Goal: Task Accomplishment & Management: Manage account settings

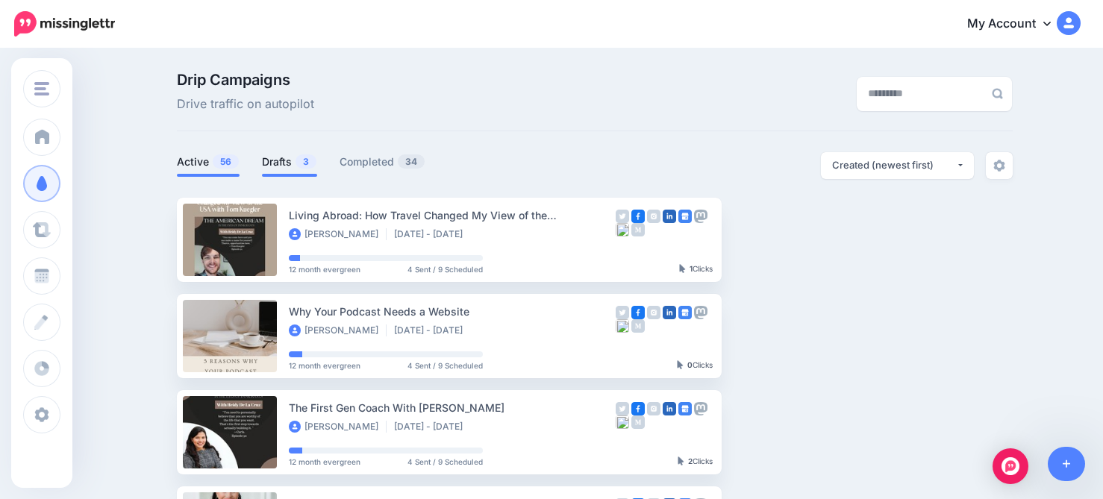
click at [295, 160] on span "3" at bounding box center [305, 161] width 21 height 14
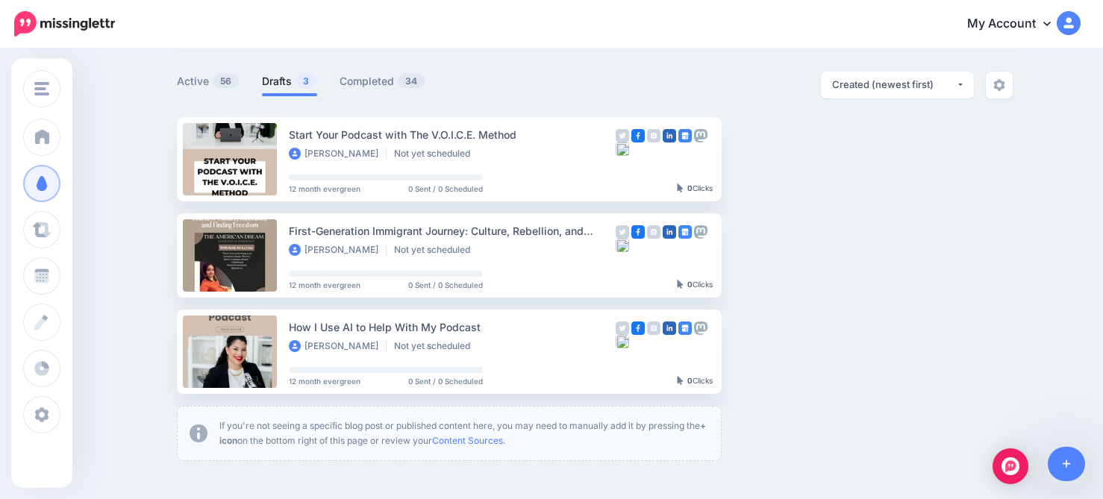
scroll to position [76, 0]
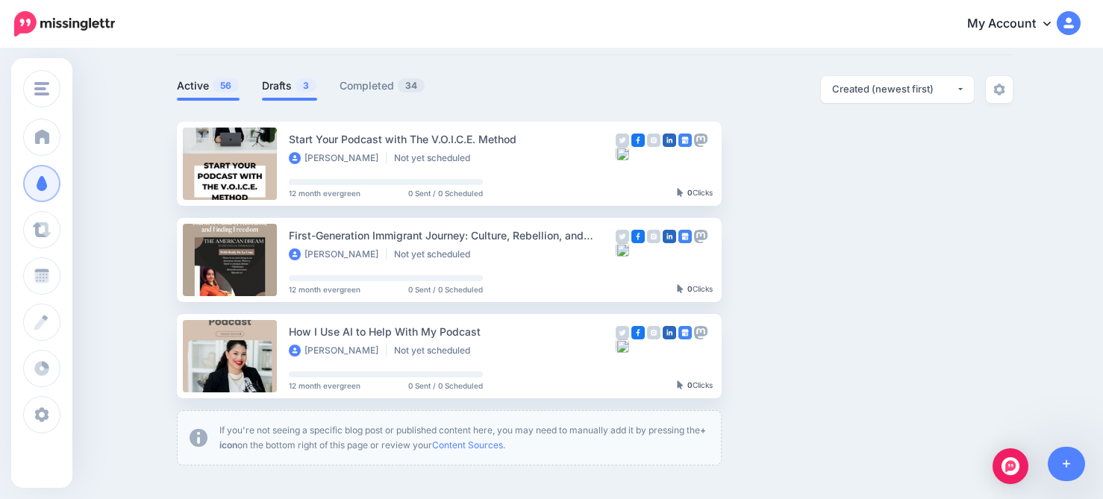
click at [187, 81] on link "Active 56" at bounding box center [208, 86] width 63 height 18
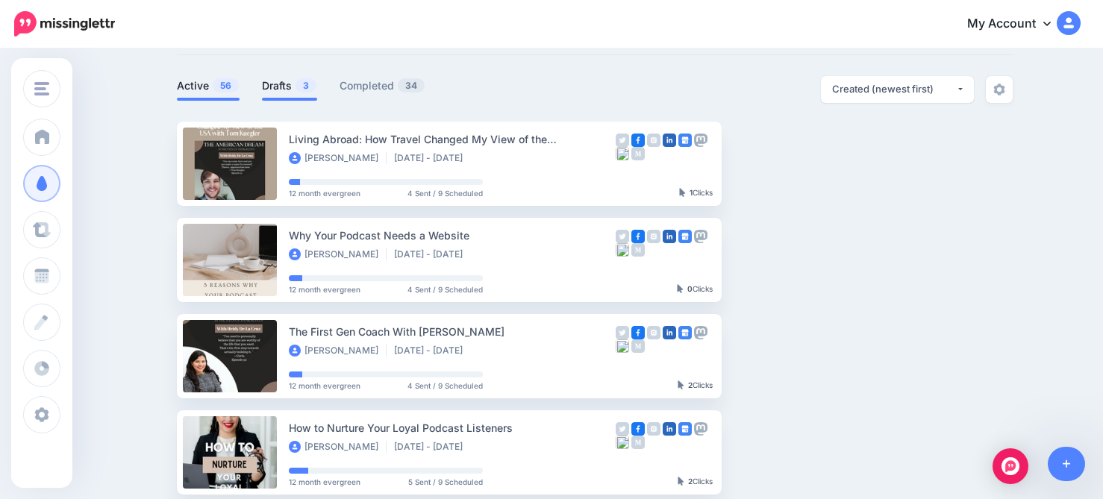
click at [298, 88] on span "3" at bounding box center [305, 85] width 21 height 14
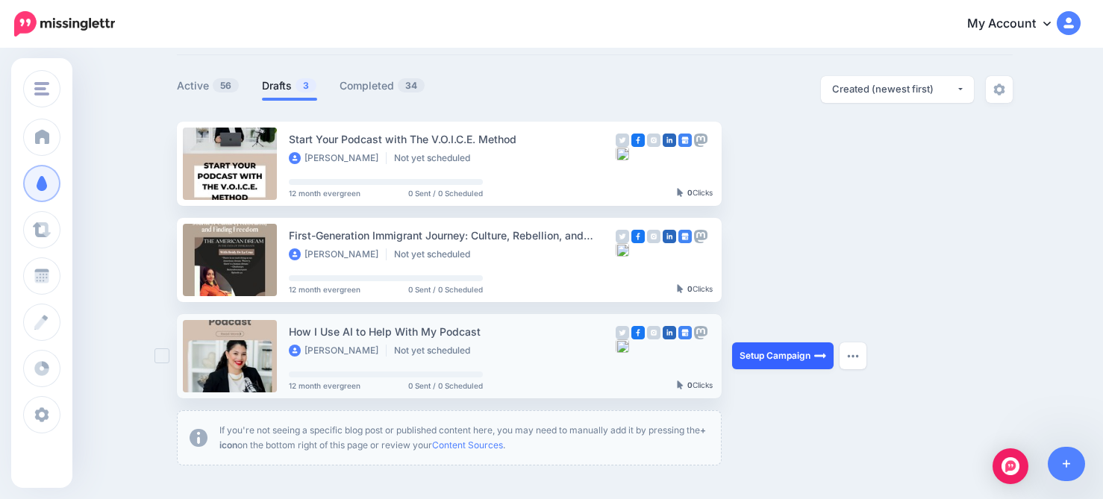
click at [754, 360] on link "Setup Campaign" at bounding box center [782, 355] width 101 height 27
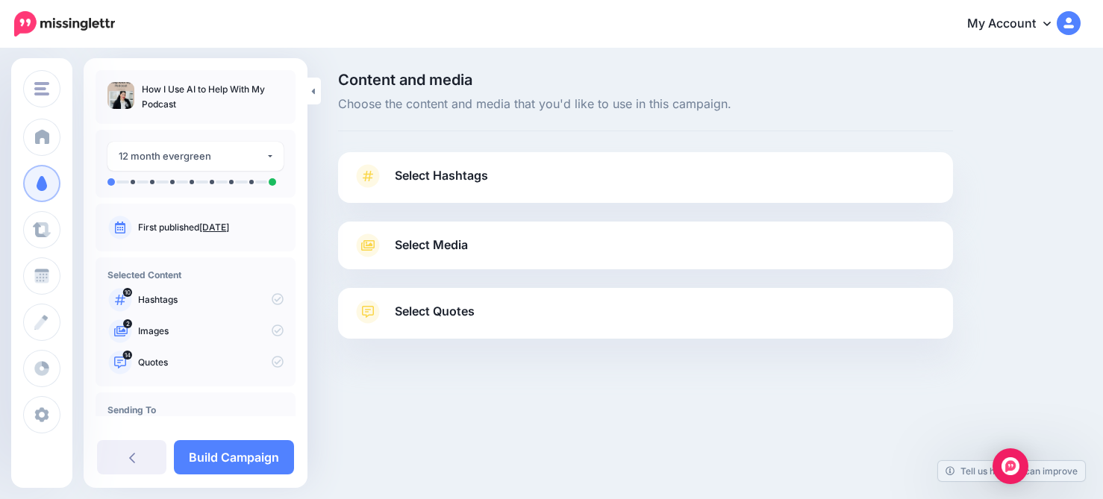
click at [547, 177] on link "Select Hashtags" at bounding box center [645, 183] width 585 height 39
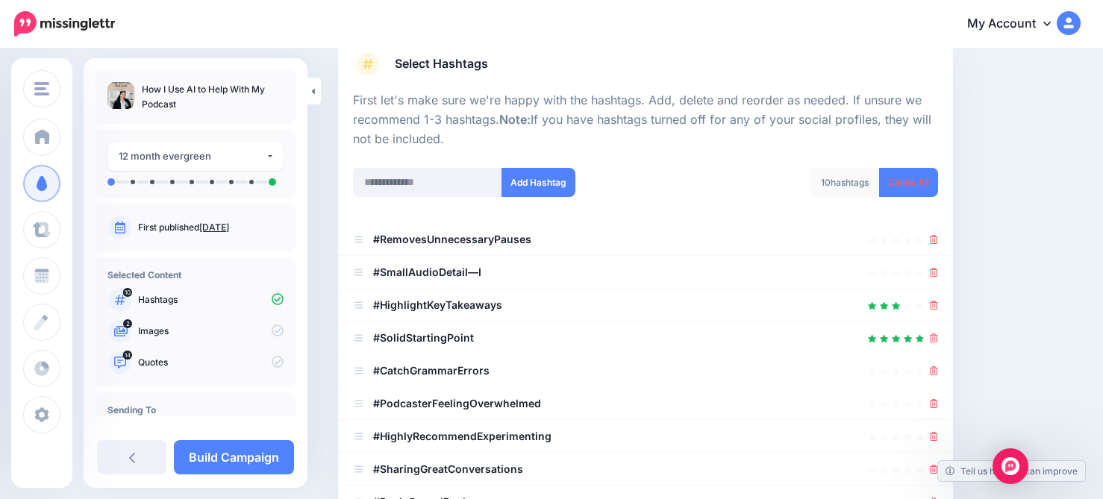
scroll to position [126, 0]
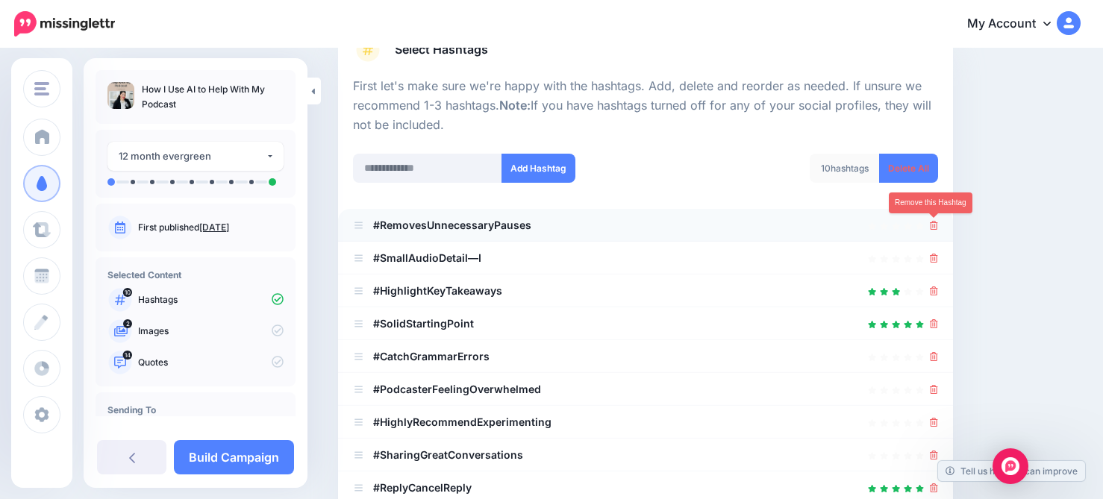
click at [934, 226] on icon at bounding box center [934, 225] width 8 height 9
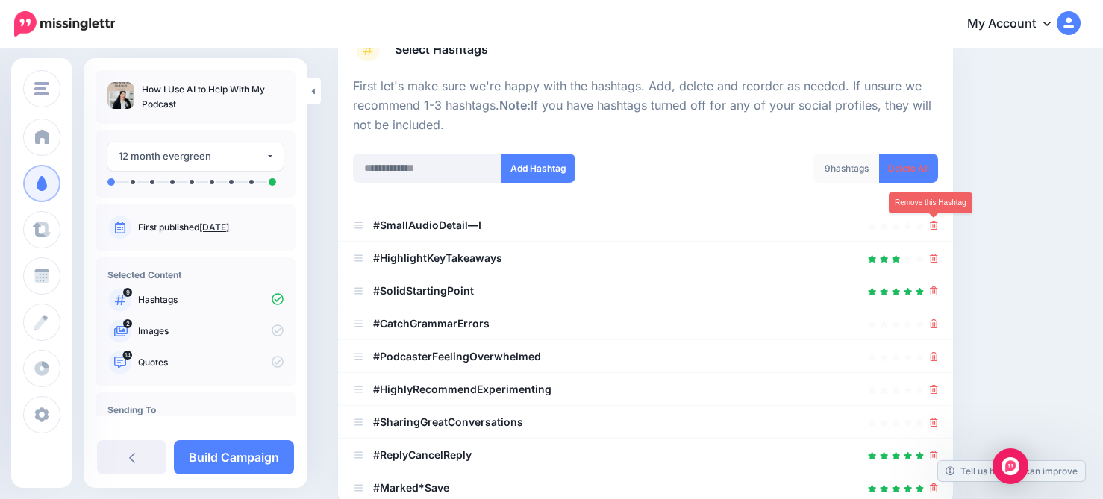
click at [934, 226] on icon at bounding box center [934, 225] width 8 height 9
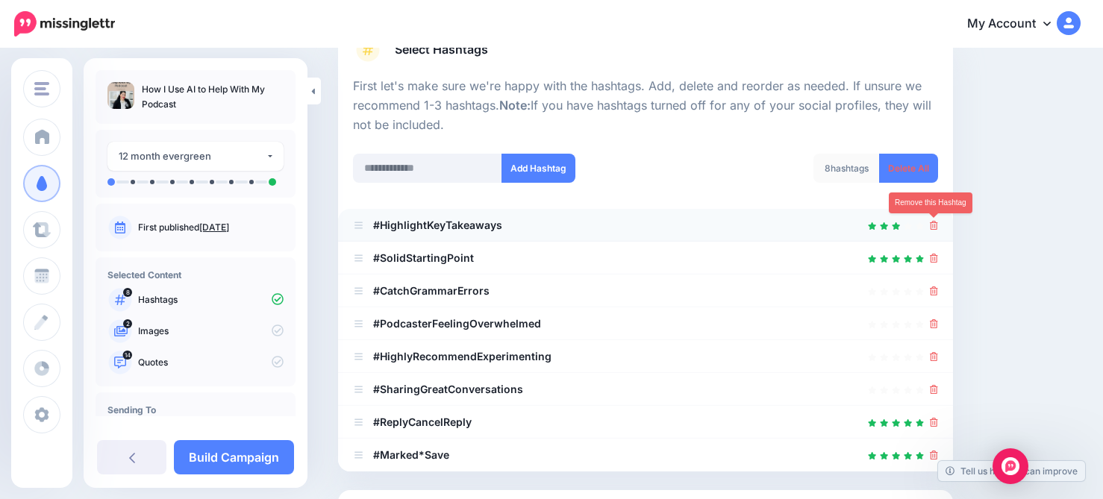
click at [934, 226] on icon at bounding box center [934, 225] width 8 height 9
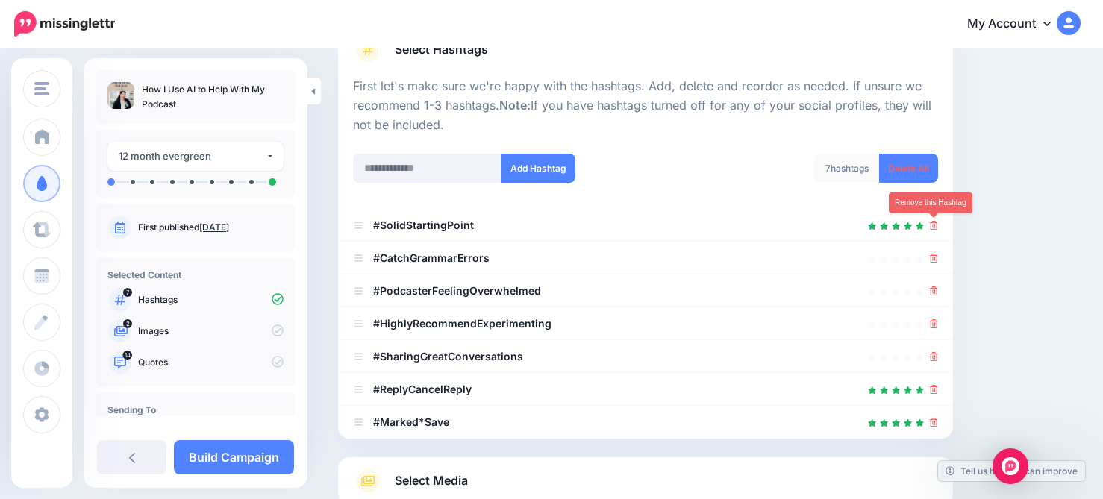
click at [934, 226] on icon at bounding box center [934, 225] width 8 height 9
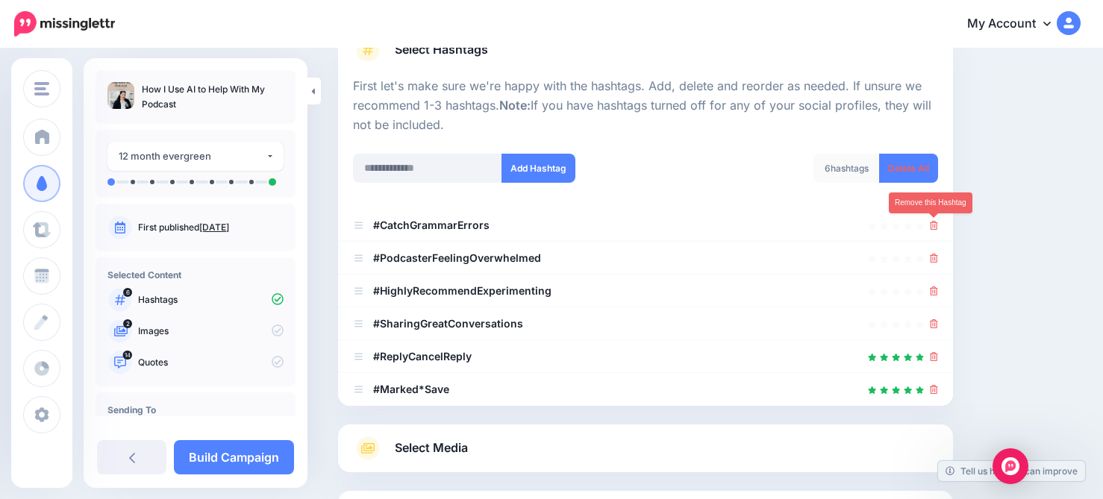
click at [934, 226] on icon at bounding box center [934, 225] width 8 height 9
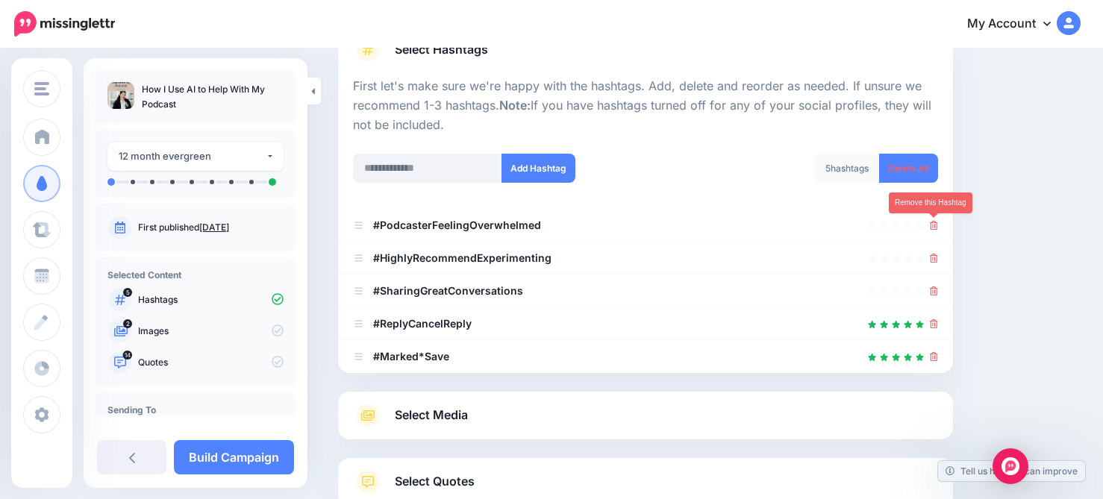
click at [934, 226] on icon at bounding box center [934, 225] width 8 height 9
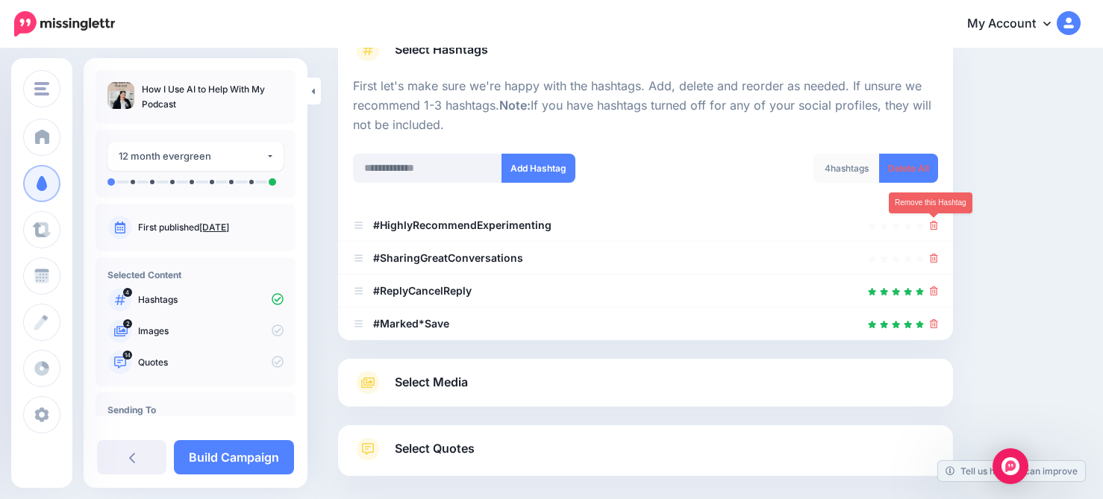
click at [934, 226] on icon at bounding box center [934, 225] width 8 height 9
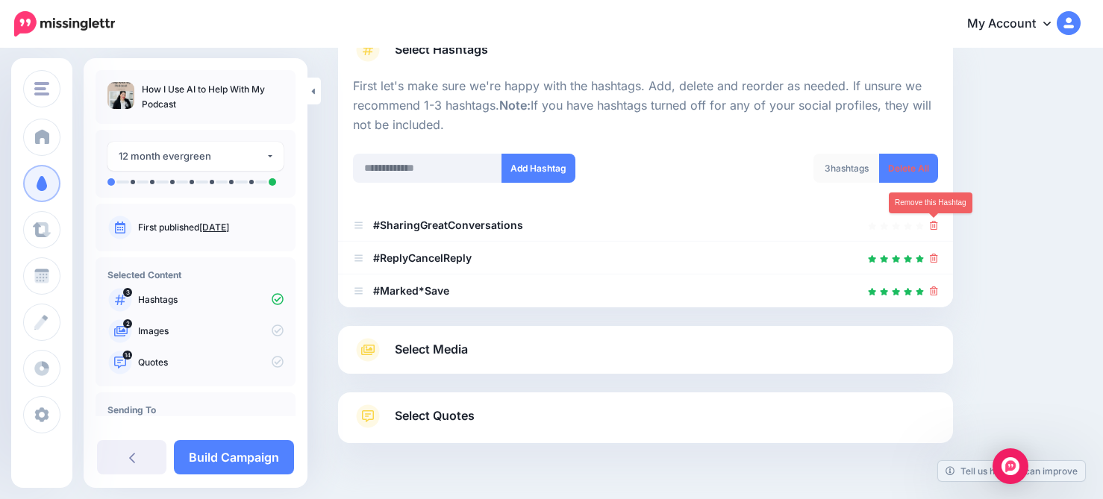
click at [934, 226] on icon at bounding box center [934, 225] width 8 height 9
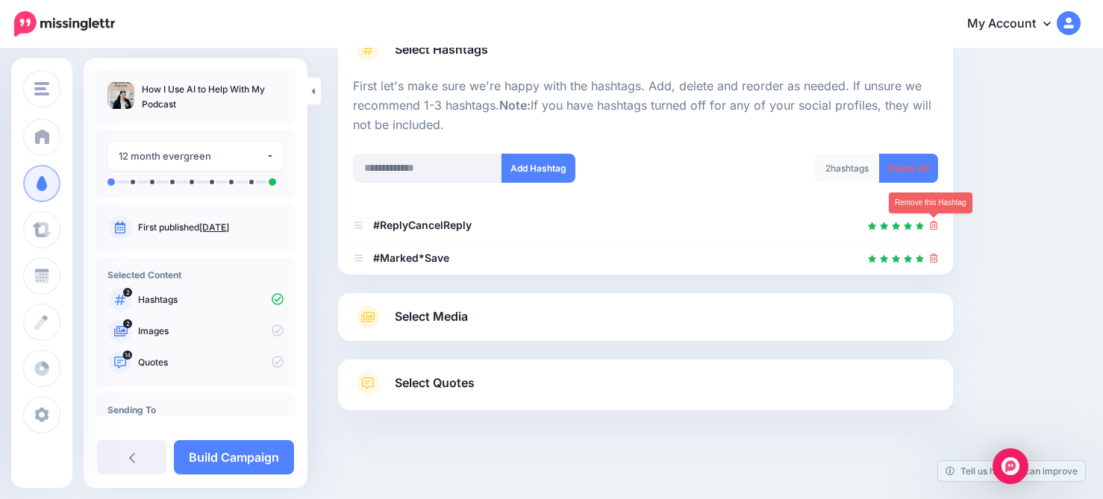
click at [934, 226] on icon at bounding box center [934, 225] width 8 height 9
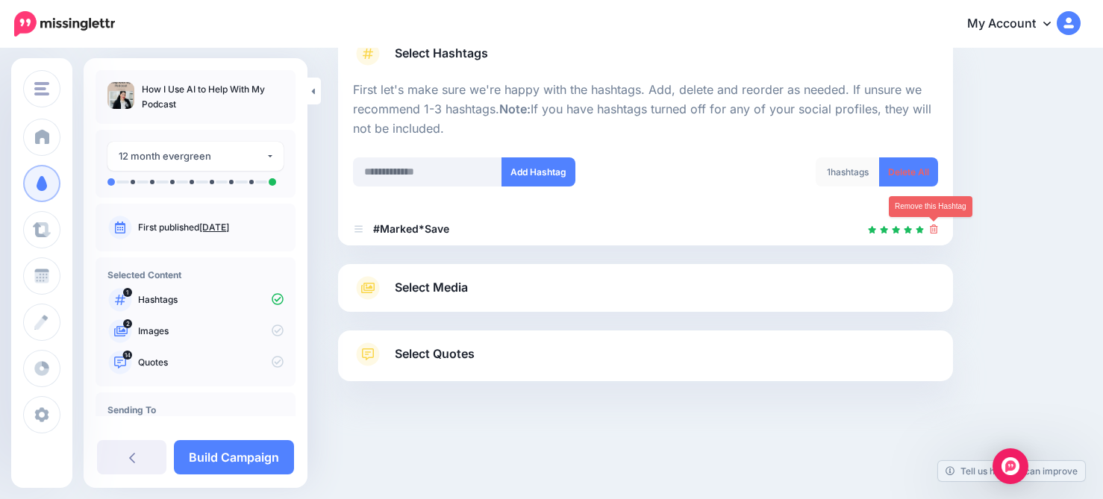
scroll to position [122, 0]
click at [934, 226] on icon at bounding box center [934, 229] width 8 height 9
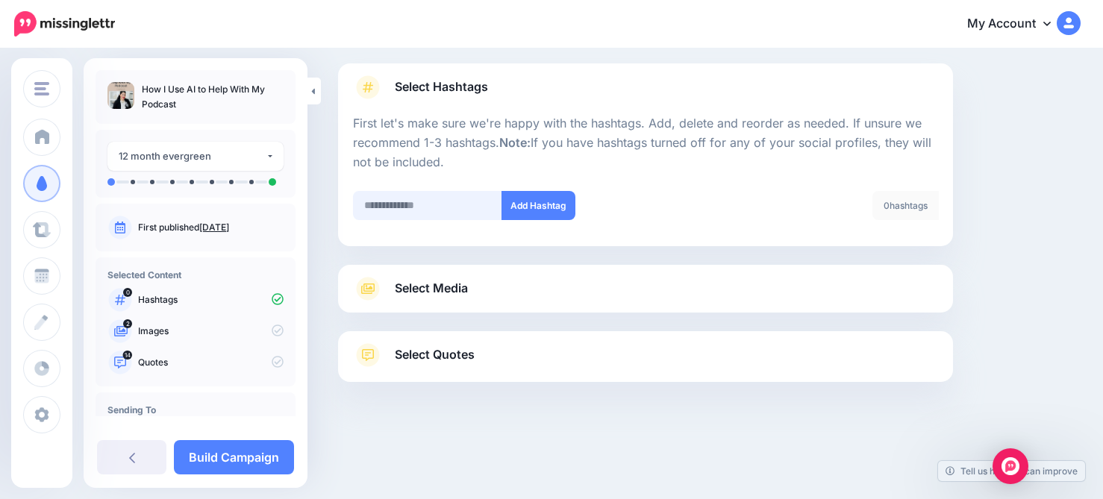
click at [457, 209] on input "text" at bounding box center [427, 205] width 149 height 29
type input "***"
click at [537, 207] on button "Add Hashtag" at bounding box center [538, 205] width 74 height 29
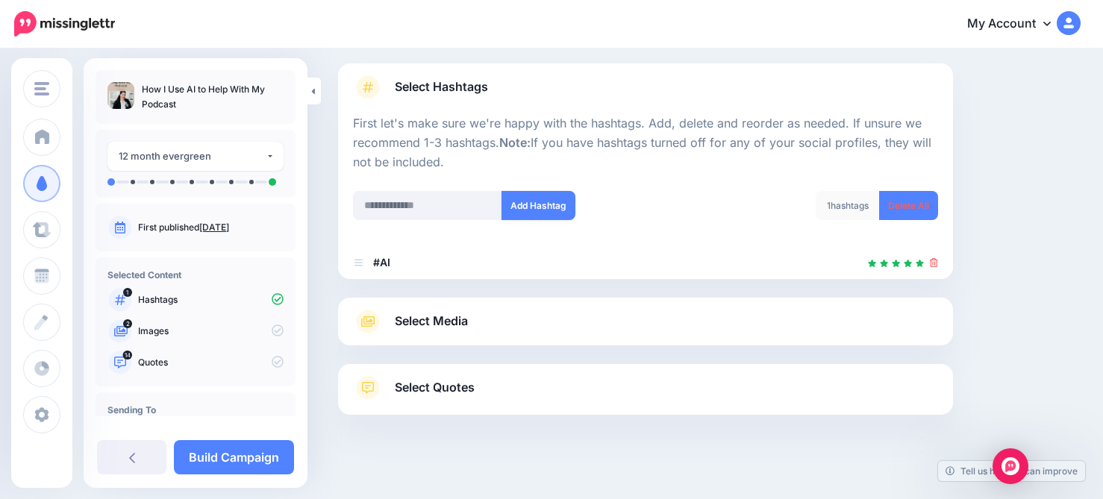
scroll to position [122, 0]
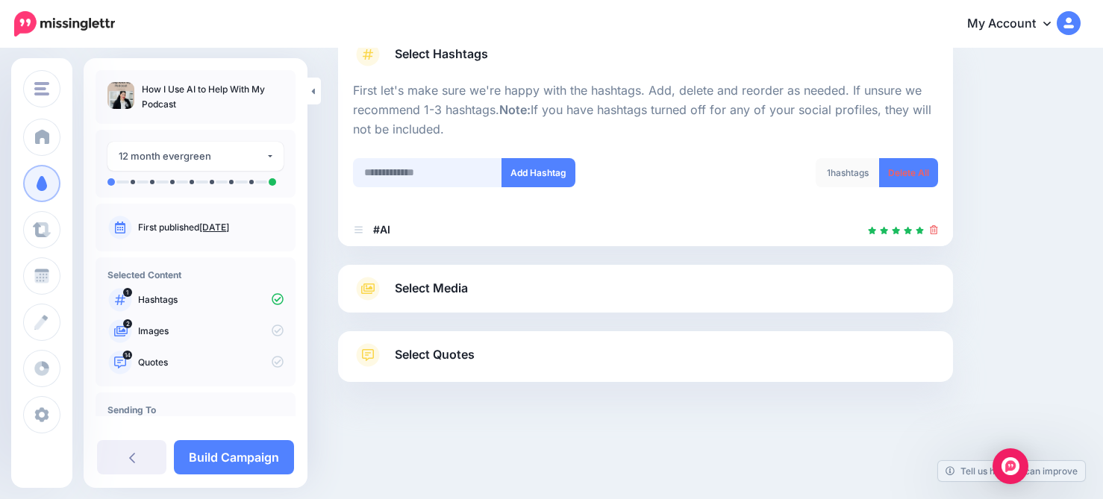
click at [438, 158] on input "text" at bounding box center [427, 172] width 149 height 29
type input "**********"
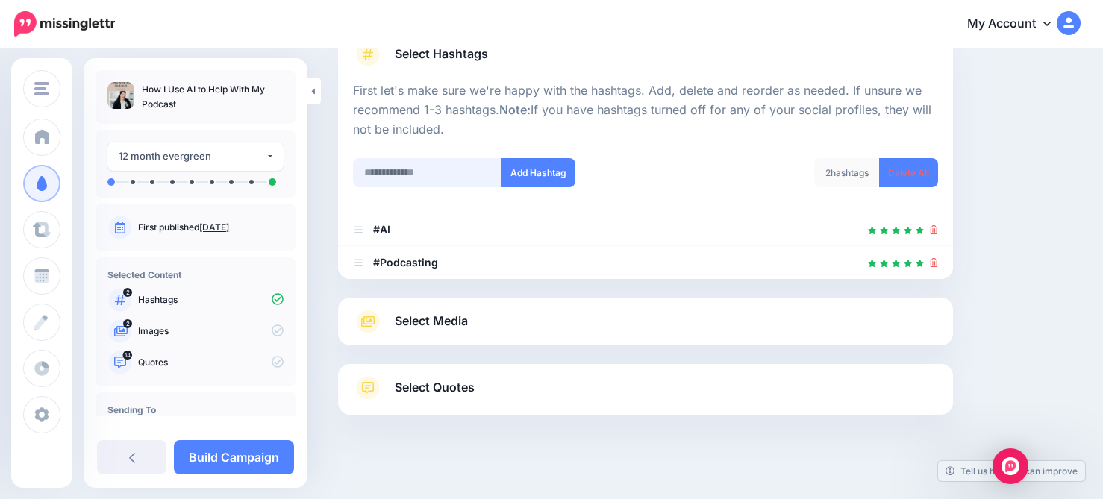
scroll to position [154, 0]
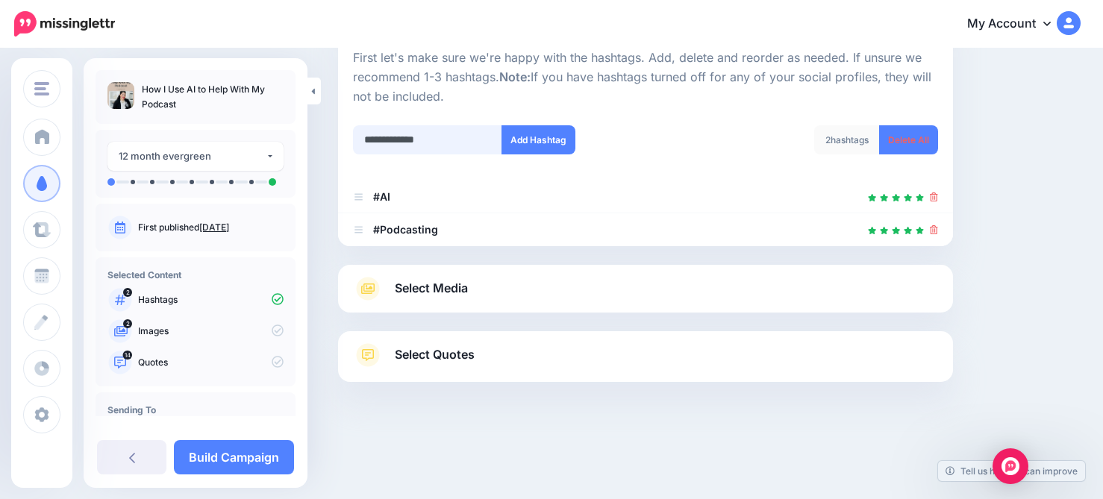
type input "**********"
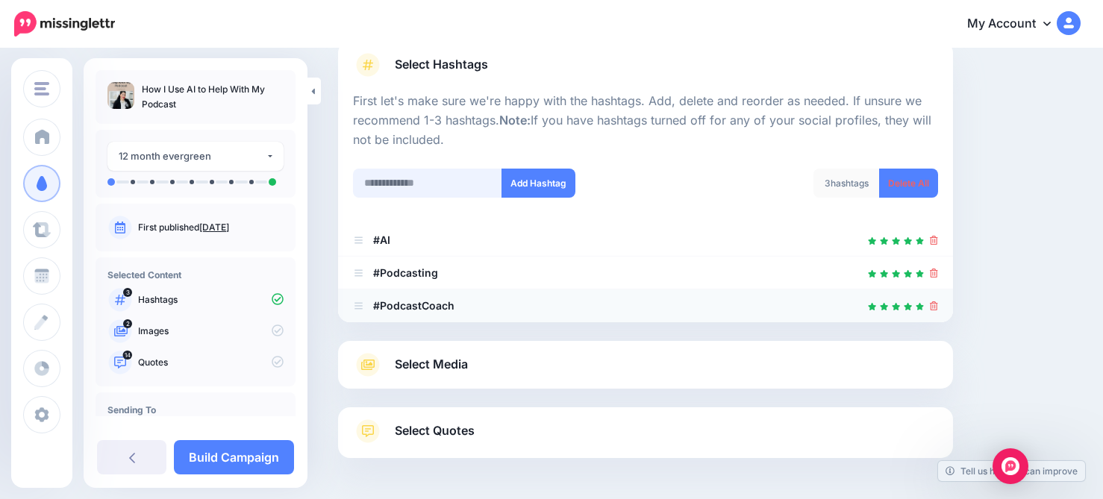
scroll to position [107, 0]
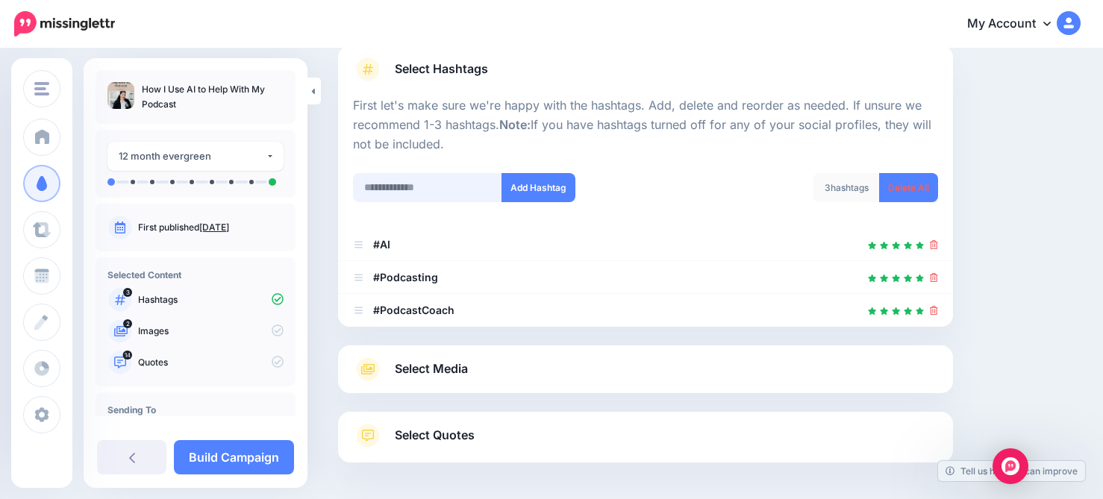
click at [413, 186] on input "text" at bounding box center [427, 187] width 149 height 29
type input "**********"
click at [535, 195] on button "Add Hashtag" at bounding box center [538, 187] width 74 height 29
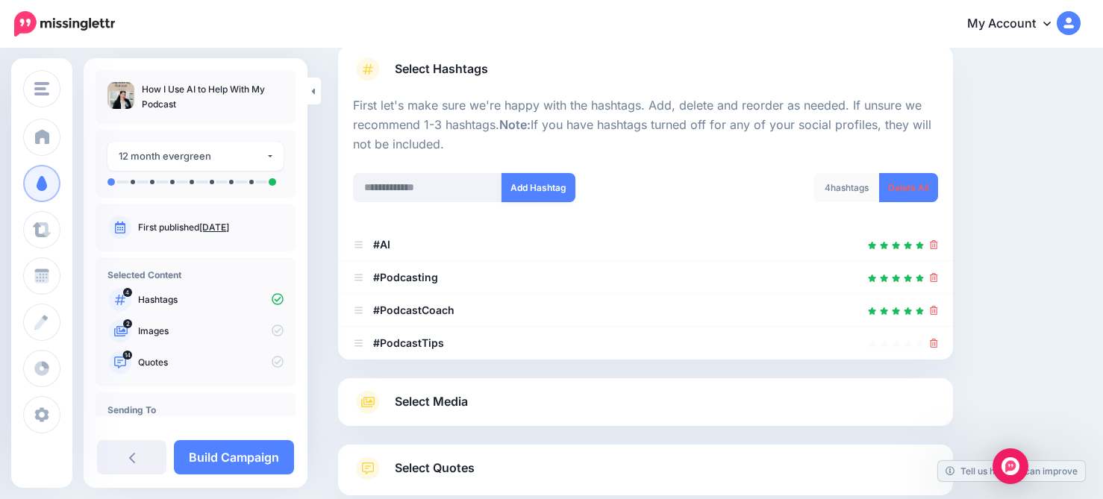
scroll to position [220, 0]
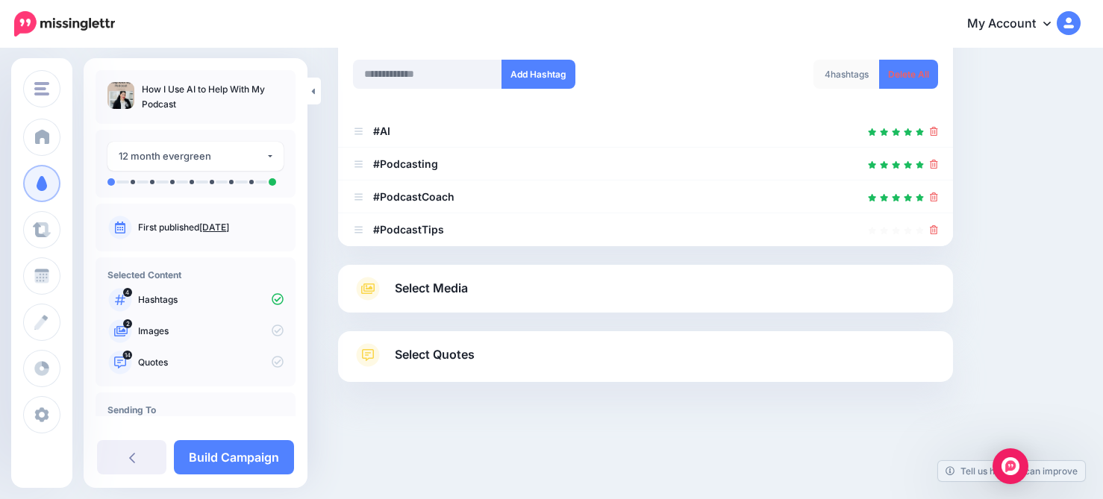
click at [568, 288] on link "Select Media" at bounding box center [645, 289] width 585 height 24
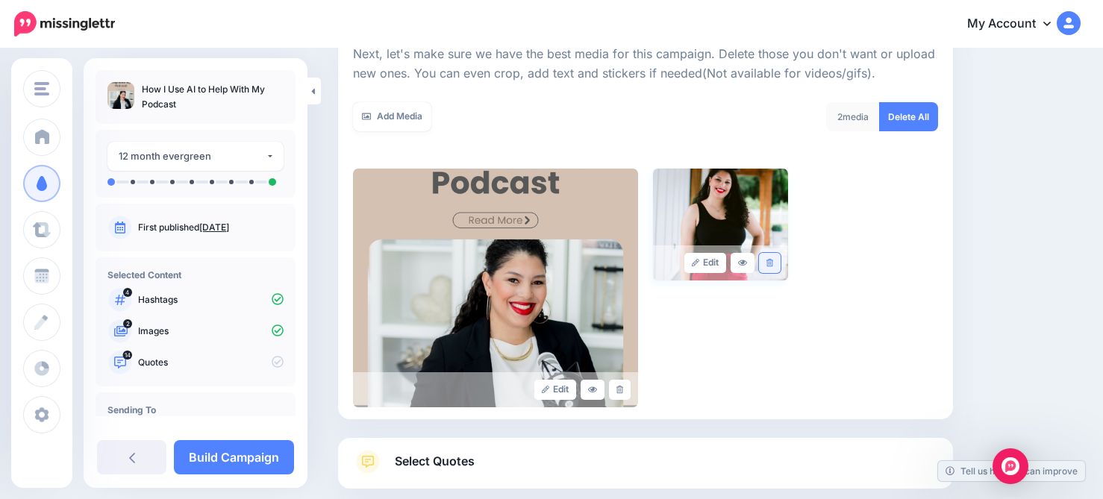
click at [773, 268] on link at bounding box center [770, 263] width 22 height 20
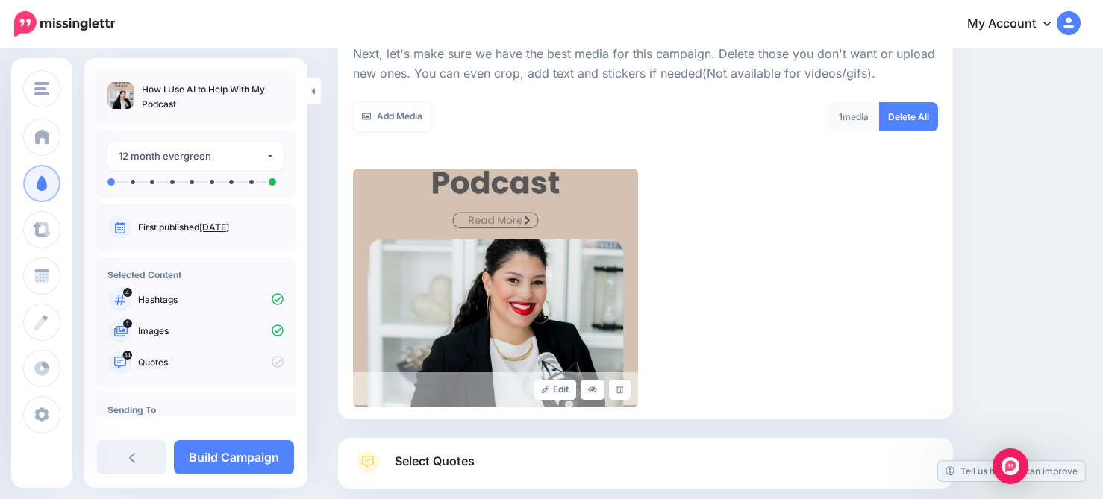
scroll to position [328, 0]
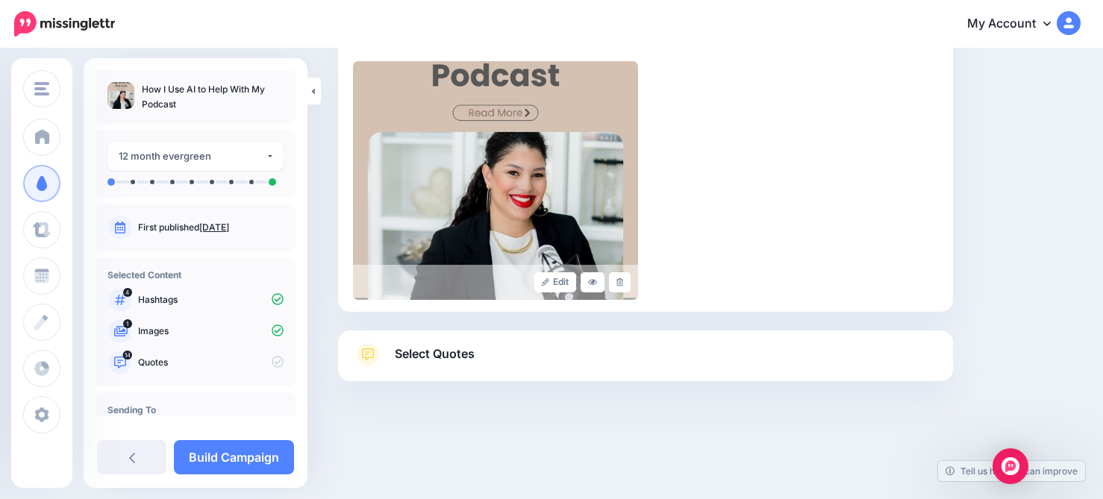
click at [712, 350] on link "Select Quotes" at bounding box center [645, 361] width 585 height 39
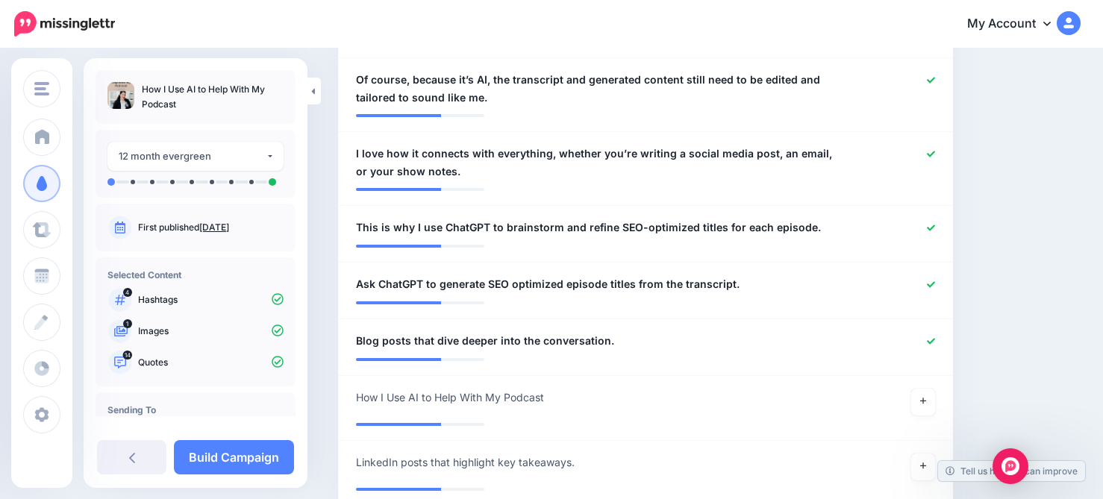
scroll to position [1130, 0]
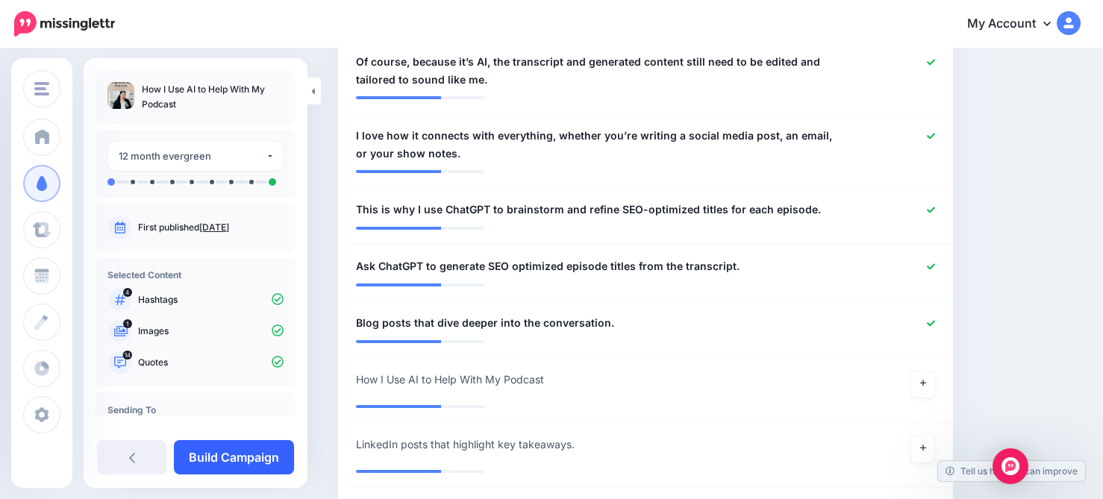
click at [230, 460] on link "Build Campaign" at bounding box center [234, 457] width 120 height 34
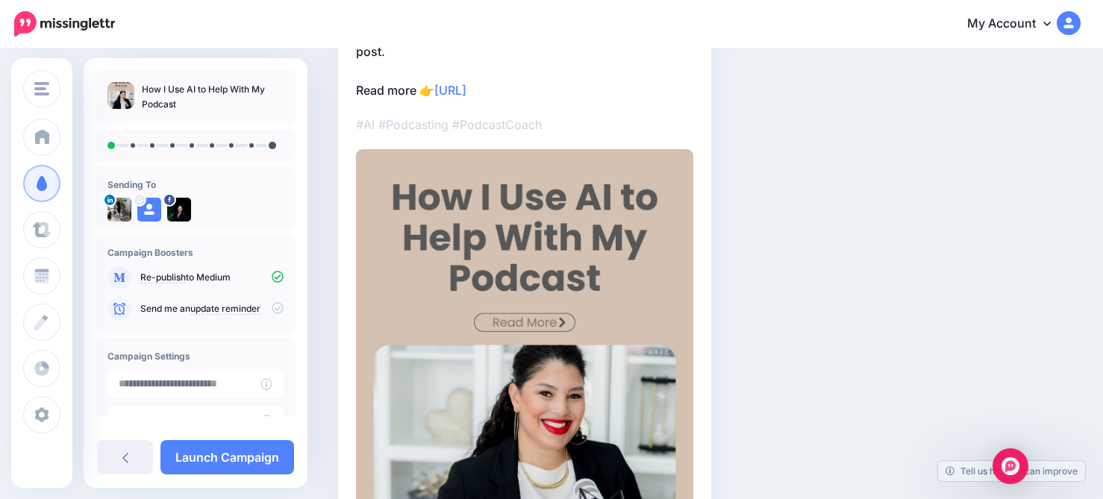
scroll to position [1, 0]
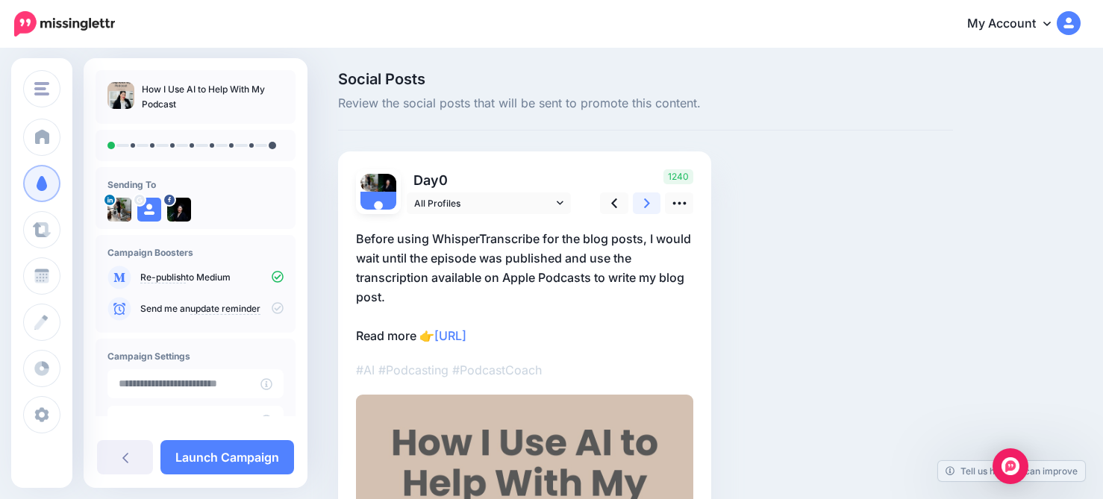
click at [651, 201] on link at bounding box center [647, 204] width 28 height 22
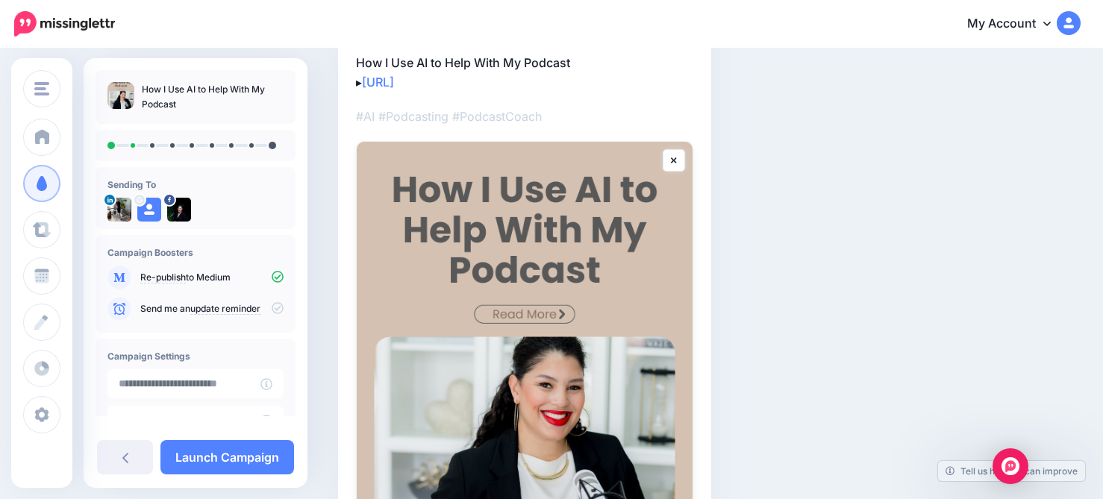
scroll to position [0, 0]
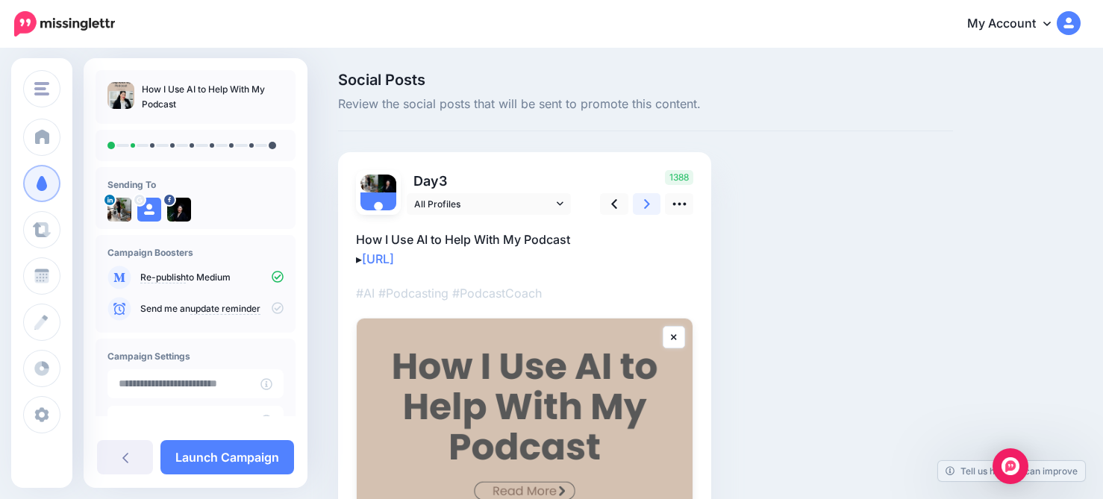
click at [652, 211] on link at bounding box center [647, 204] width 28 height 22
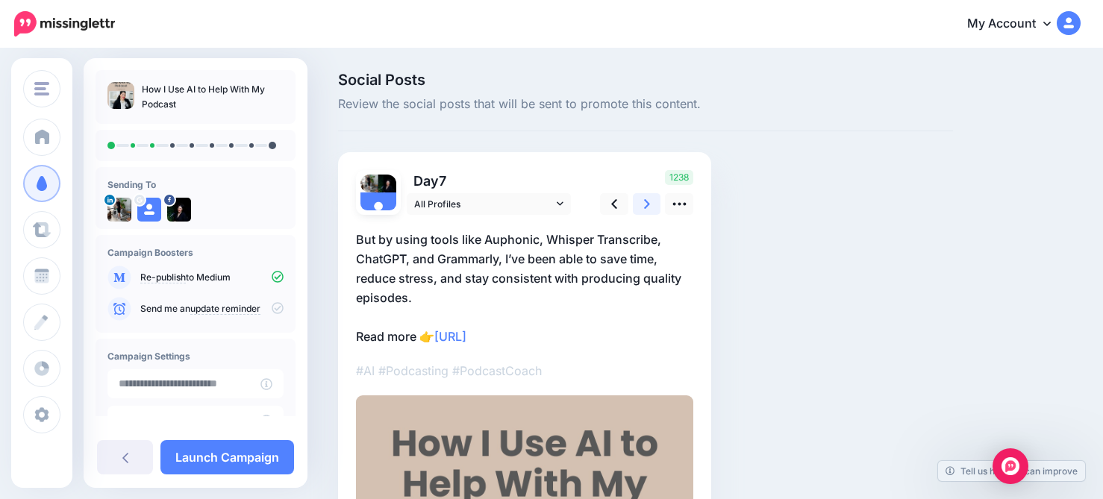
click at [649, 204] on icon at bounding box center [647, 204] width 6 height 16
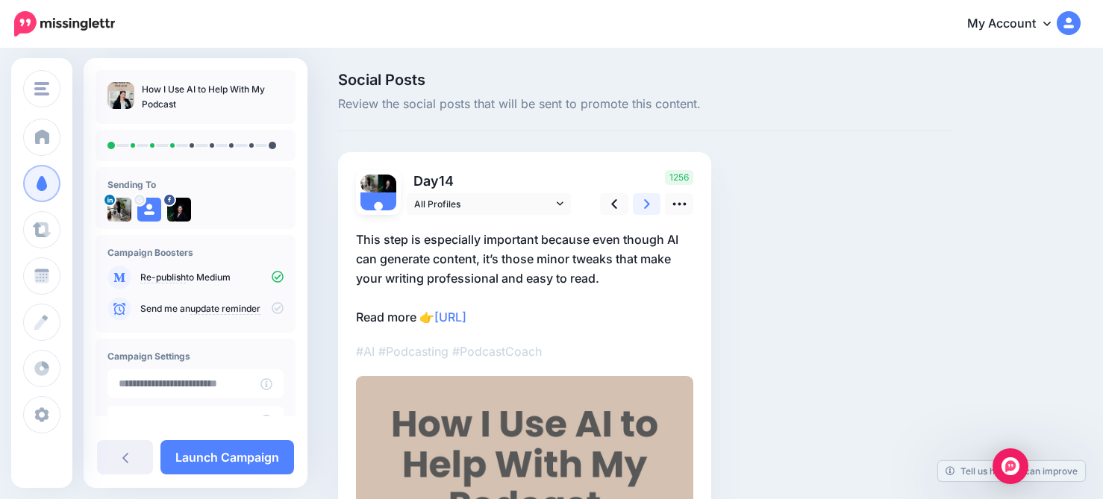
click at [646, 202] on icon at bounding box center [647, 204] width 6 height 10
click at [648, 204] on icon at bounding box center [647, 204] width 6 height 16
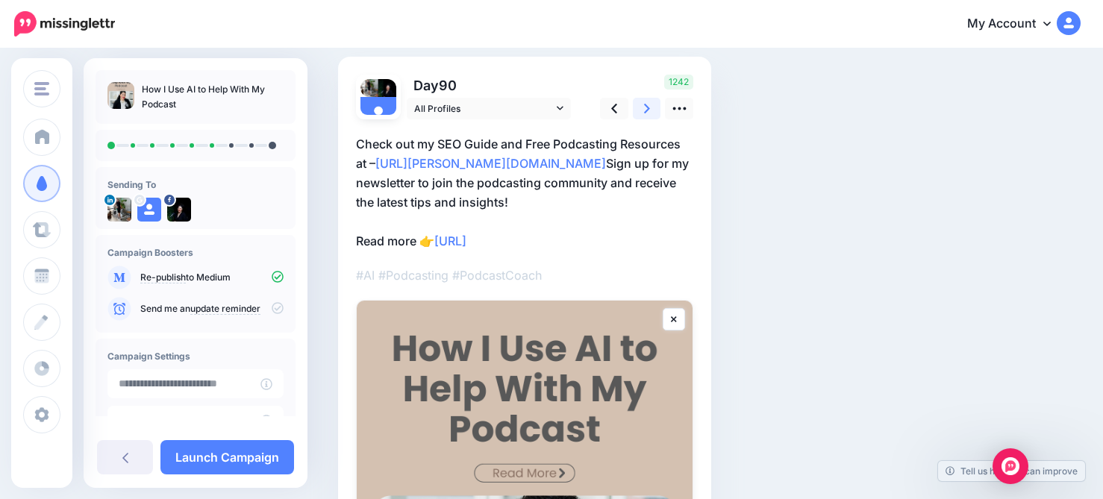
scroll to position [34, 0]
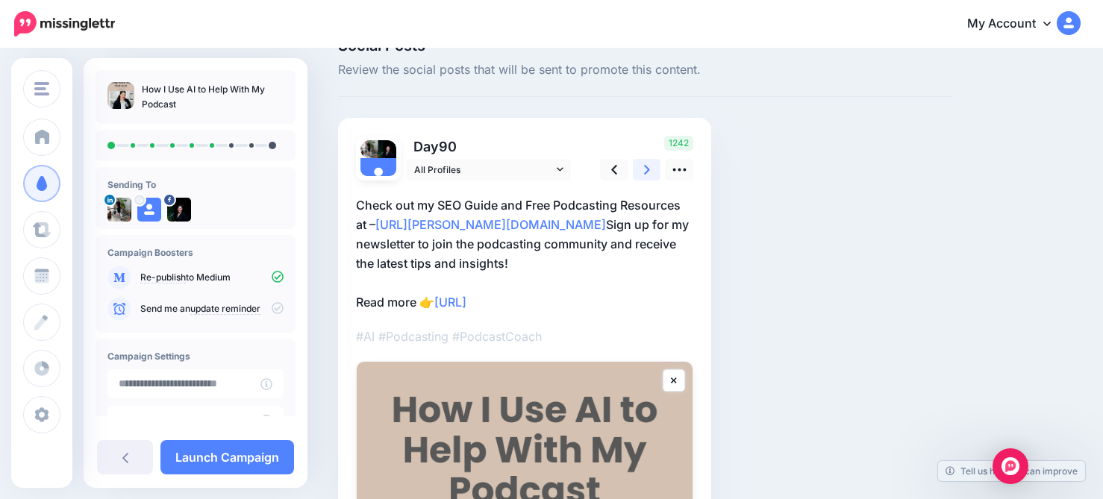
click at [654, 175] on link at bounding box center [647, 170] width 28 height 22
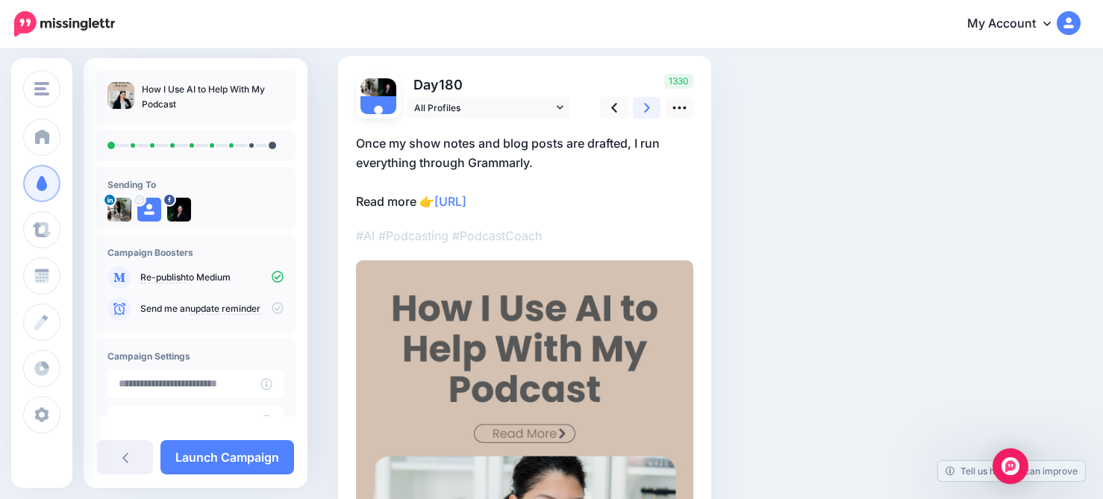
scroll to position [0, 0]
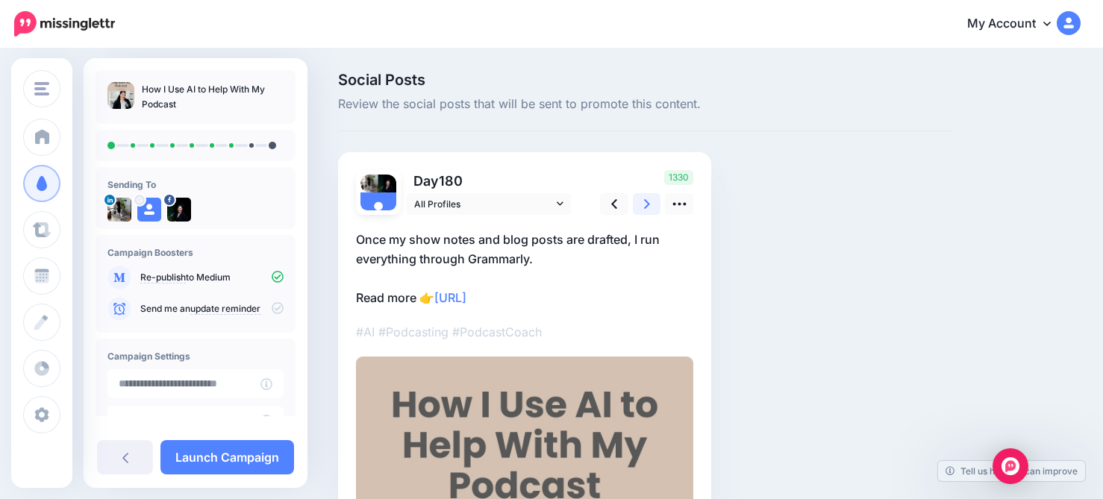
click at [644, 202] on icon at bounding box center [647, 204] width 6 height 16
click at [660, 207] on link at bounding box center [647, 204] width 28 height 22
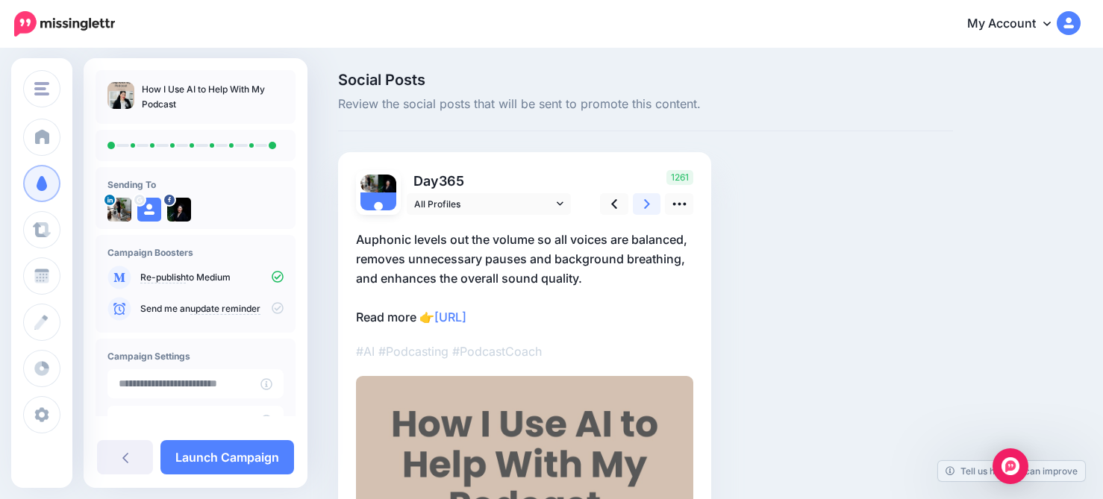
click at [649, 204] on link at bounding box center [647, 204] width 28 height 22
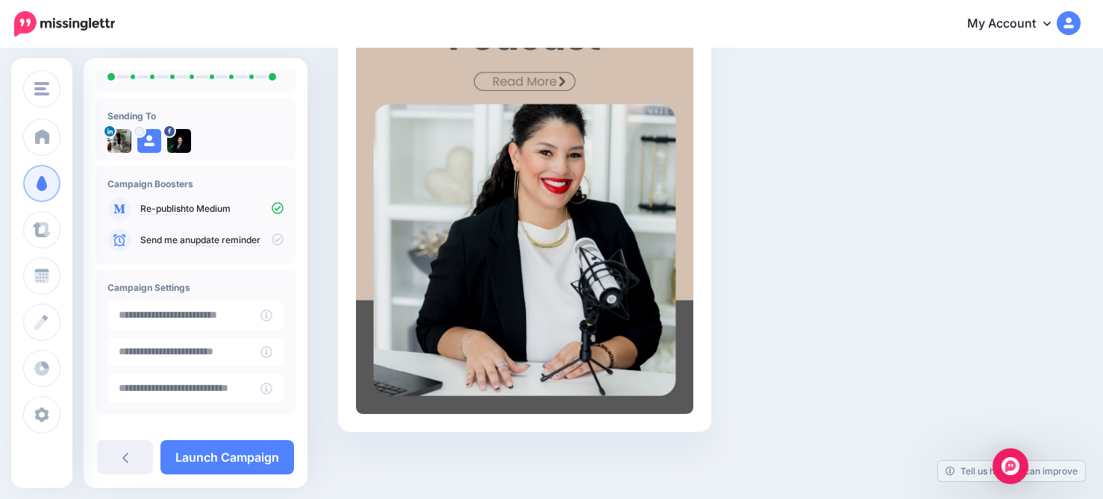
scroll to position [139, 0]
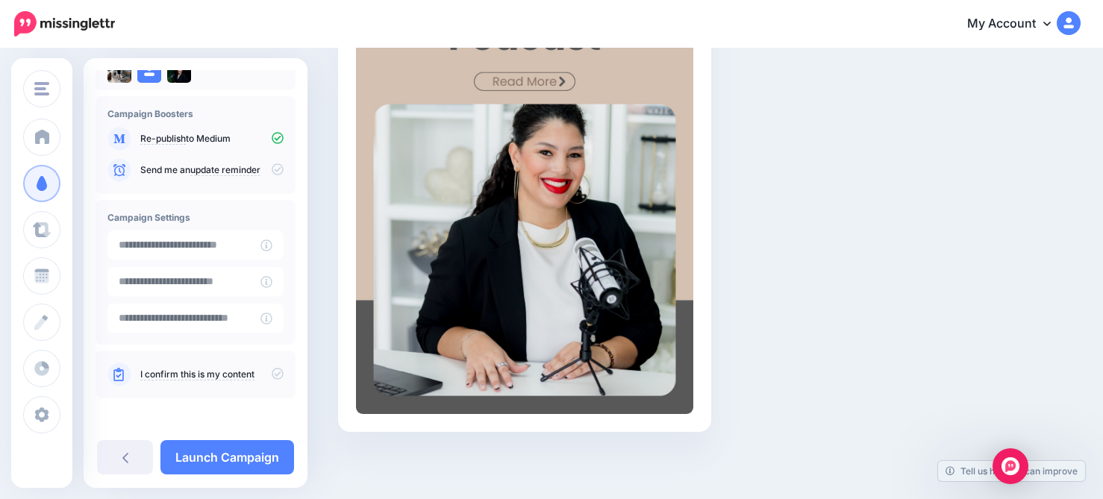
click at [272, 371] on icon at bounding box center [278, 374] width 12 height 12
click at [263, 454] on link "Launch Campaign" at bounding box center [227, 457] width 134 height 34
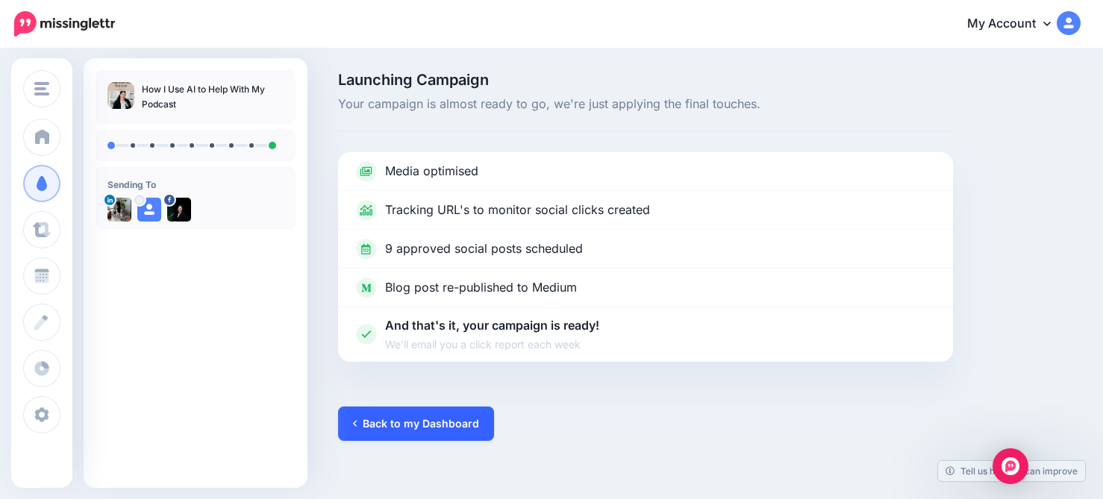
click at [419, 425] on link "Back to my Dashboard" at bounding box center [416, 424] width 156 height 34
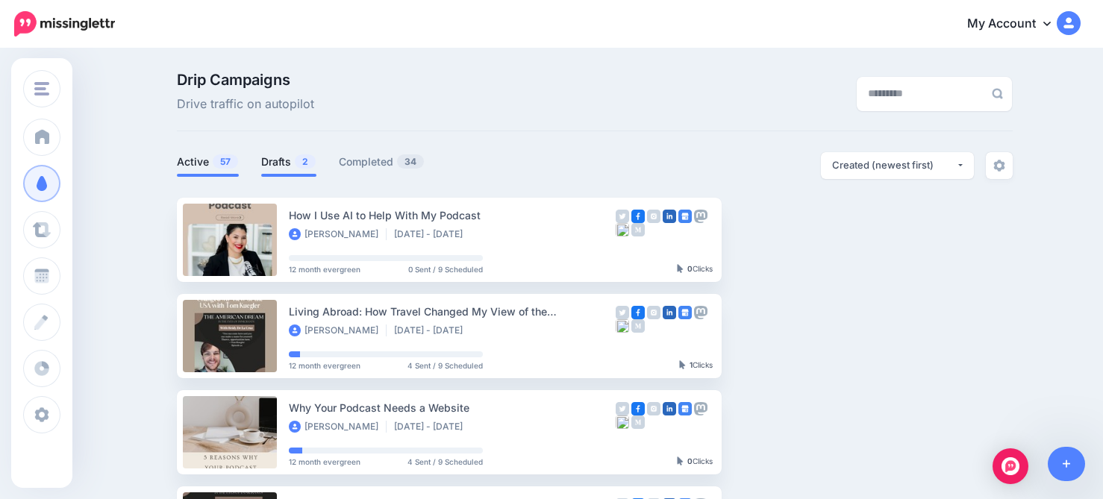
click at [288, 166] on link "Drafts 2" at bounding box center [288, 162] width 55 height 18
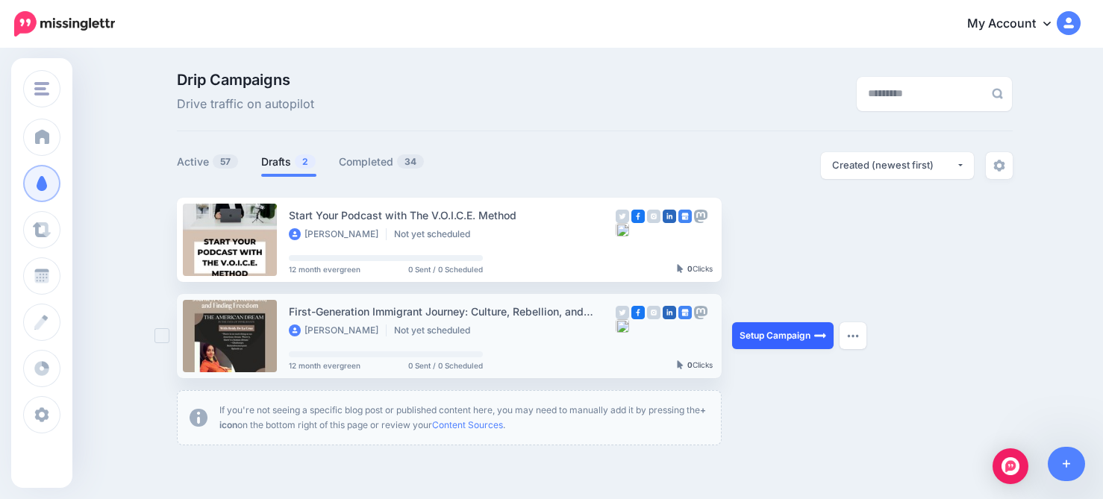
click at [770, 344] on link "Setup Campaign" at bounding box center [782, 335] width 101 height 27
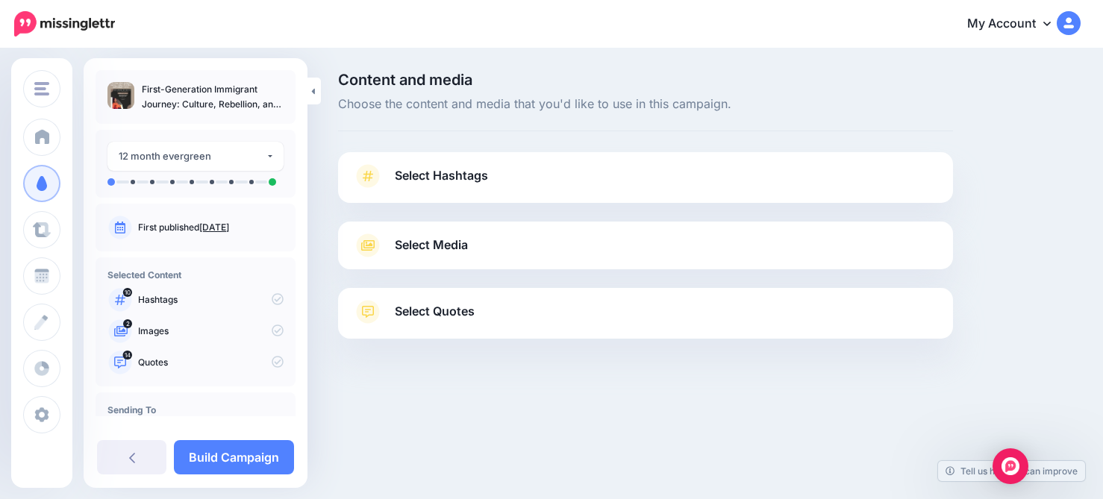
click at [655, 180] on link "Select Hashtags" at bounding box center [645, 183] width 585 height 39
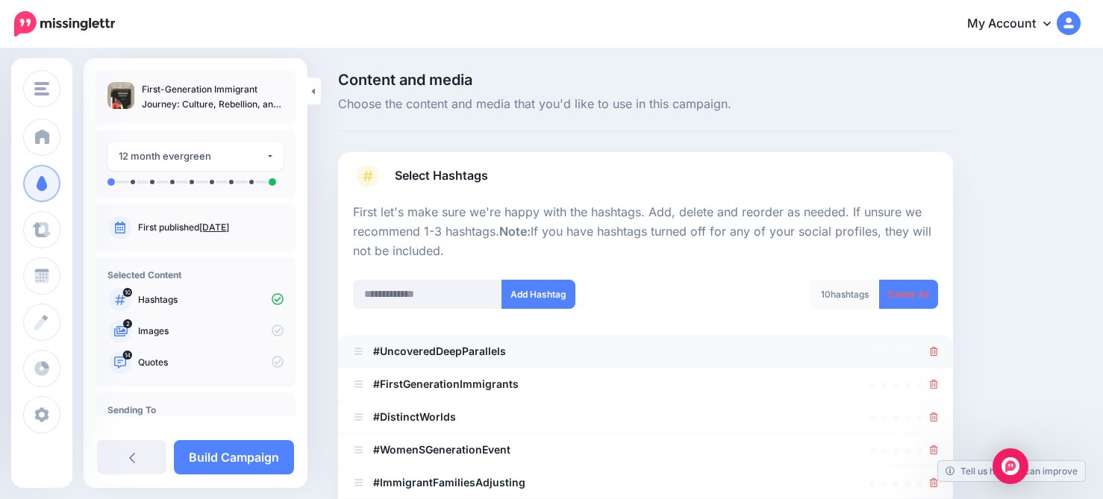
click at [939, 354] on li "#UncoveredDeepParallels" at bounding box center [645, 351] width 615 height 33
click at [936, 352] on icon at bounding box center [934, 351] width 8 height 9
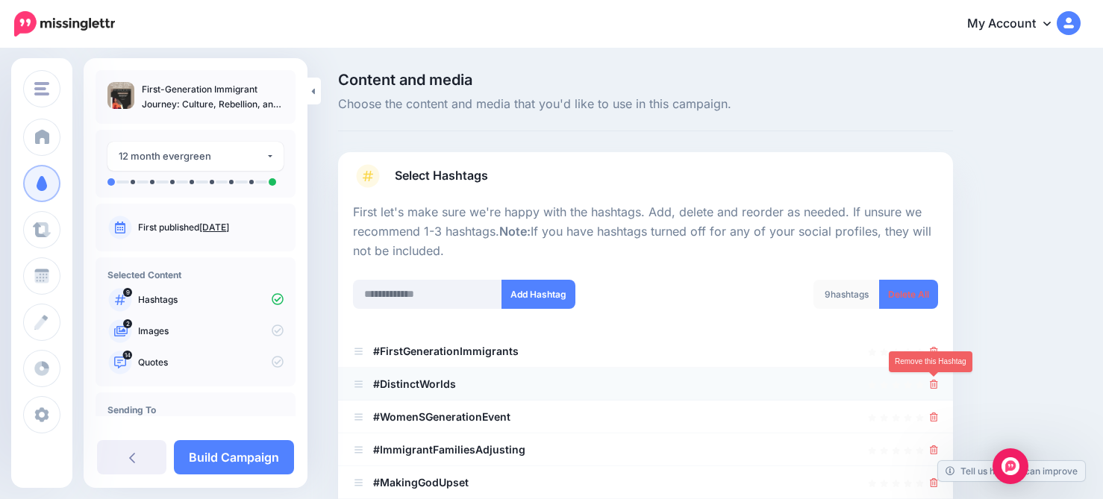
click at [933, 381] on icon at bounding box center [934, 384] width 8 height 9
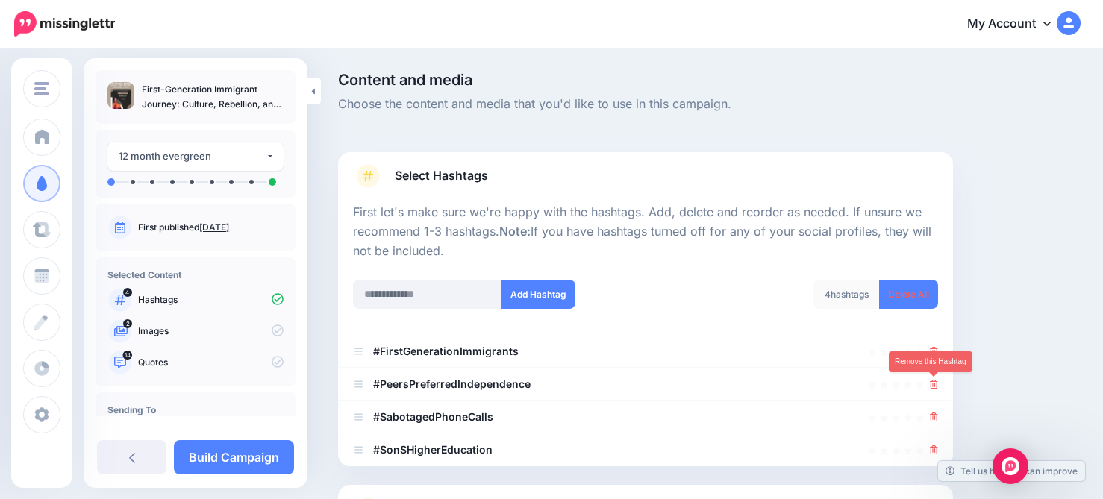
click at [933, 381] on icon at bounding box center [934, 384] width 8 height 9
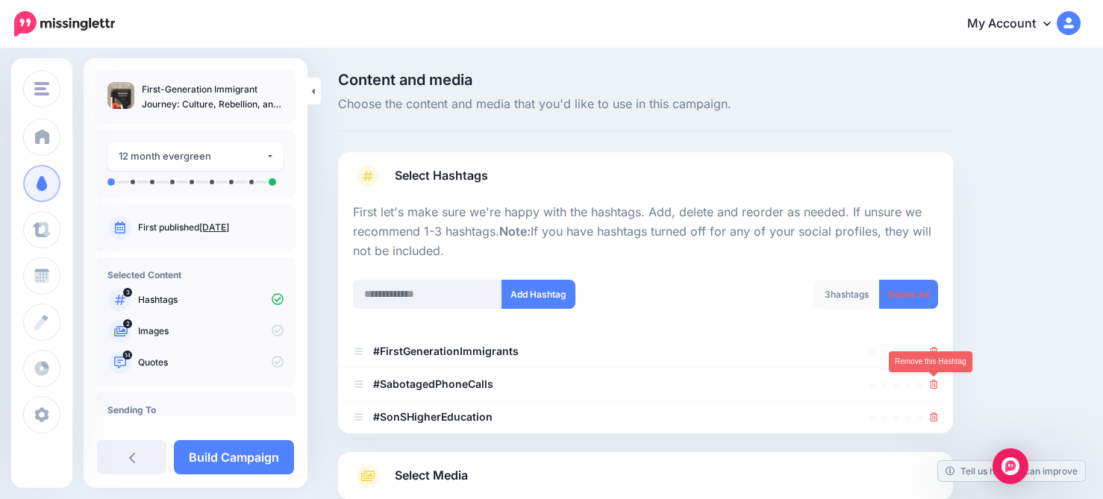
click at [933, 381] on icon at bounding box center [934, 384] width 8 height 9
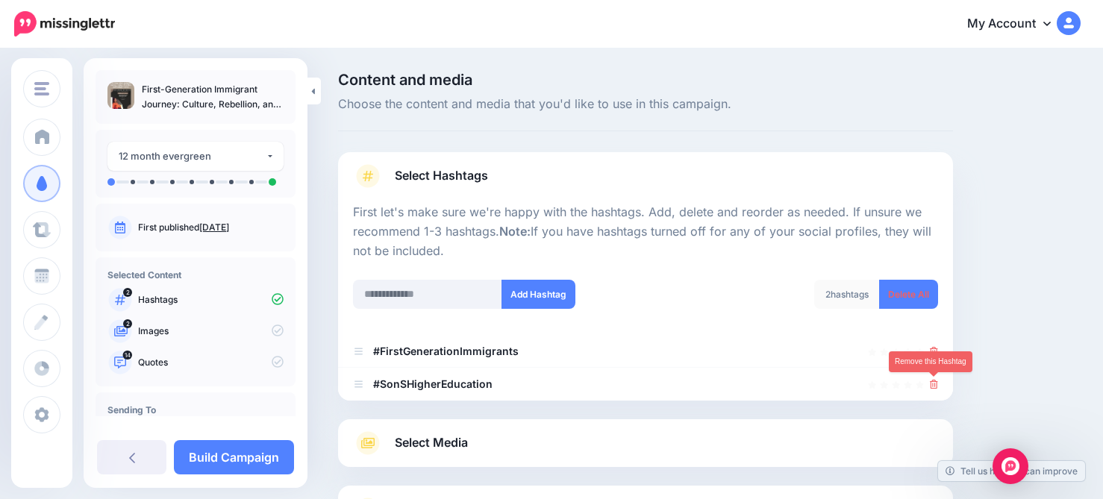
click at [933, 381] on icon at bounding box center [934, 384] width 8 height 9
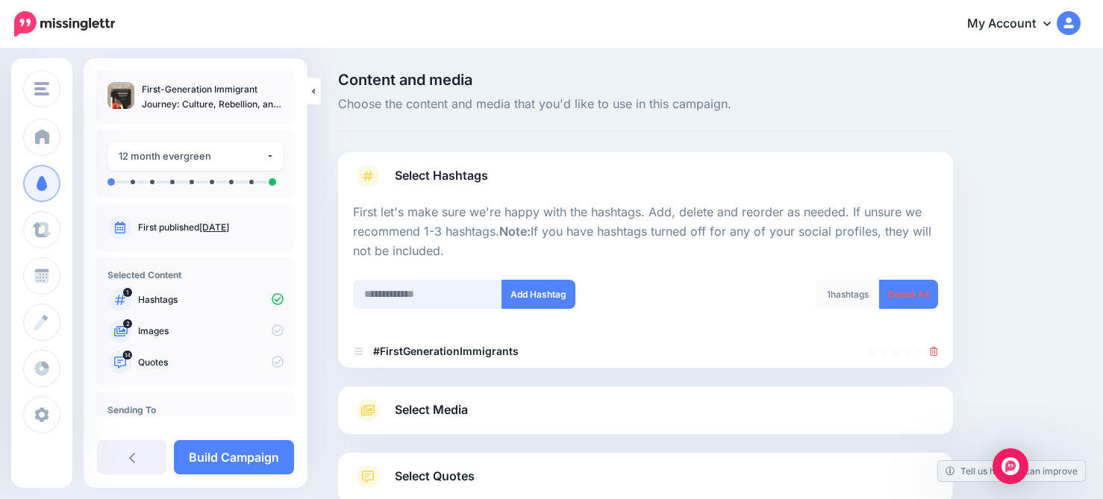
click at [448, 293] on input "text" at bounding box center [427, 294] width 149 height 29
type input "******"
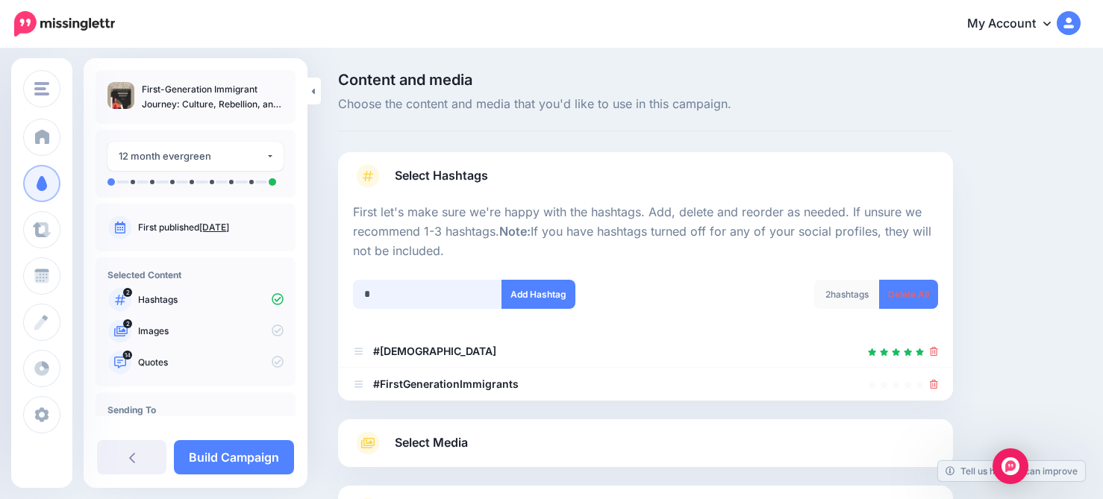
scroll to position [154, 0]
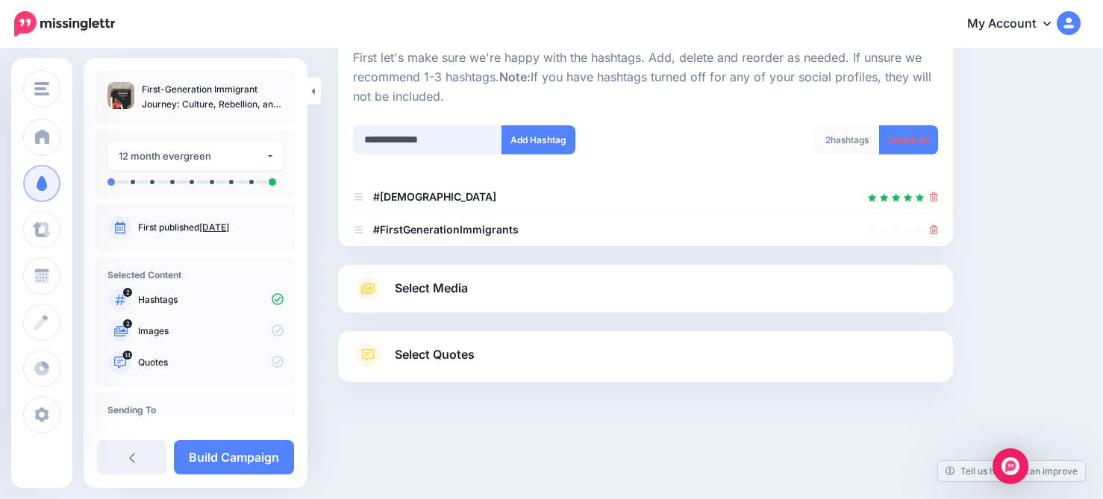
type input "**********"
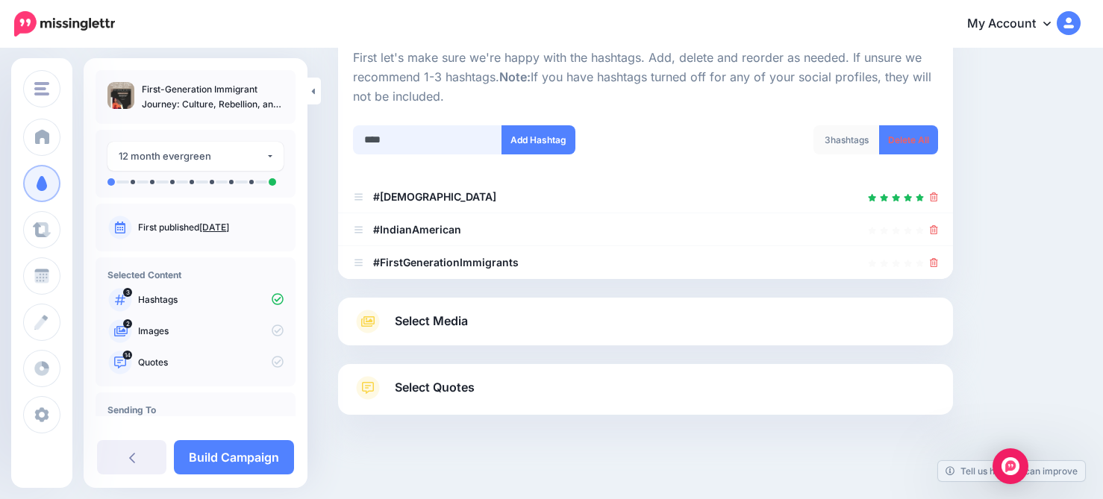
scroll to position [187, 0]
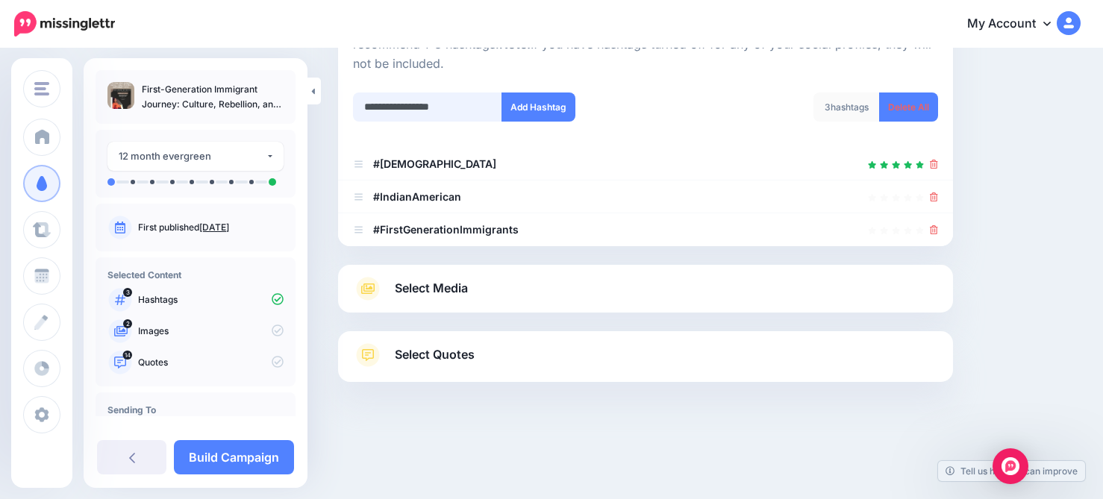
type input "**********"
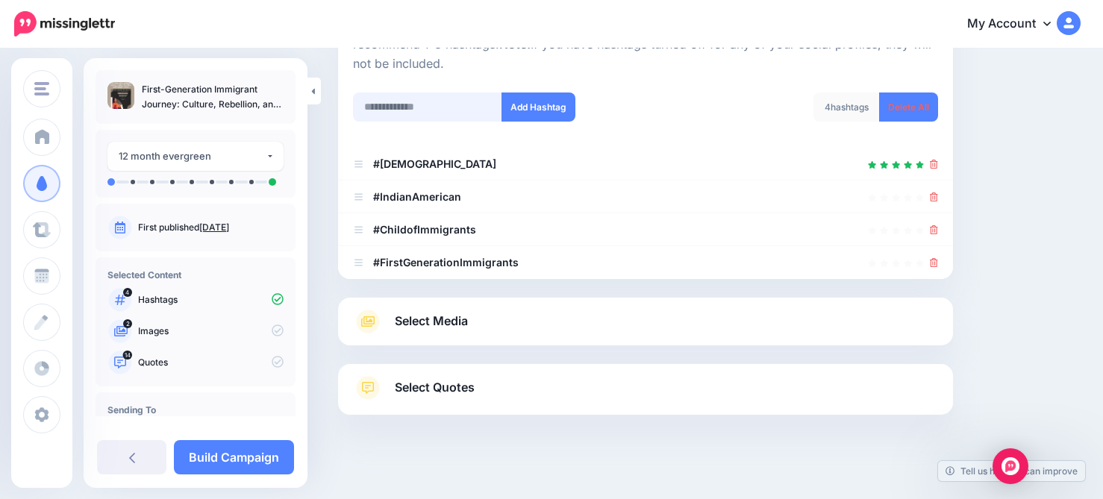
scroll to position [220, 0]
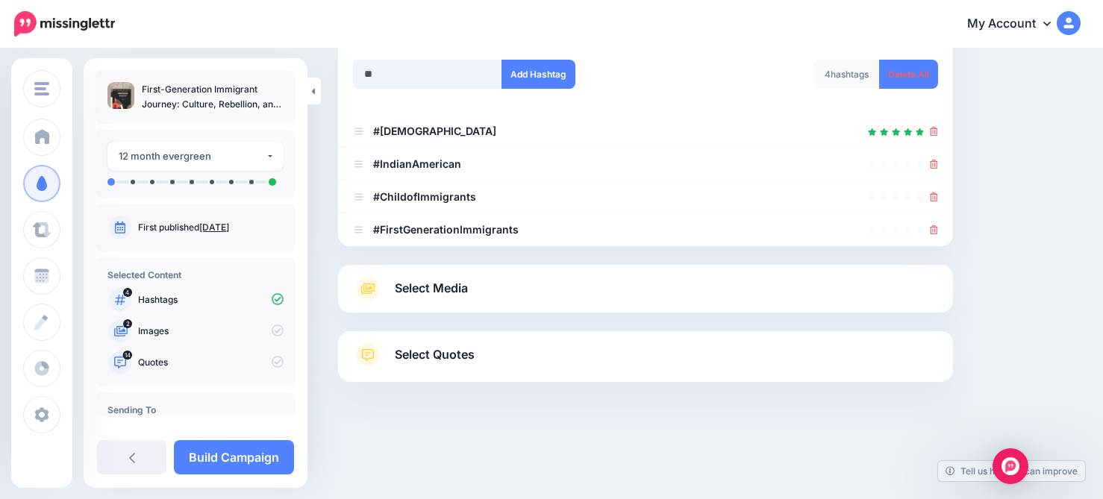
type input "*"
click at [481, 289] on link "Select Media" at bounding box center [645, 289] width 585 height 24
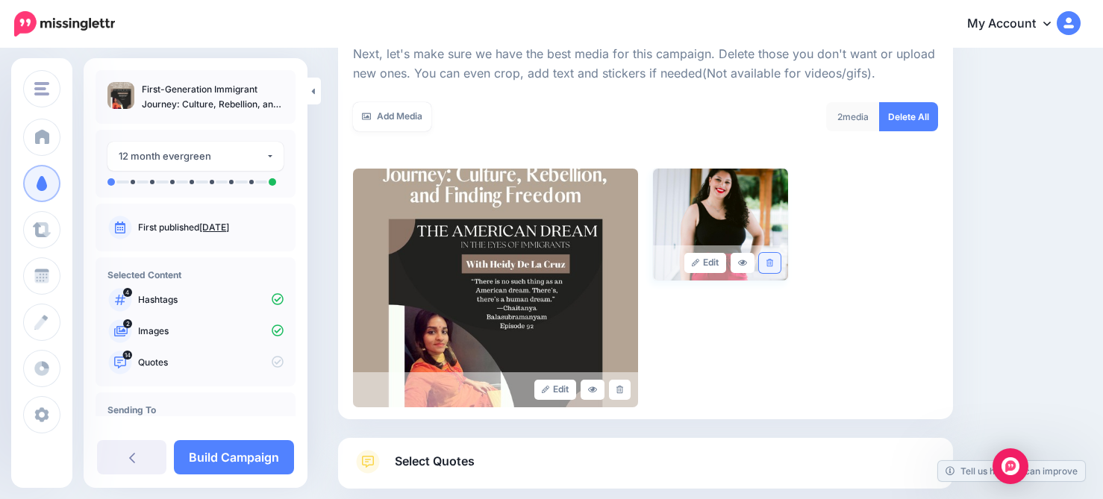
click at [768, 264] on icon at bounding box center [769, 263] width 7 height 8
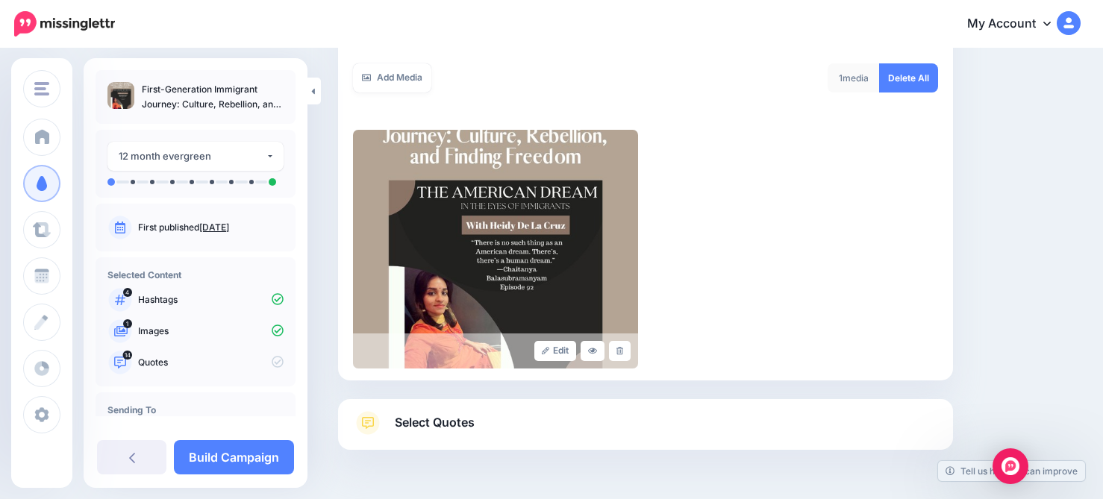
scroll to position [328, 0]
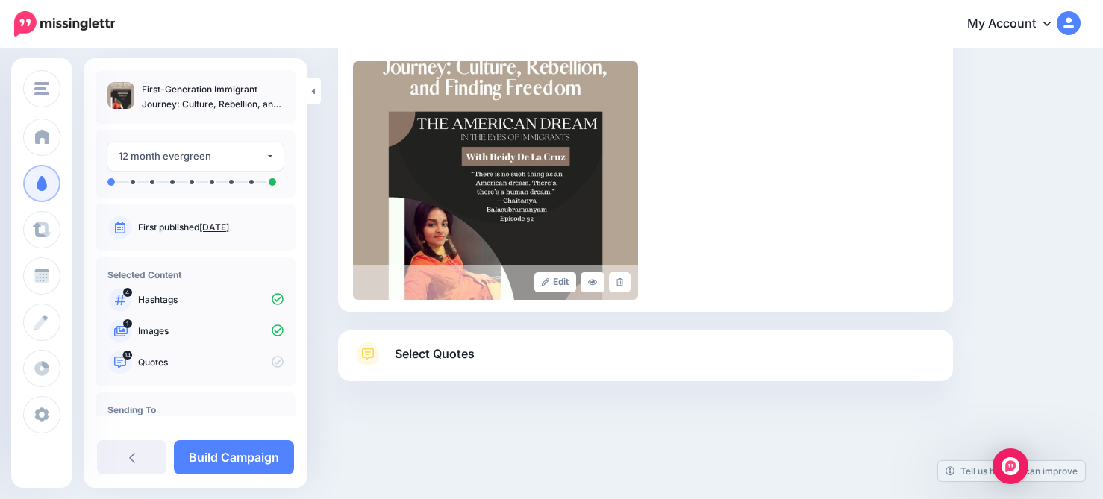
click at [731, 345] on link "Select Quotes" at bounding box center [645, 361] width 585 height 39
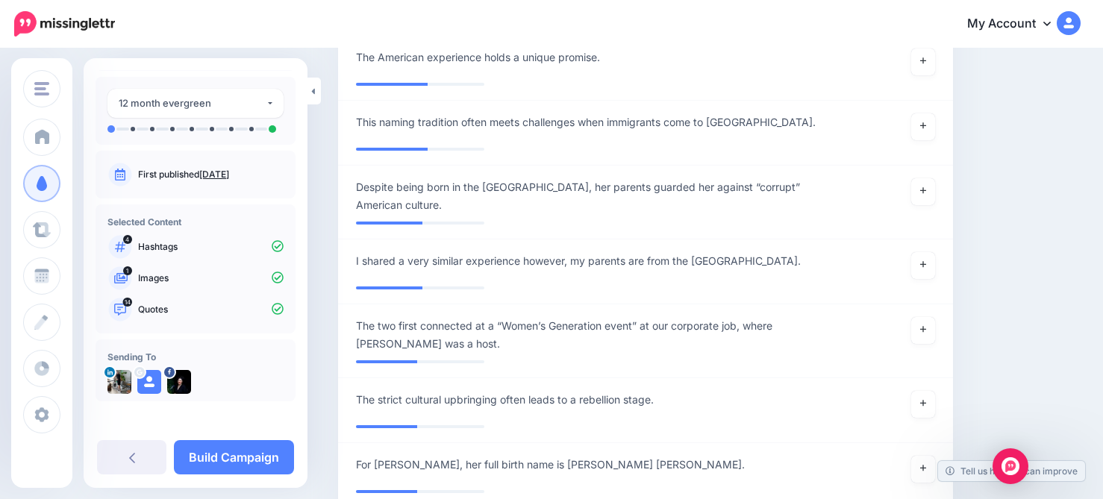
scroll to position [56, 0]
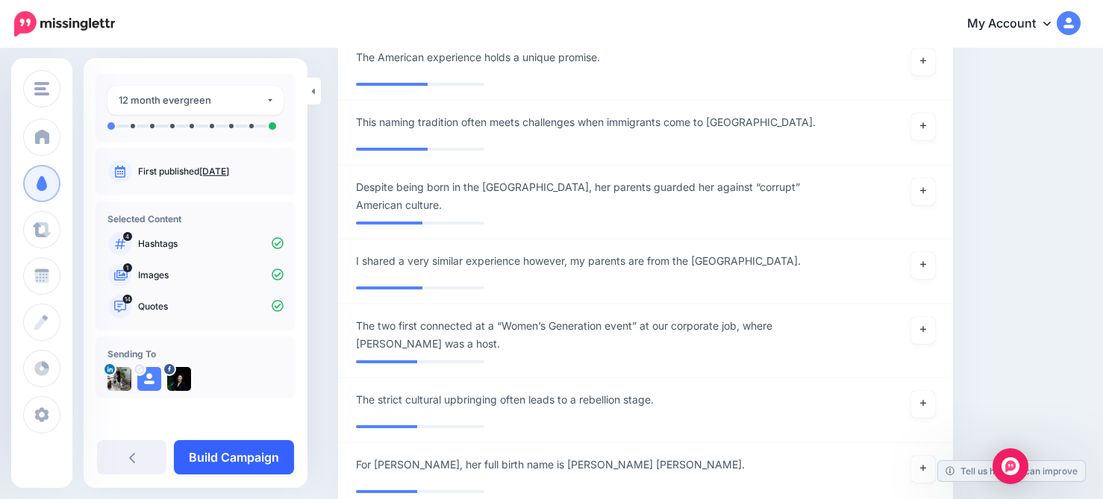
click at [234, 454] on link "Build Campaign" at bounding box center [234, 457] width 120 height 34
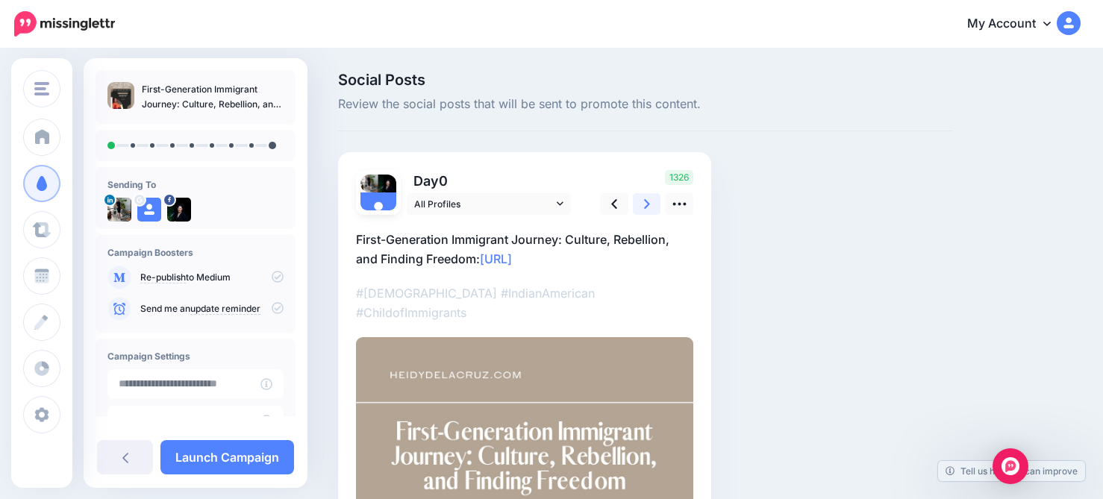
click at [639, 201] on link at bounding box center [647, 204] width 28 height 22
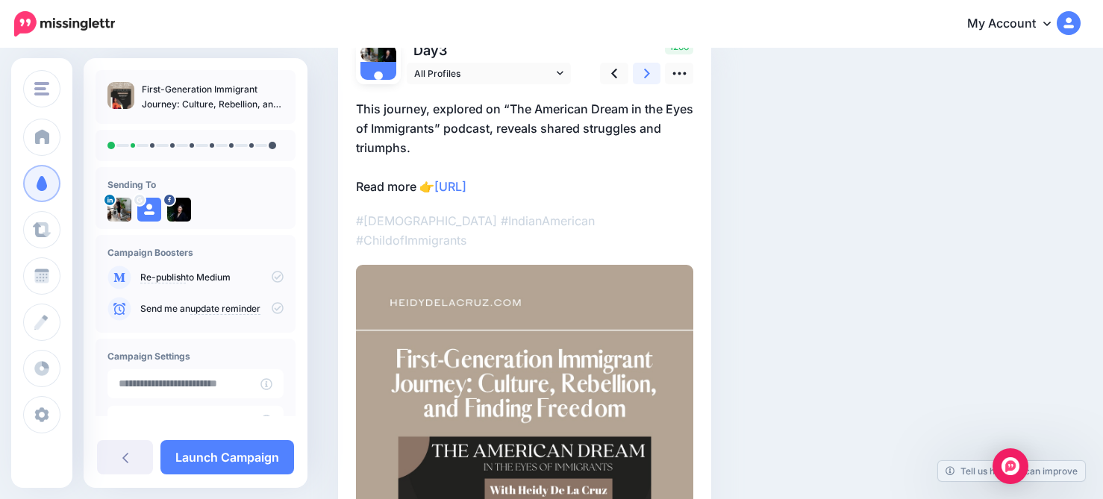
scroll to position [62, 0]
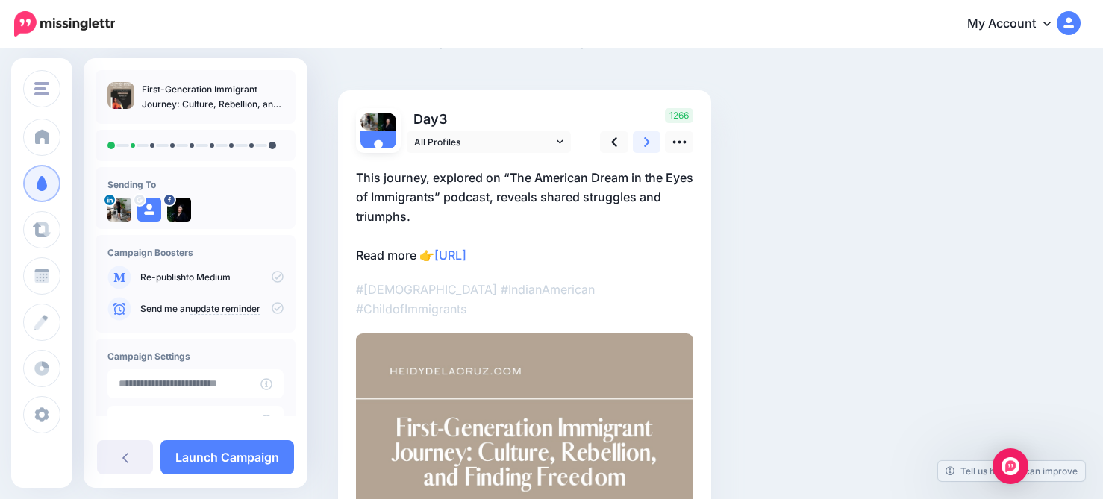
click at [652, 146] on link at bounding box center [647, 142] width 28 height 22
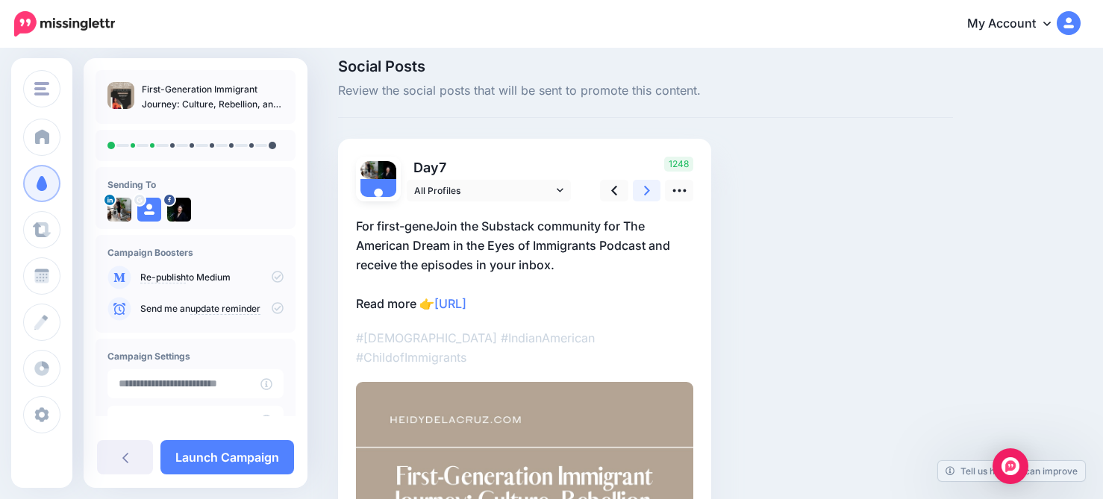
scroll to position [0, 0]
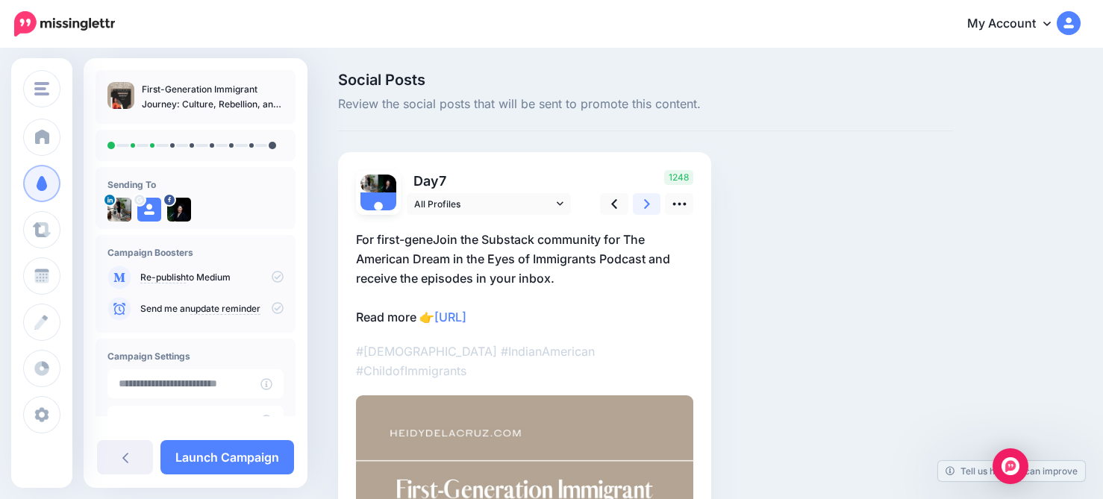
click at [652, 208] on link at bounding box center [647, 204] width 28 height 22
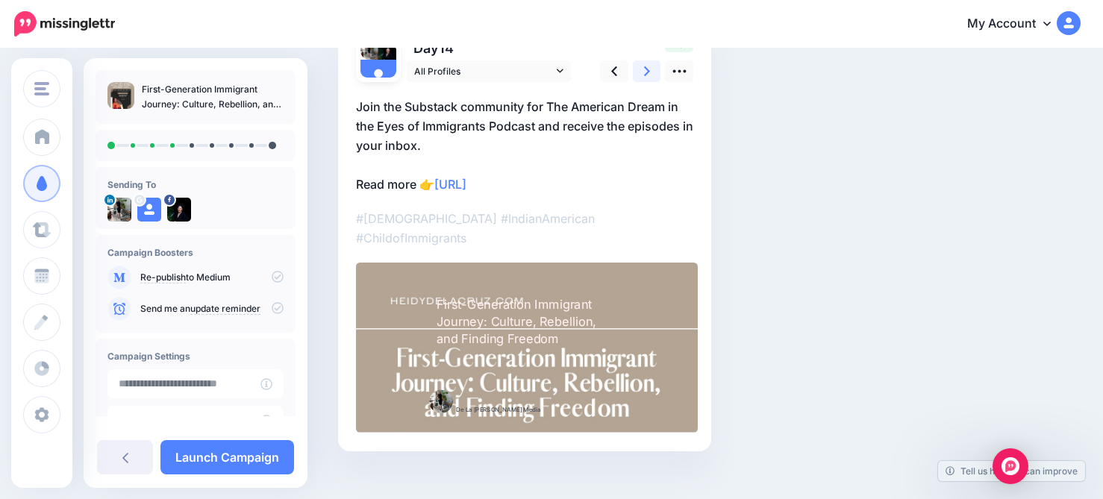
scroll to position [97, 0]
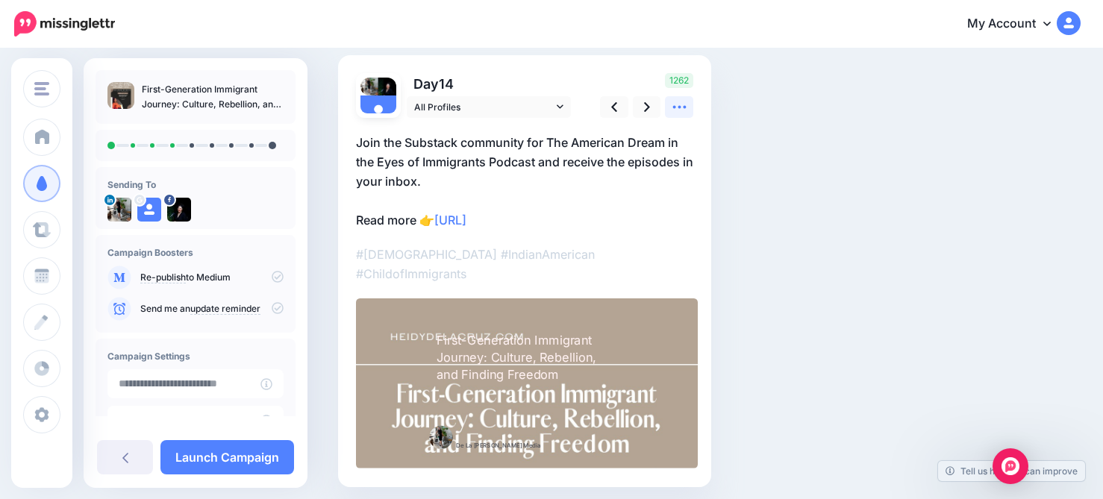
click at [681, 103] on icon at bounding box center [680, 107] width 16 height 16
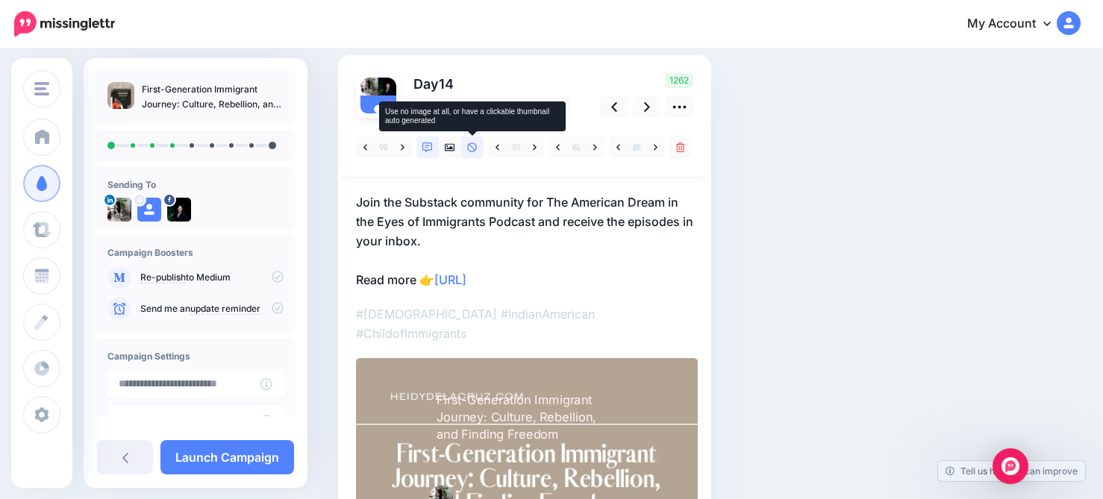
click at [466, 151] on link at bounding box center [472, 148] width 22 height 22
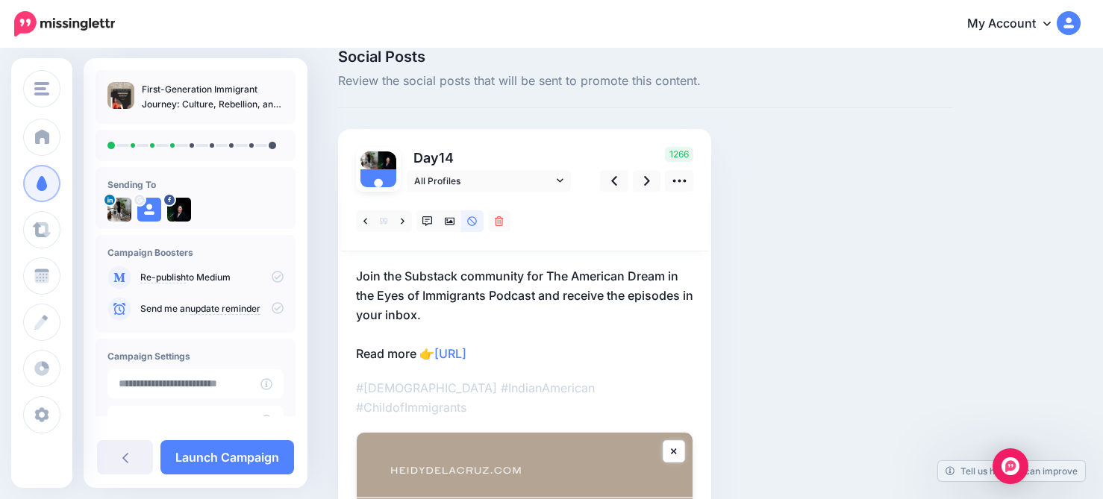
scroll to position [13, 0]
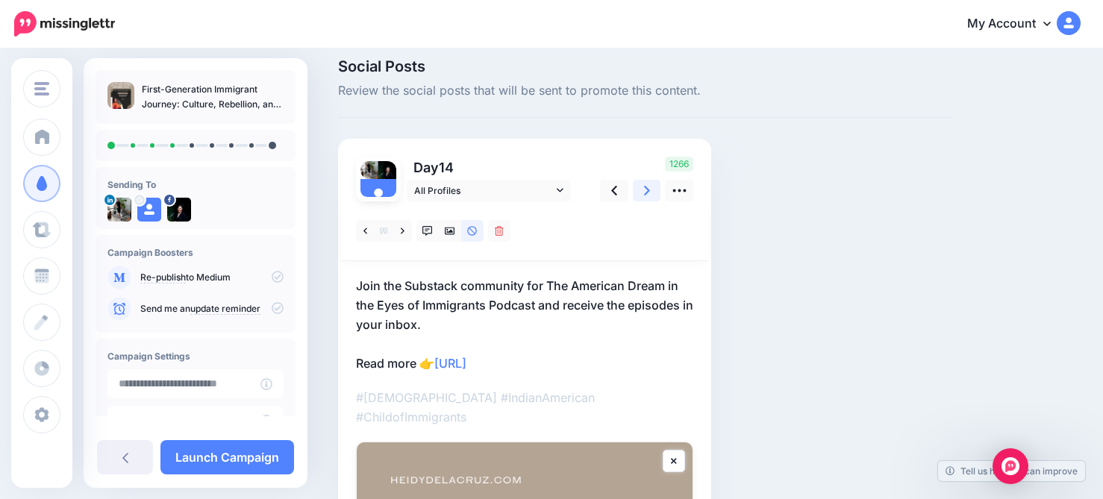
click at [647, 193] on icon at bounding box center [647, 191] width 6 height 16
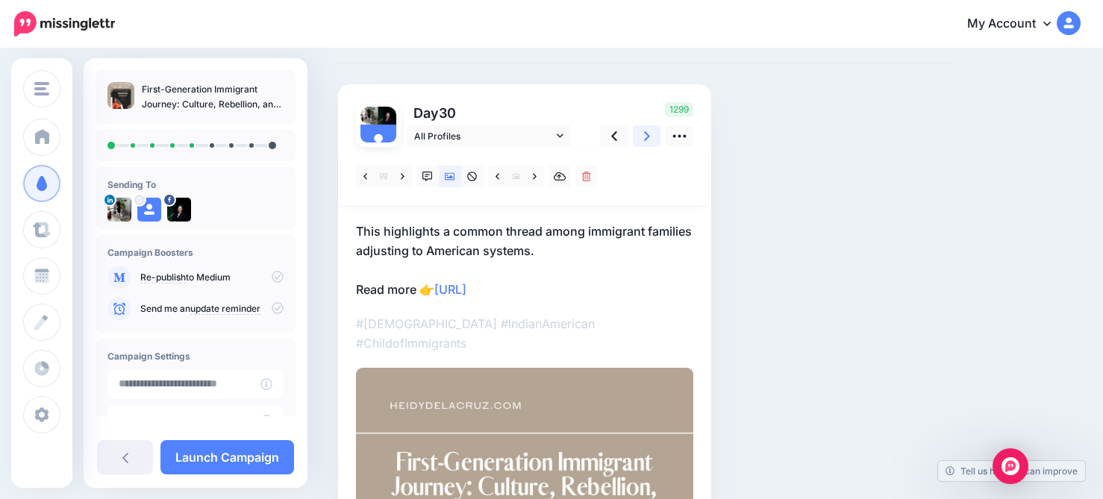
scroll to position [0, 0]
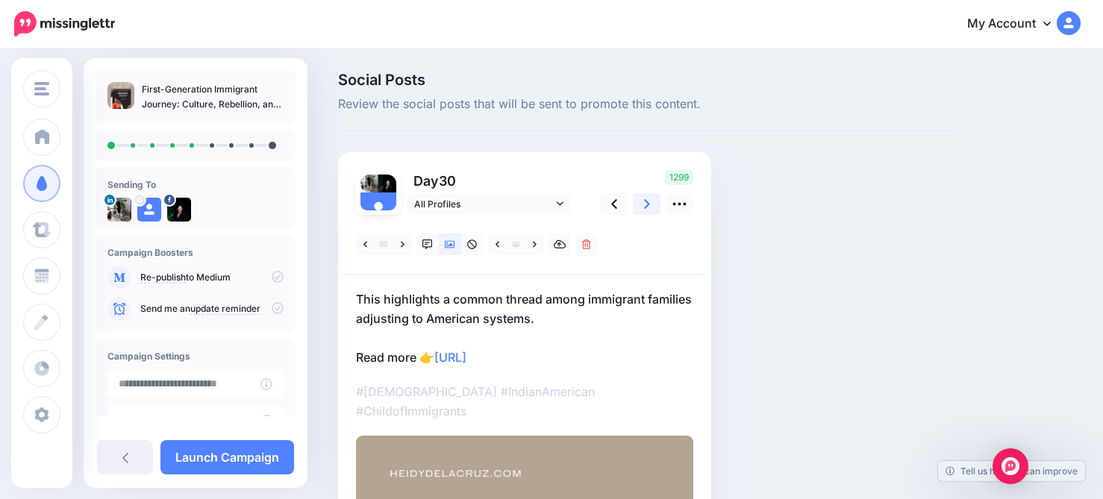
click at [651, 208] on link at bounding box center [647, 204] width 28 height 22
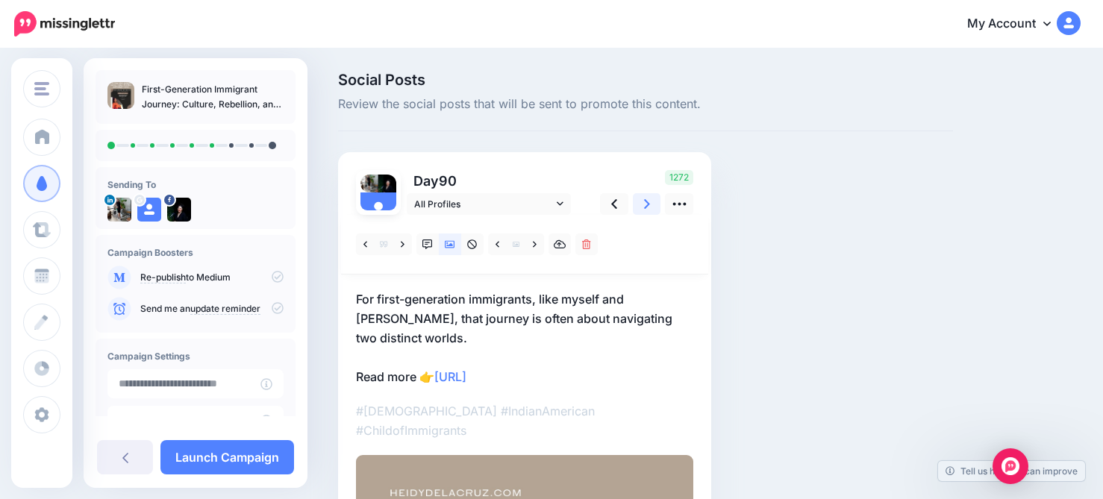
click at [648, 207] on icon at bounding box center [647, 204] width 6 height 16
click at [645, 207] on icon at bounding box center [647, 204] width 6 height 16
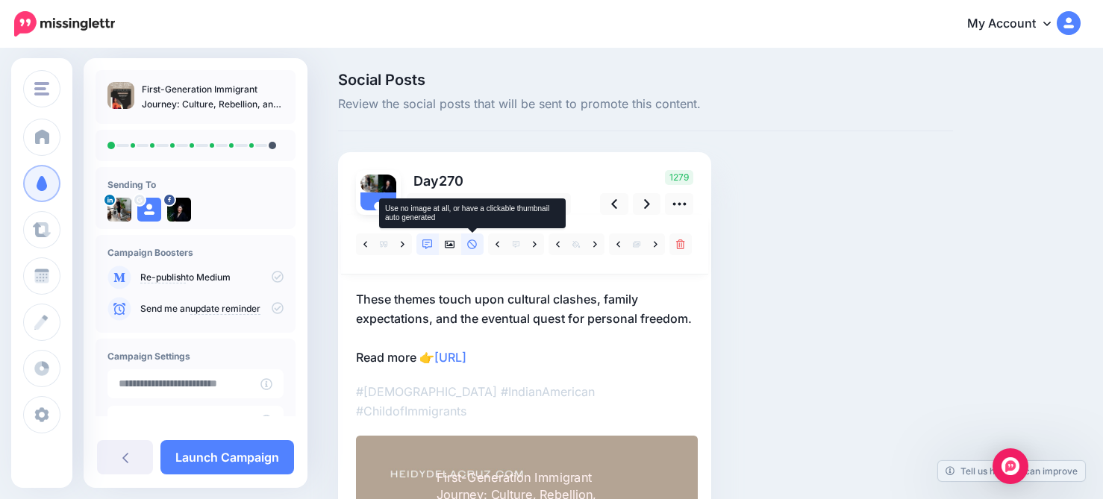
click at [464, 247] on link at bounding box center [472, 245] width 22 height 22
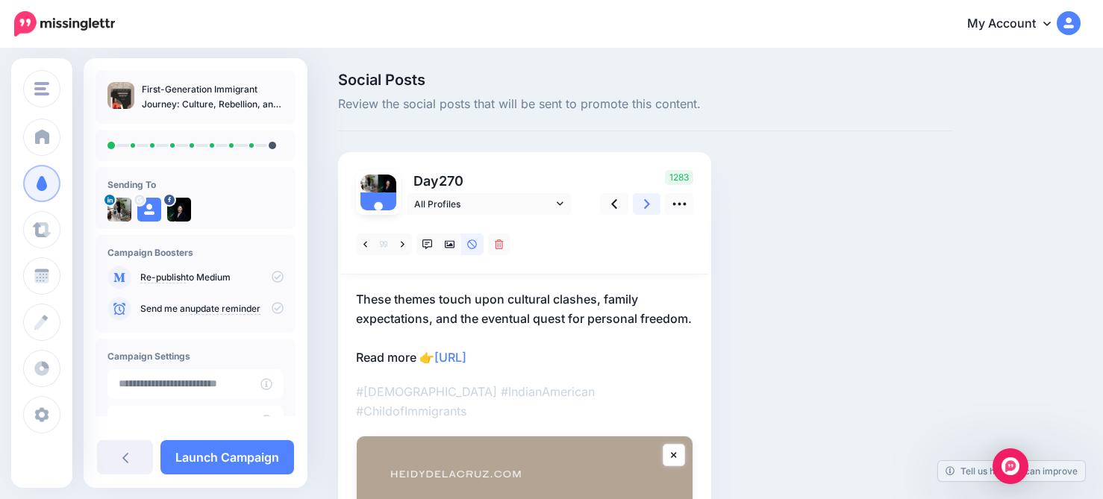
click at [649, 198] on icon at bounding box center [647, 204] width 6 height 16
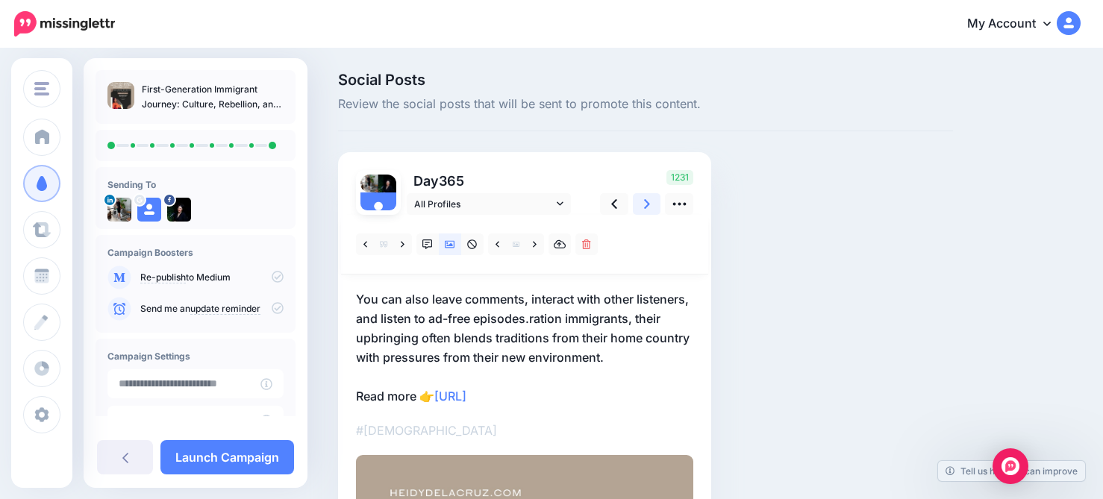
click at [647, 206] on icon at bounding box center [647, 204] width 6 height 16
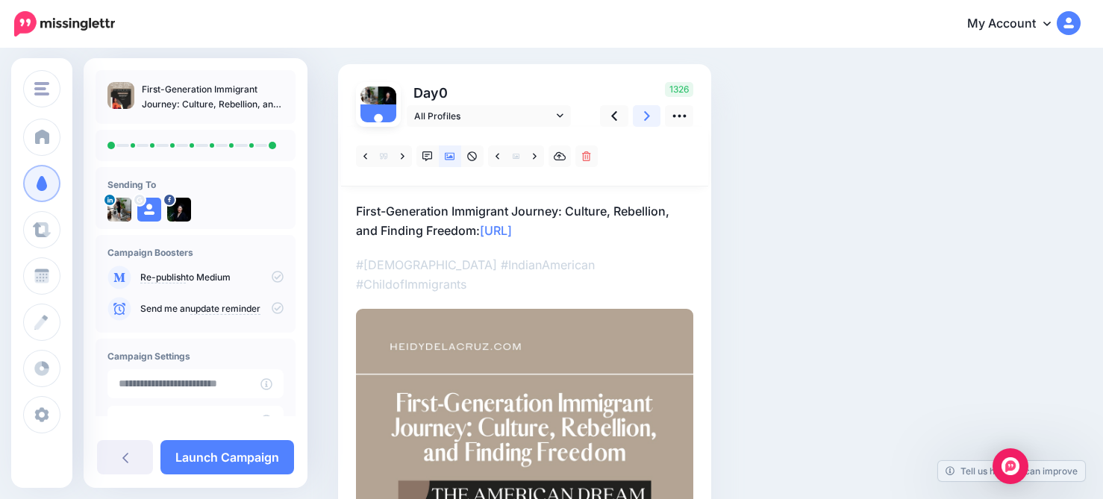
scroll to position [97, 0]
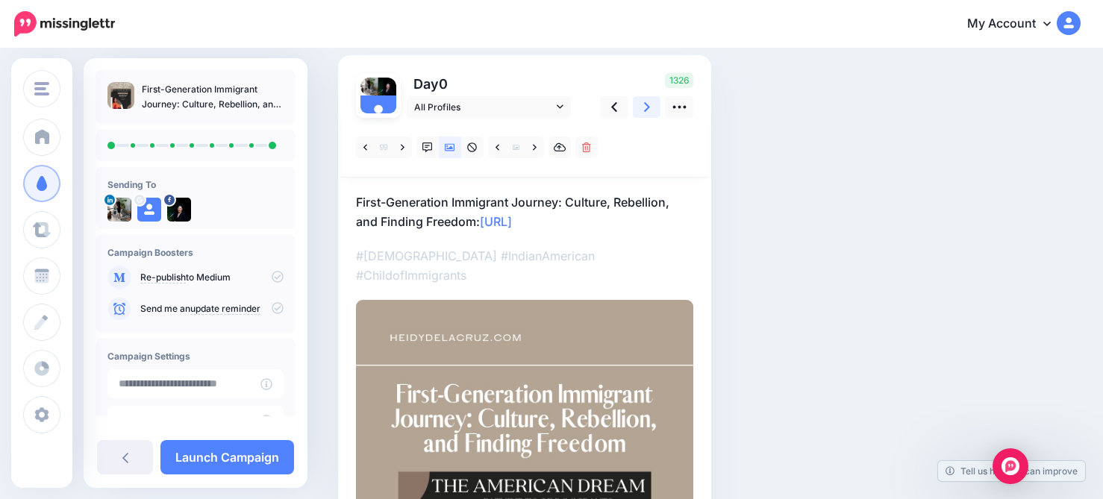
click at [648, 104] on icon at bounding box center [647, 107] width 6 height 16
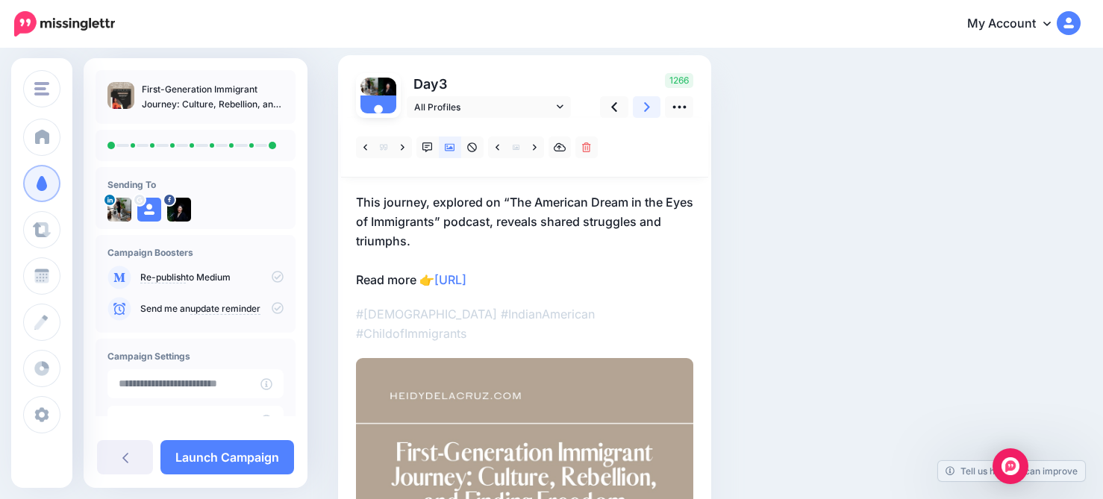
click at [648, 104] on icon at bounding box center [647, 107] width 6 height 16
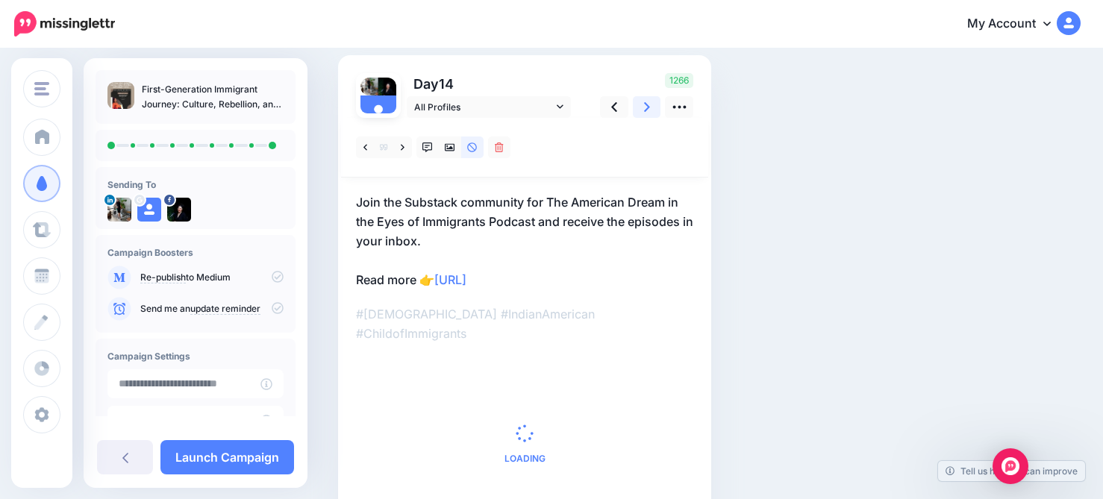
click at [648, 104] on icon at bounding box center [647, 107] width 6 height 16
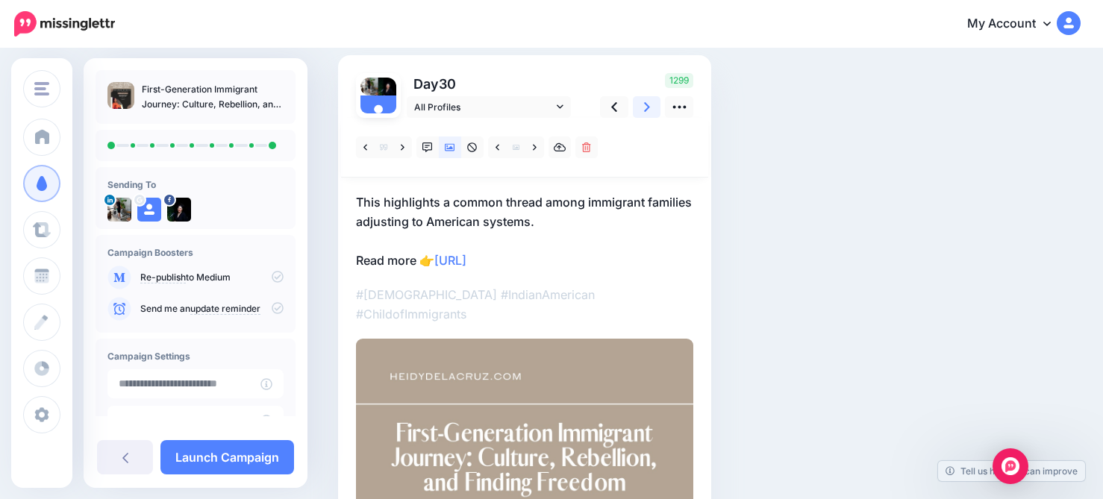
click at [648, 104] on icon at bounding box center [647, 107] width 6 height 16
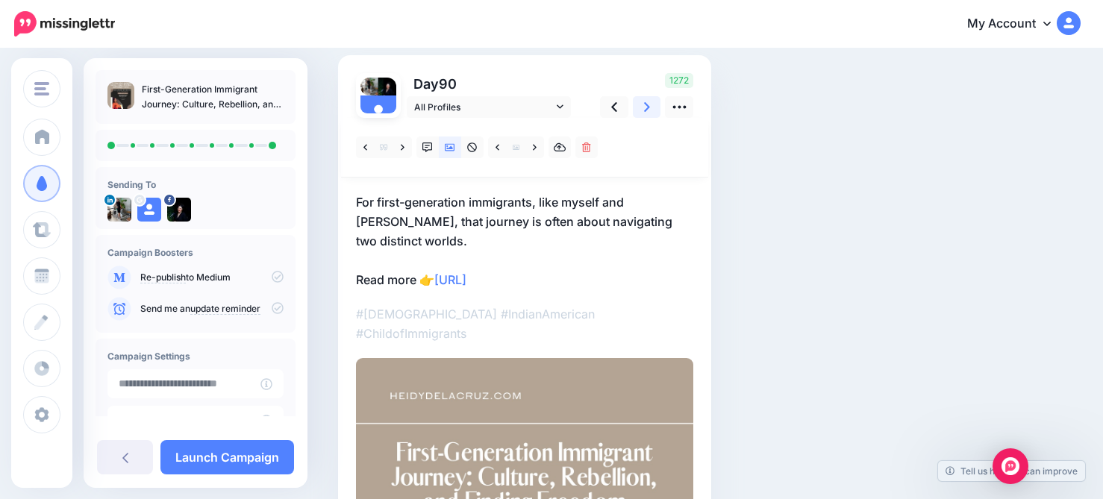
click at [648, 104] on icon at bounding box center [647, 107] width 6 height 16
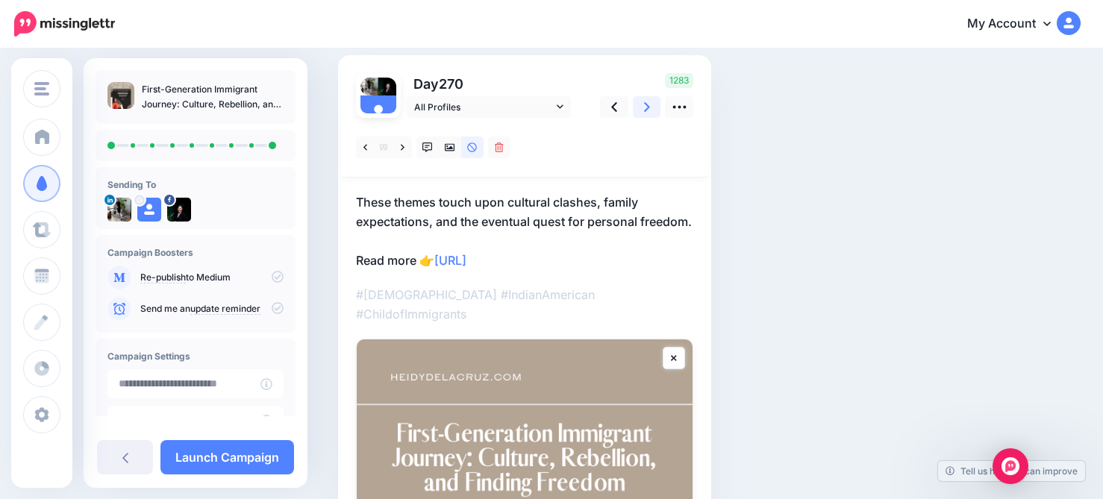
click at [648, 104] on icon at bounding box center [647, 107] width 6 height 16
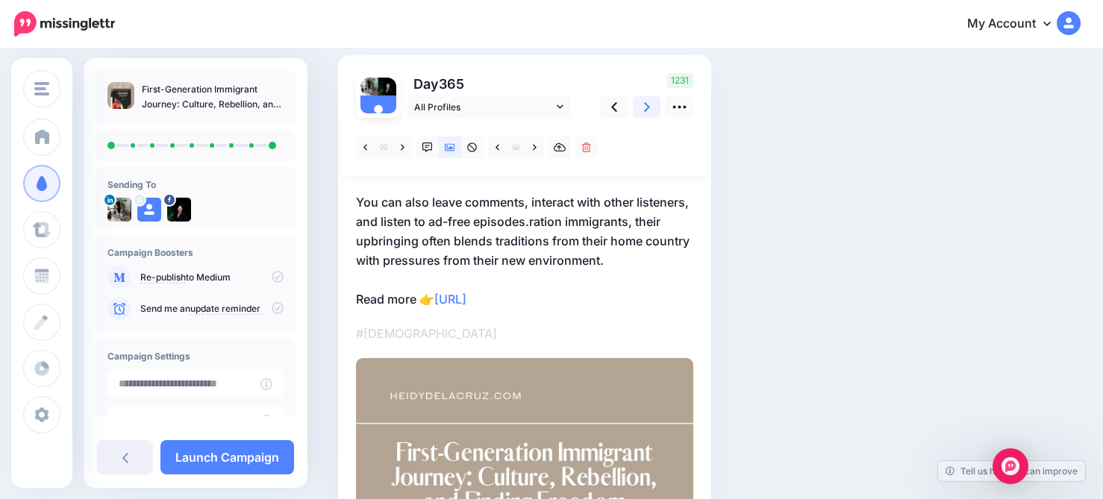
click at [648, 104] on icon at bounding box center [647, 107] width 6 height 16
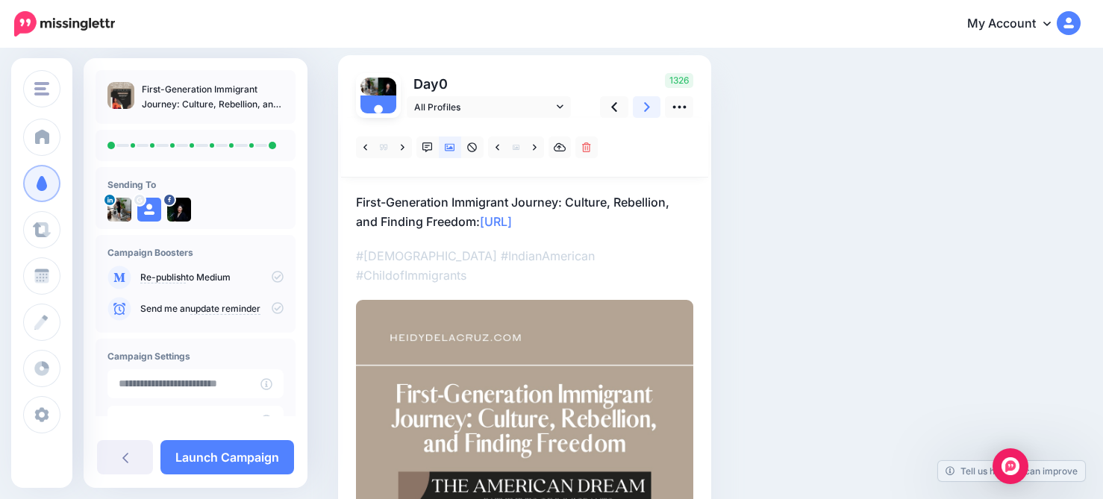
click at [648, 104] on icon at bounding box center [647, 107] width 6 height 16
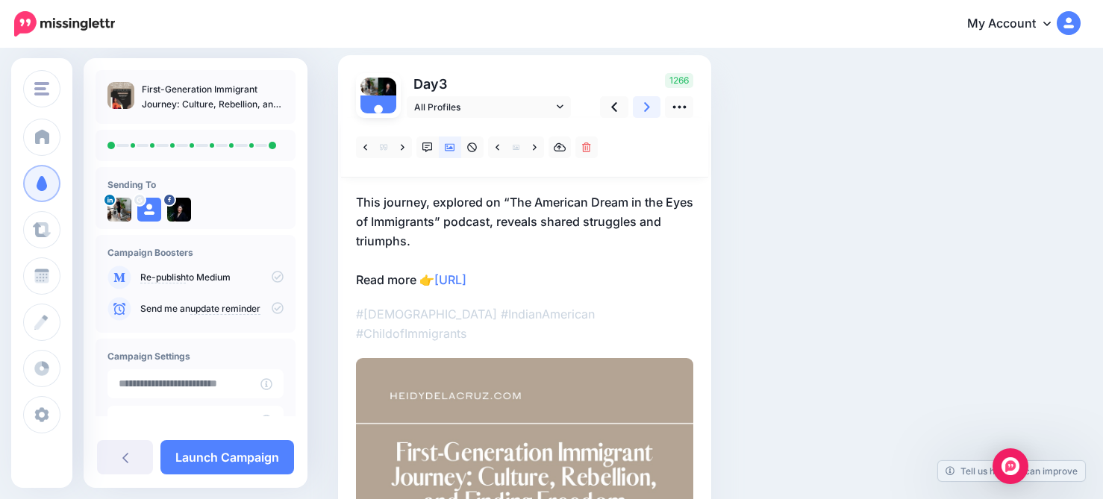
click at [648, 104] on icon at bounding box center [647, 107] width 6 height 16
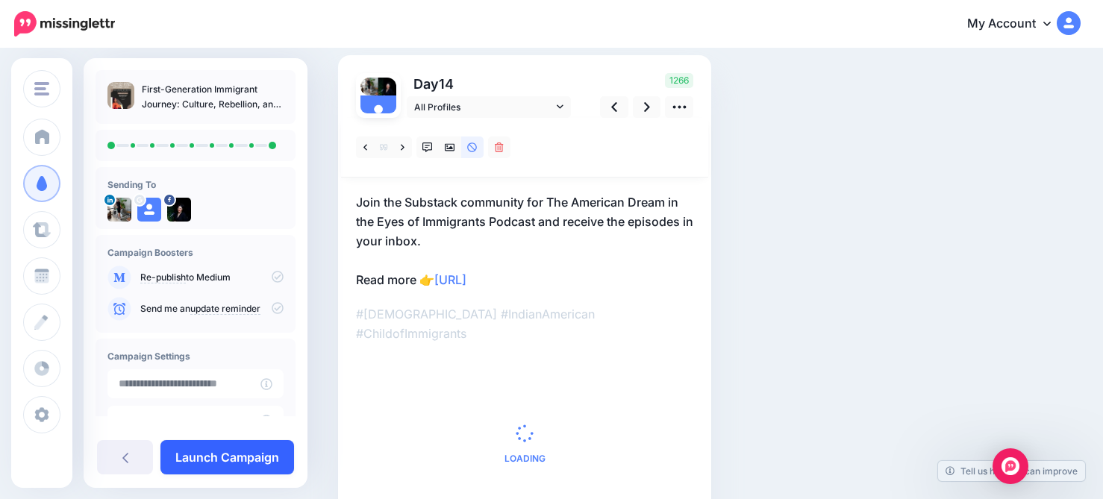
click at [263, 451] on link "Launch Campaign" at bounding box center [227, 457] width 134 height 34
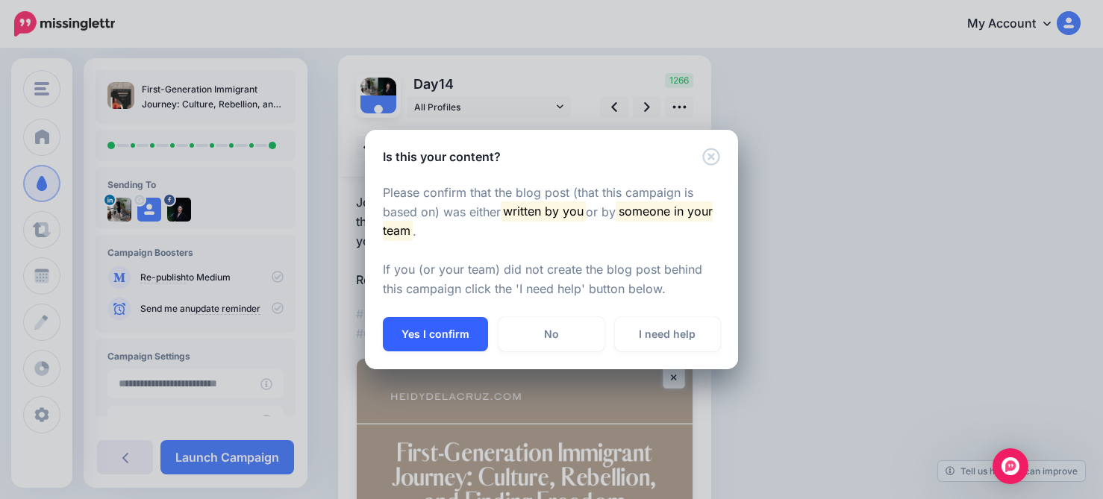
click at [439, 333] on button "Yes I confirm" at bounding box center [435, 334] width 105 height 34
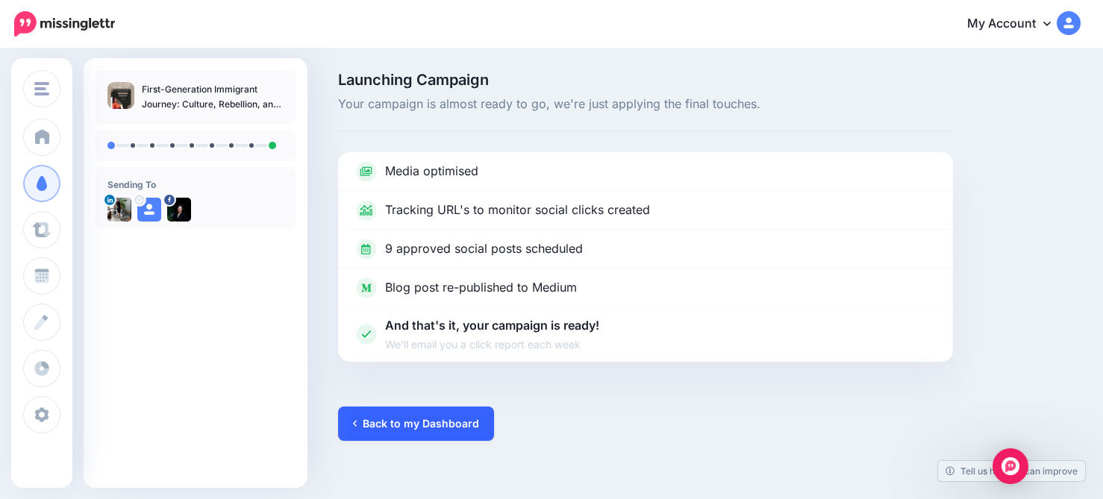
click at [432, 426] on link "Back to my Dashboard" at bounding box center [416, 424] width 156 height 34
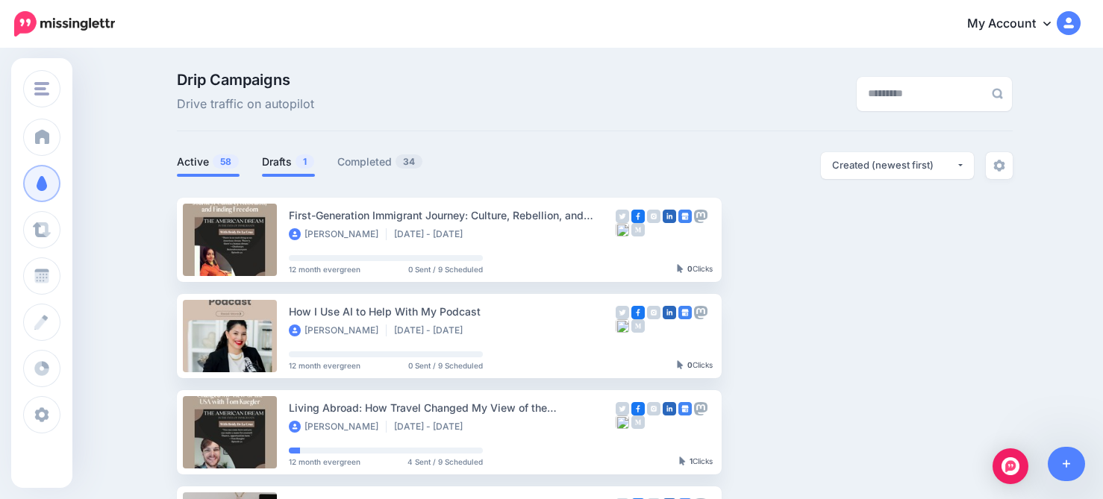
click at [284, 165] on link "Drafts 1" at bounding box center [288, 162] width 53 height 18
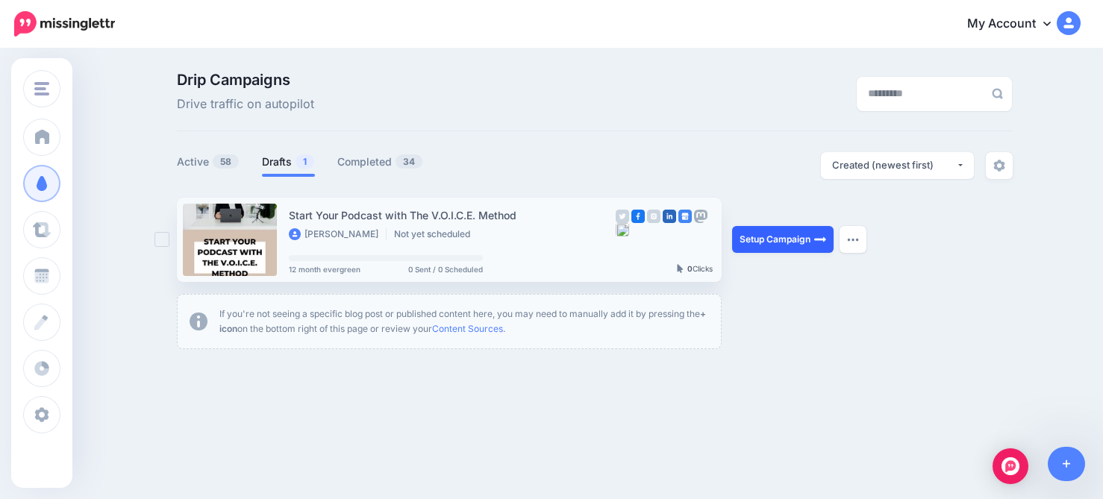
click at [772, 245] on link "Setup Campaign" at bounding box center [782, 239] width 101 height 27
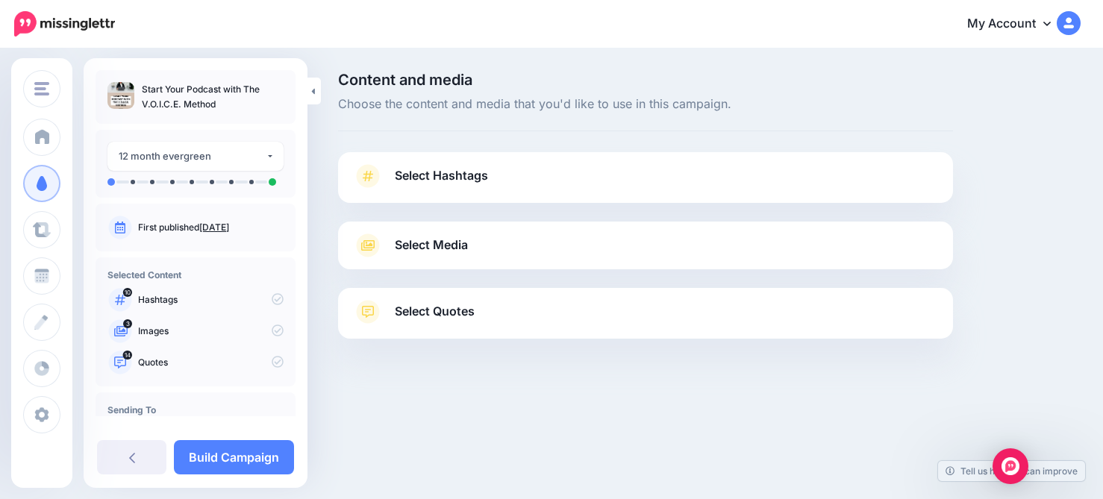
click at [429, 177] on span "Select Hashtags" at bounding box center [441, 176] width 93 height 20
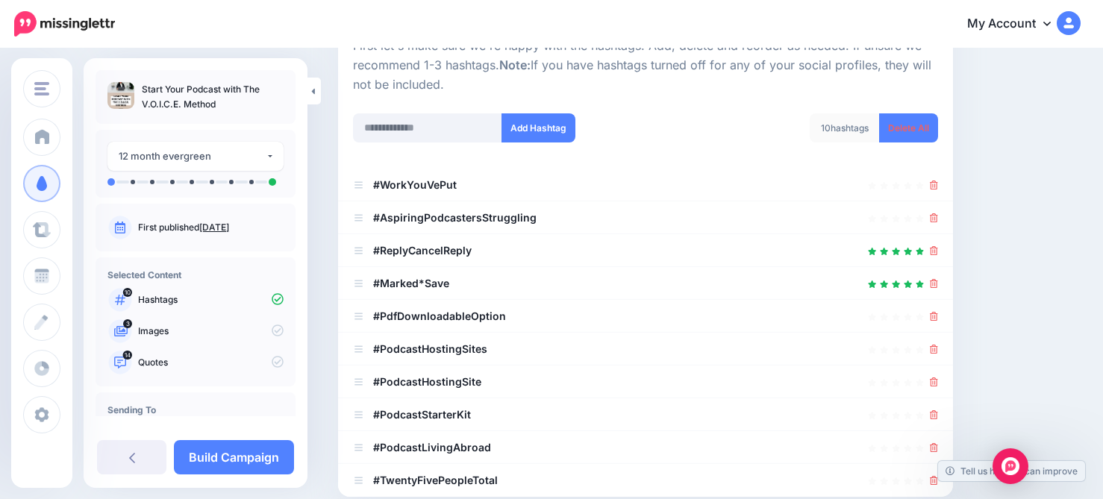
scroll to position [181, 0]
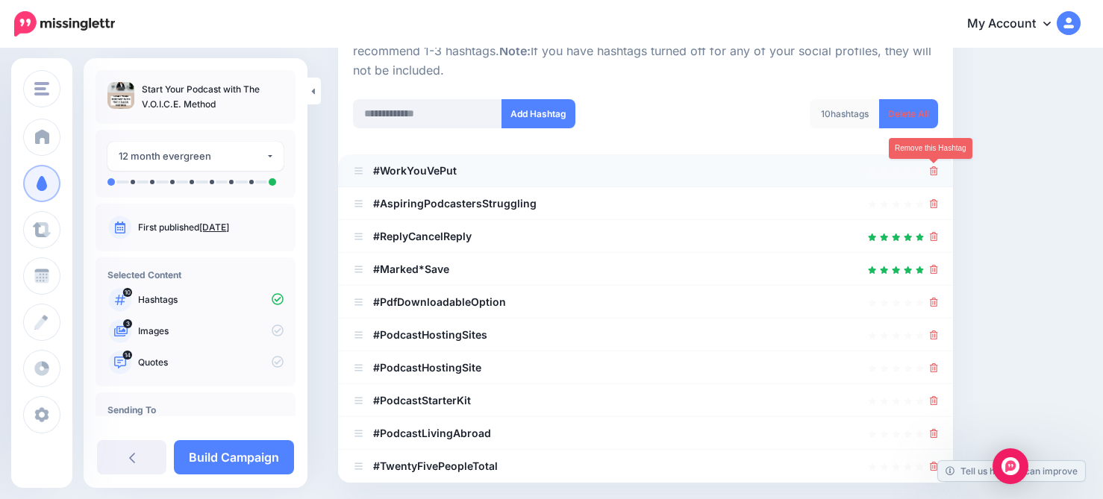
click at [936, 170] on icon at bounding box center [934, 170] width 8 height 9
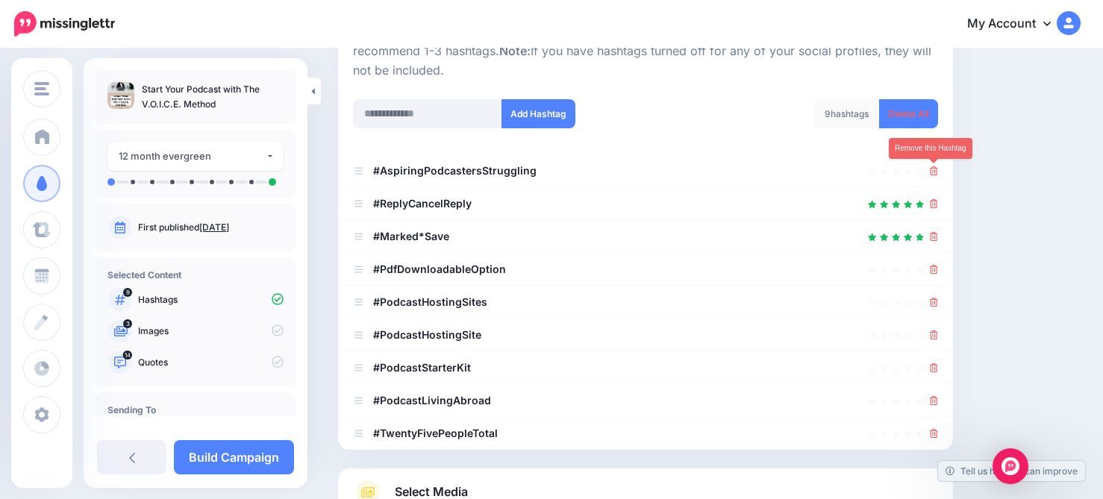
click at [936, 170] on icon at bounding box center [934, 170] width 8 height 9
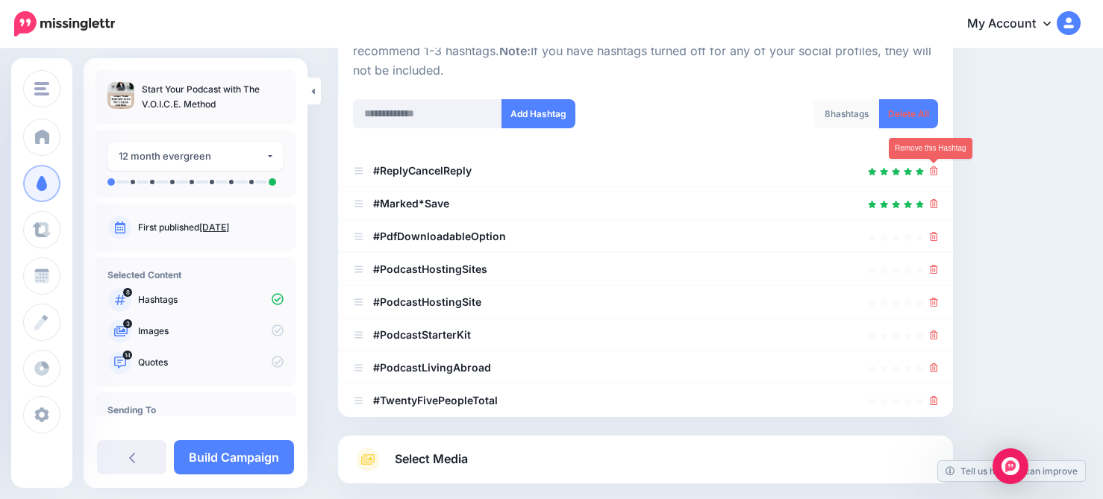
click at [936, 170] on icon at bounding box center [934, 170] width 8 height 9
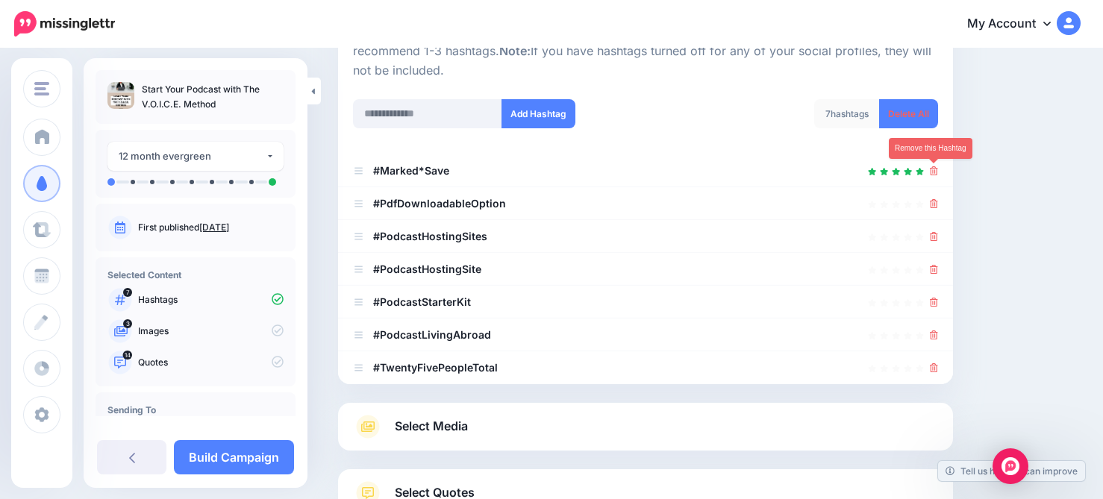
click at [936, 170] on icon at bounding box center [934, 170] width 8 height 9
click at [936, 199] on icon at bounding box center [934, 203] width 8 height 9
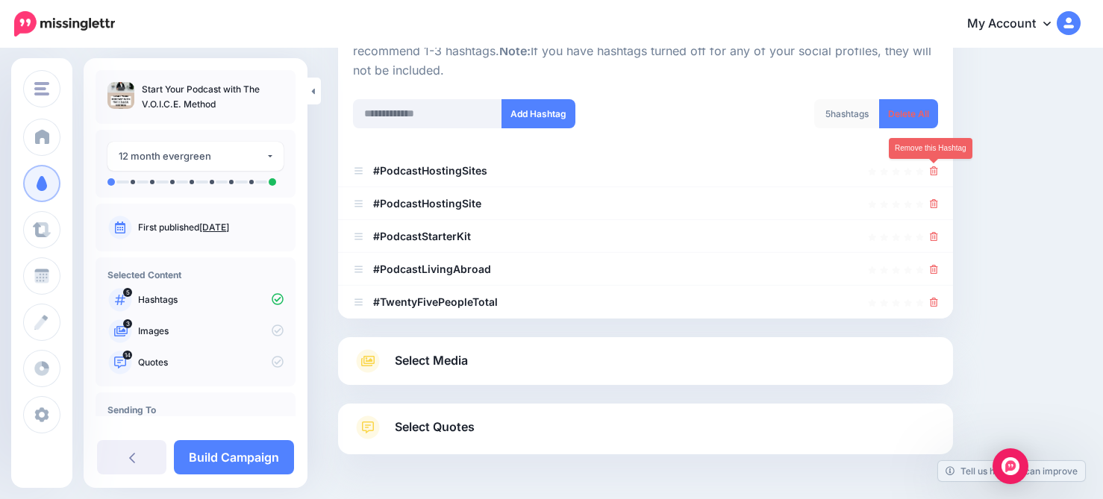
click at [936, 170] on icon at bounding box center [934, 170] width 8 height 9
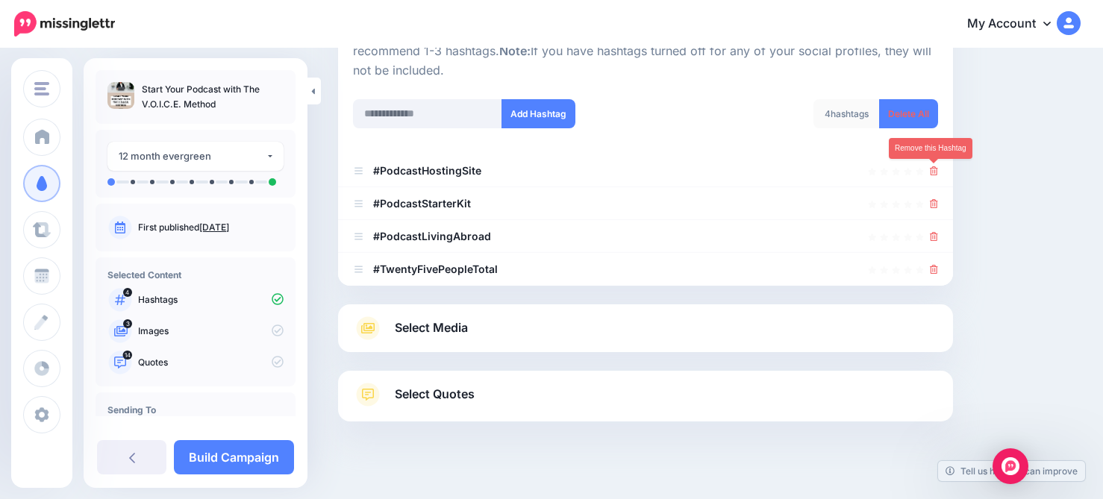
click at [936, 170] on icon at bounding box center [934, 170] width 8 height 9
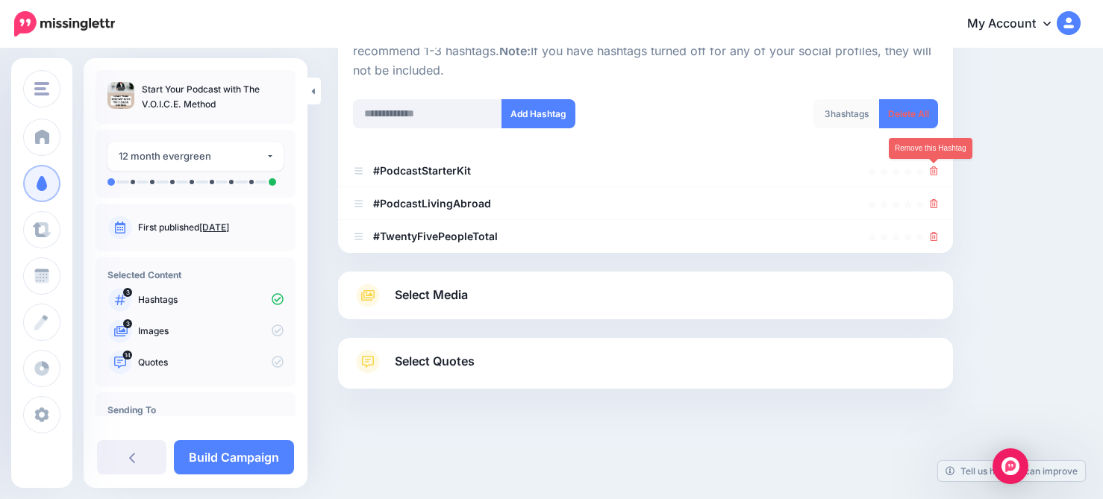
click at [936, 170] on icon at bounding box center [934, 170] width 8 height 9
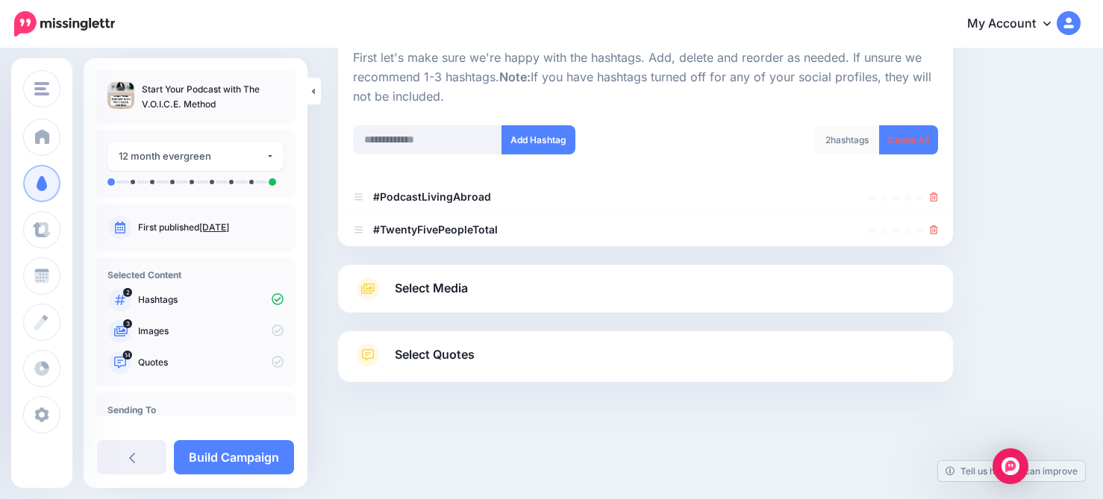
click at [936, 170] on div "2 hashtags Delete All" at bounding box center [797, 149] width 304 height 48
click at [933, 200] on icon at bounding box center [934, 197] width 8 height 9
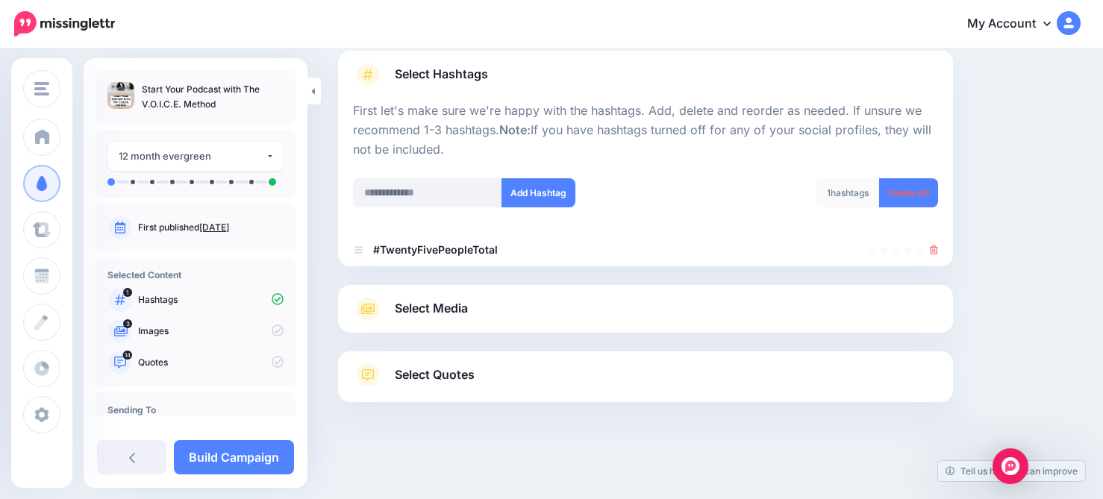
scroll to position [101, 0]
click at [933, 244] on link at bounding box center [934, 250] width 8 height 13
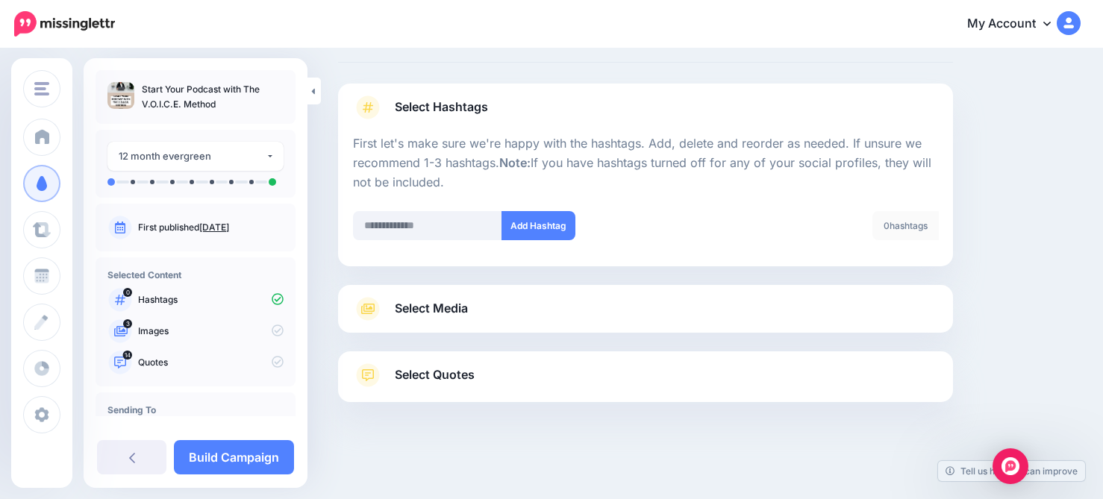
scroll to position [68, 0]
click at [412, 226] on input "text" at bounding box center [427, 226] width 149 height 29
type input "**********"
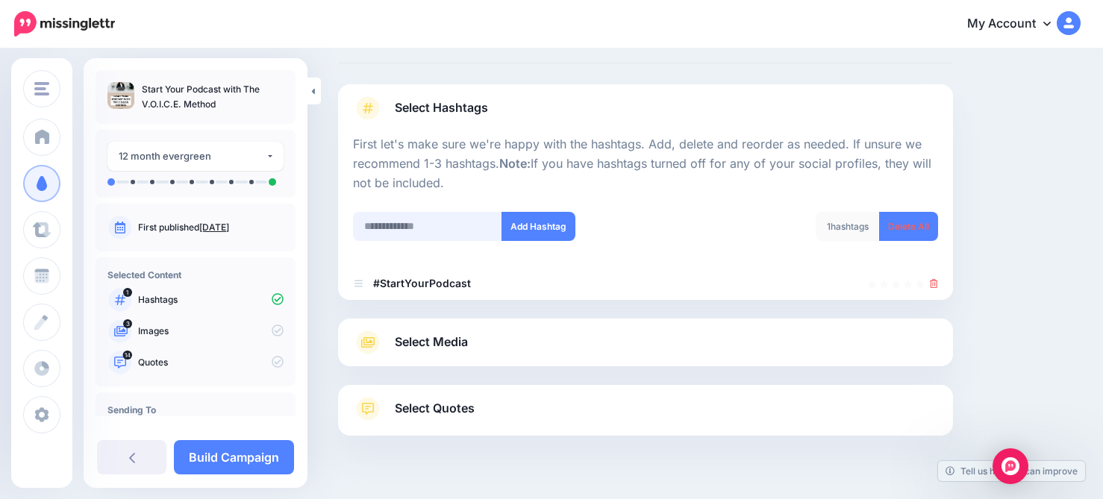
scroll to position [101, 0]
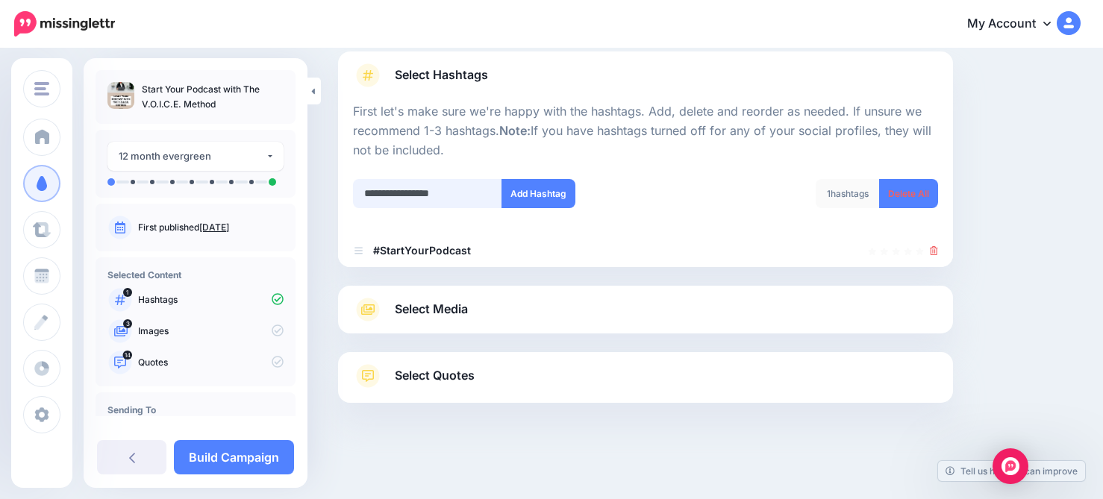
type input "**********"
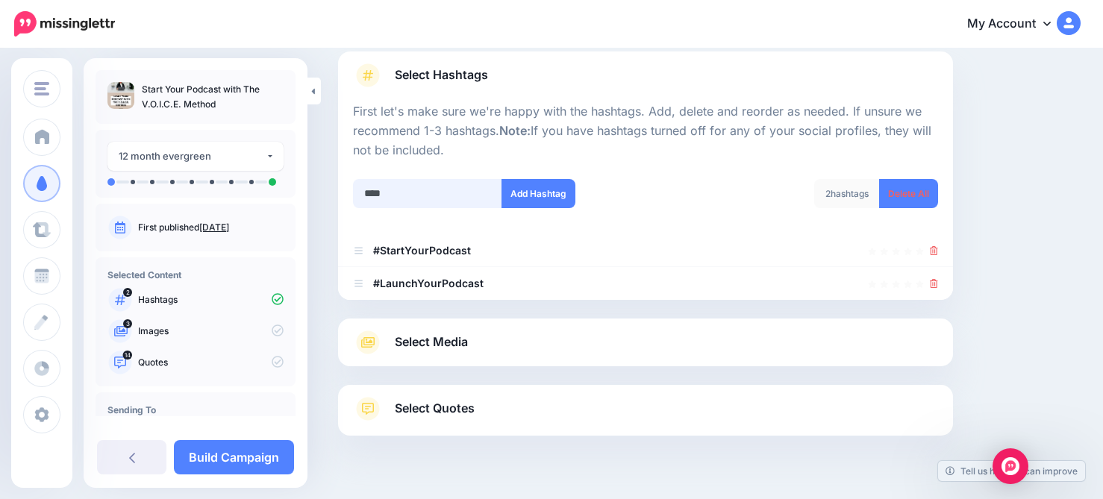
scroll to position [134, 0]
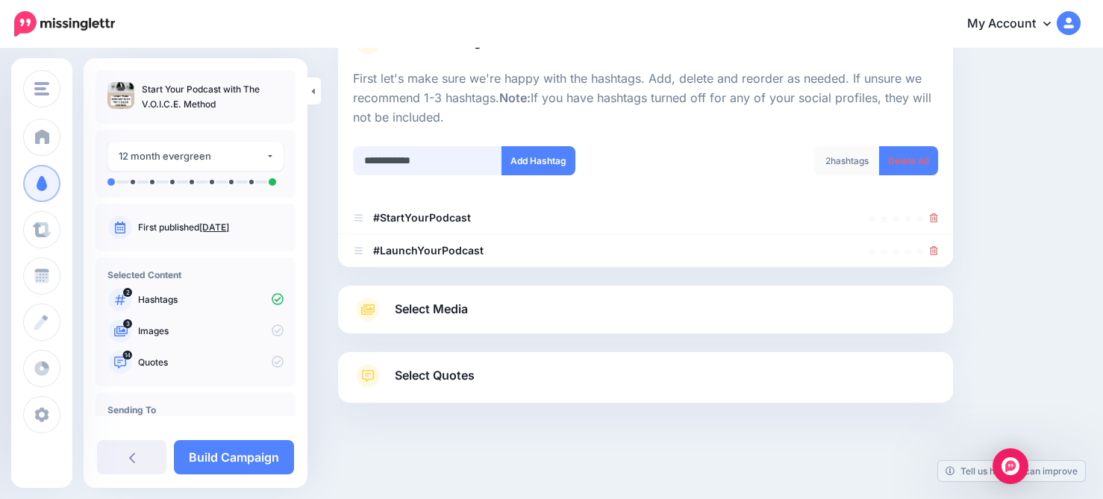
type input "**********"
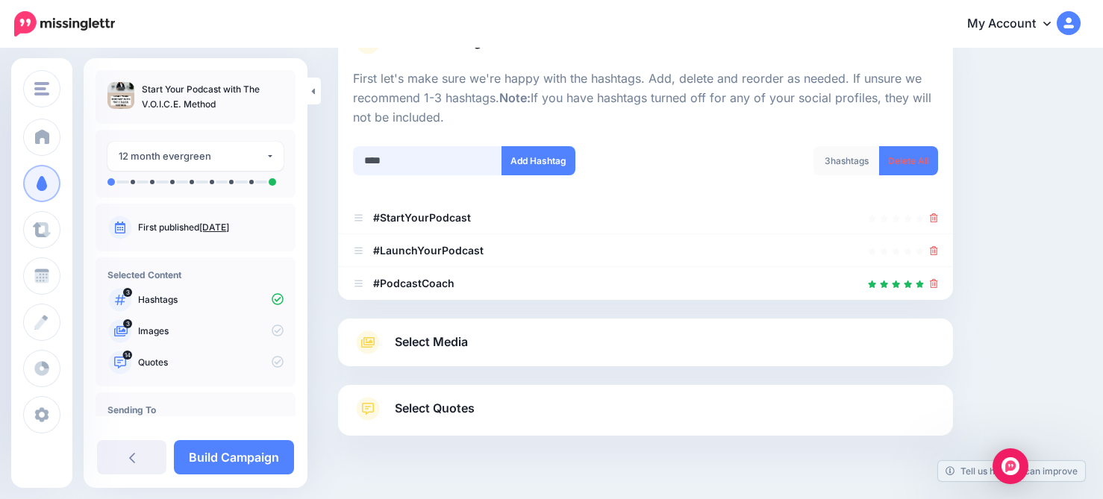
scroll to position [166, 0]
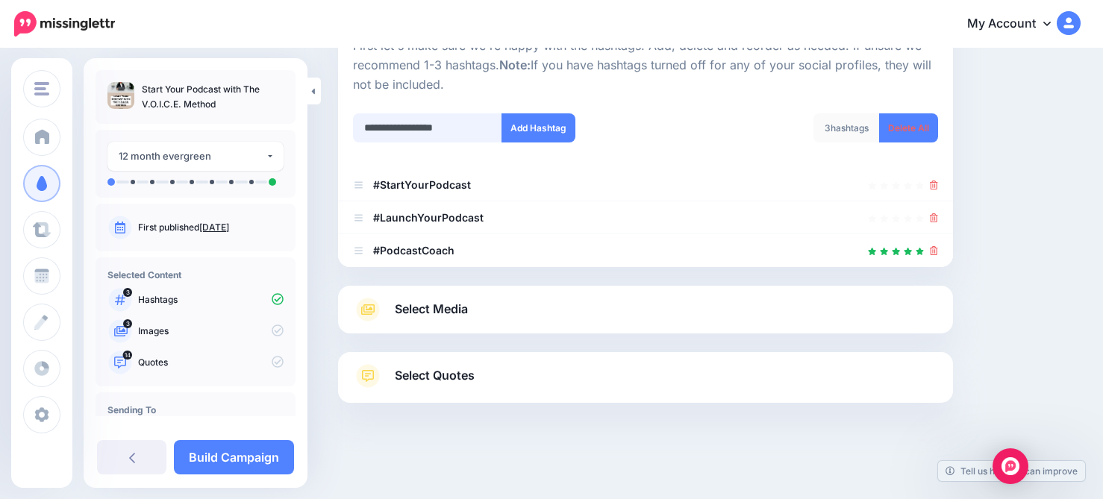
type input "**********"
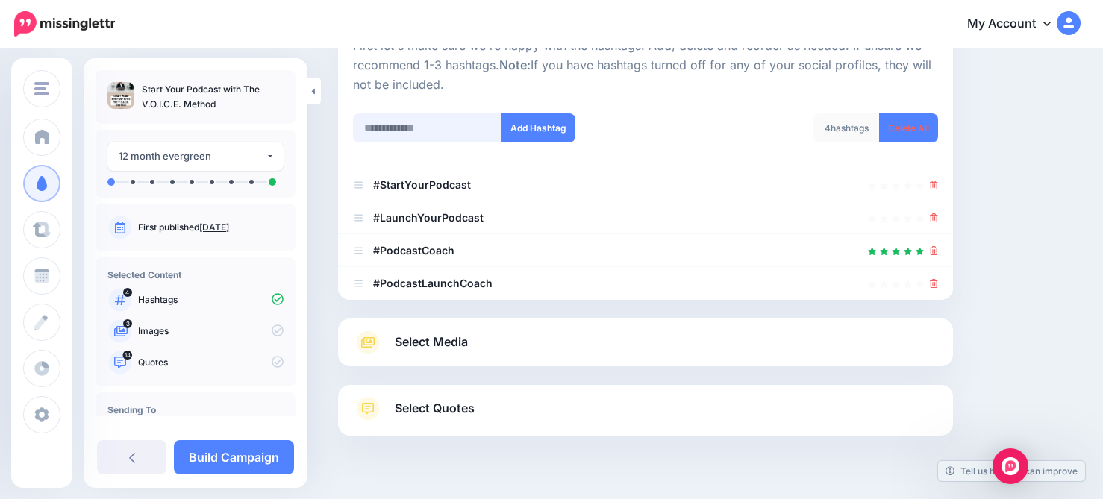
scroll to position [199, 0]
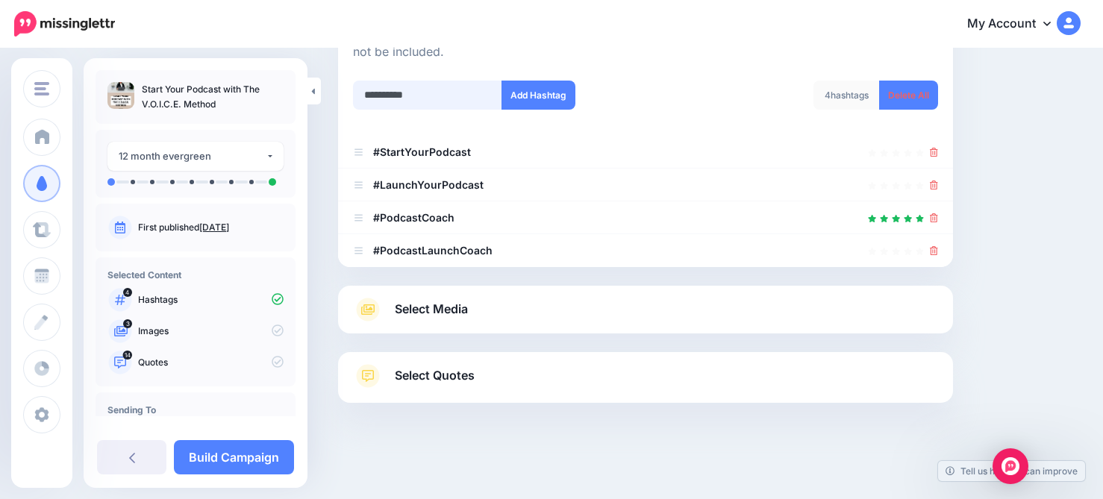
type input "**********"
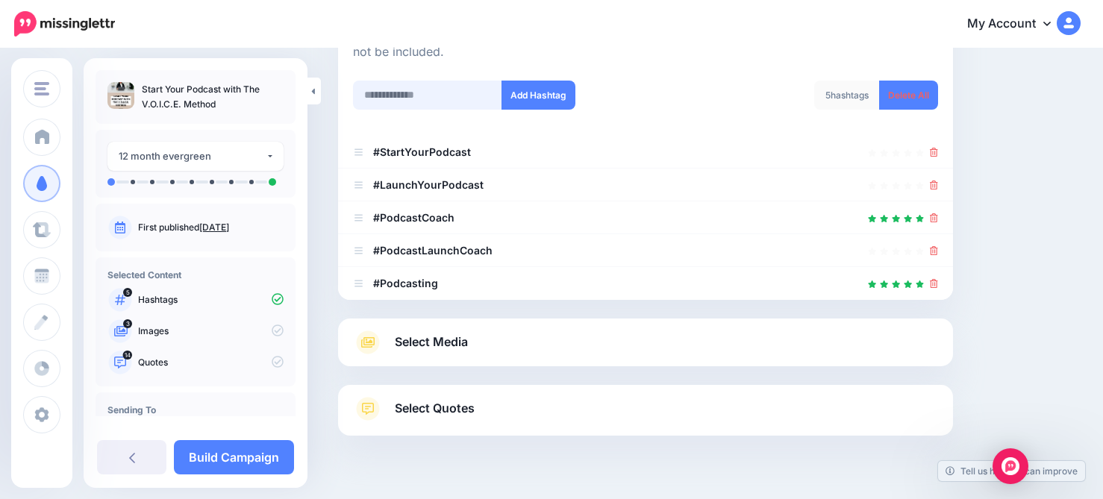
scroll to position [232, 0]
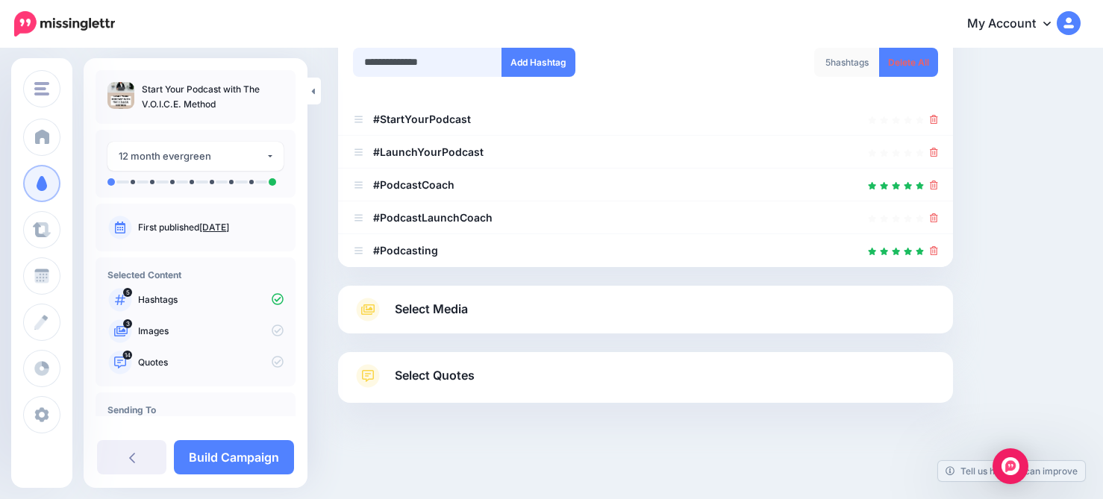
type input "**********"
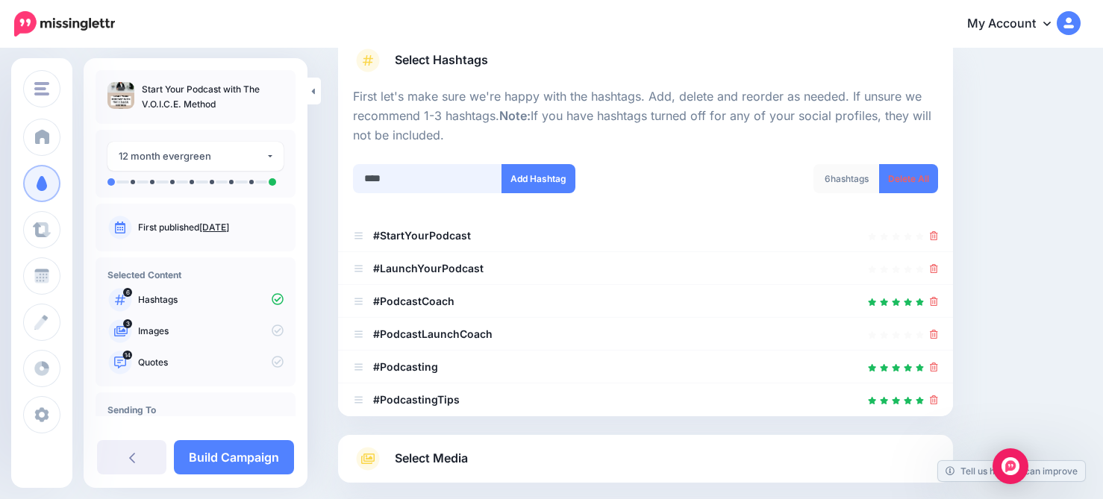
scroll to position [115, 0]
type input "**********"
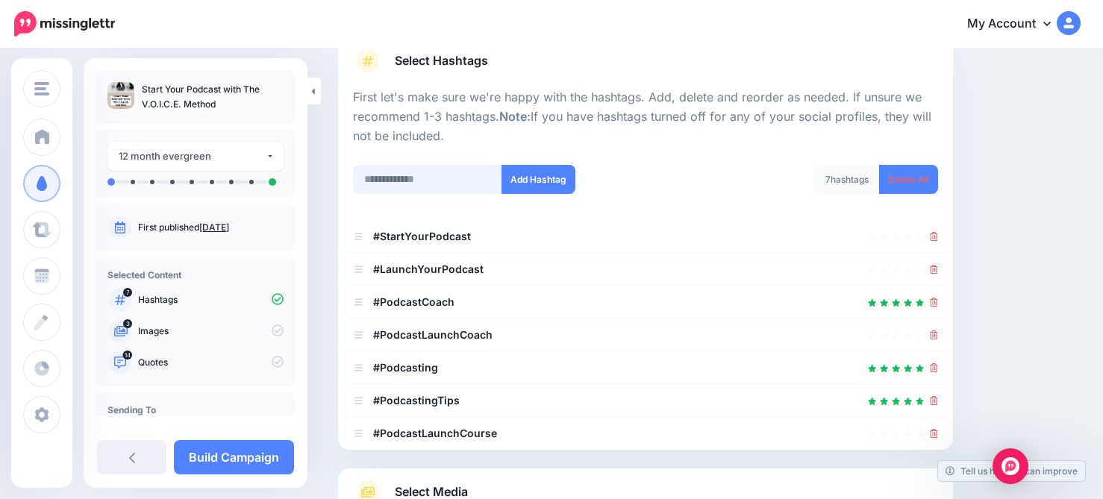
scroll to position [298, 0]
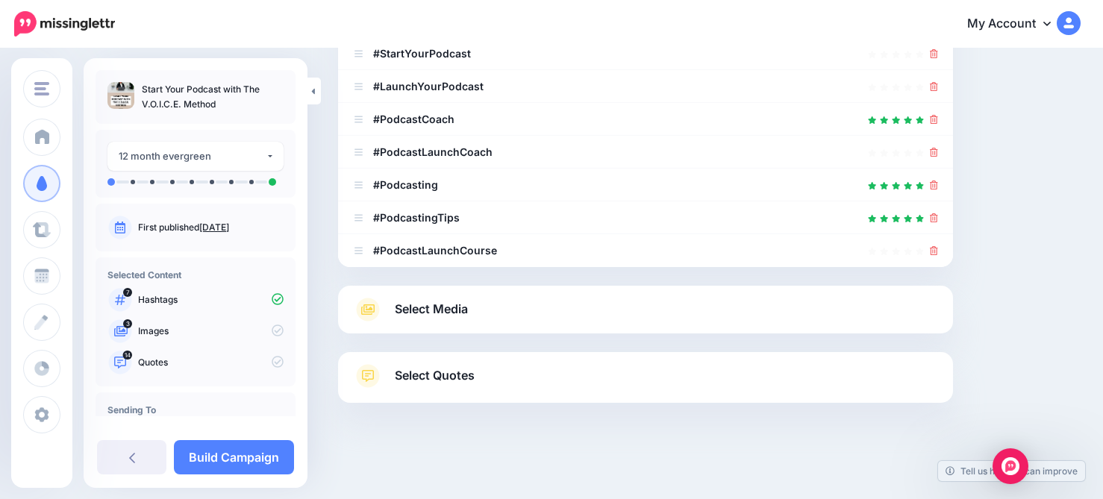
click at [467, 311] on span "Select Media" at bounding box center [431, 309] width 73 height 20
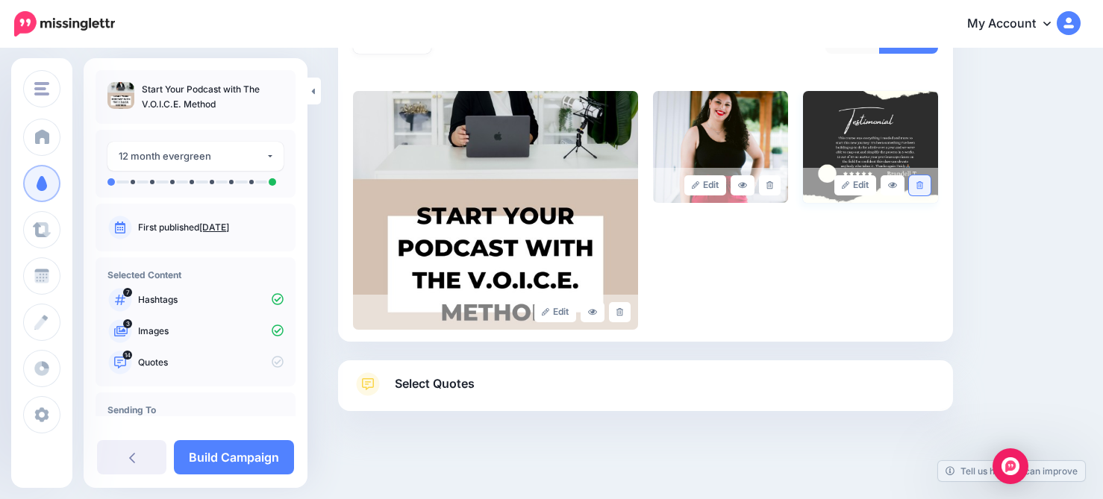
click at [926, 182] on link at bounding box center [920, 185] width 22 height 20
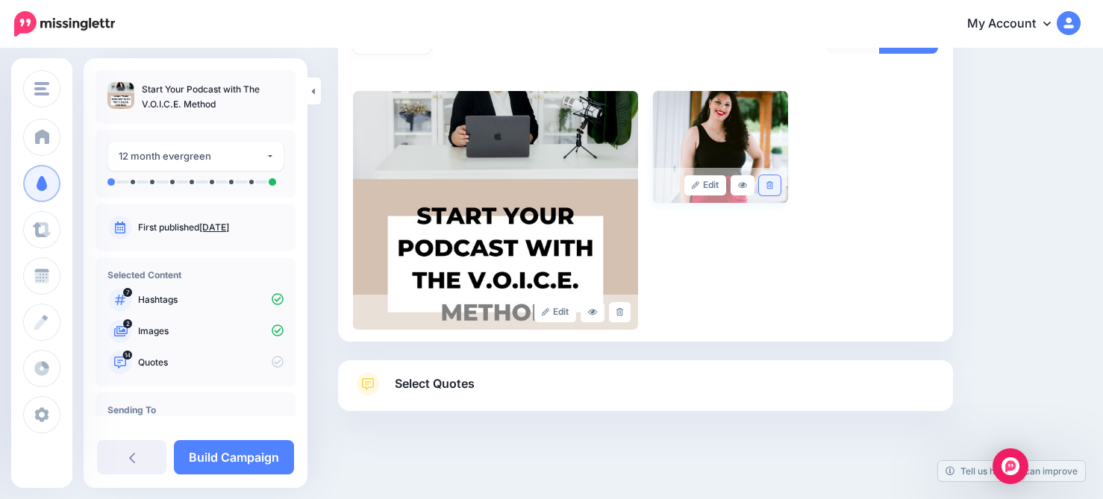
click at [770, 189] on link at bounding box center [770, 185] width 22 height 20
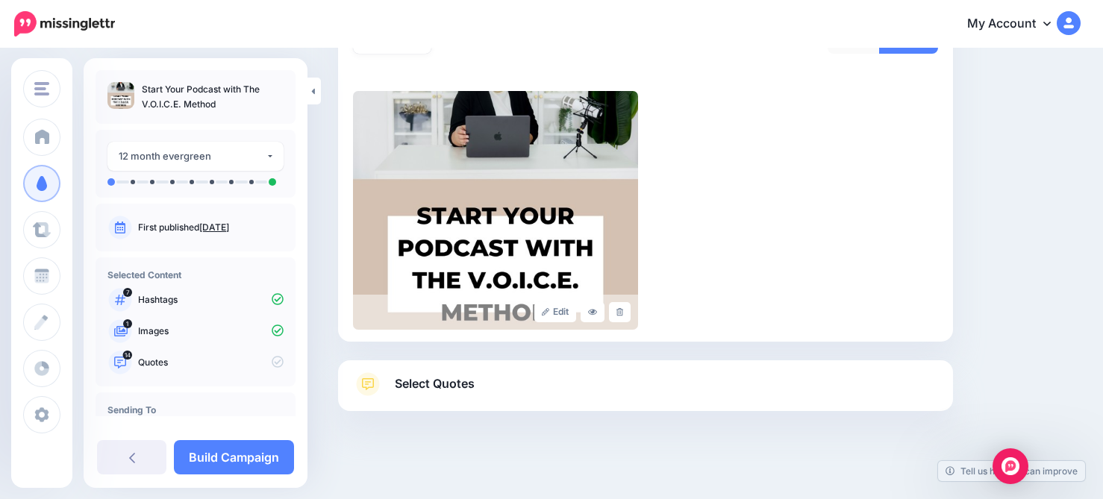
scroll to position [307, 0]
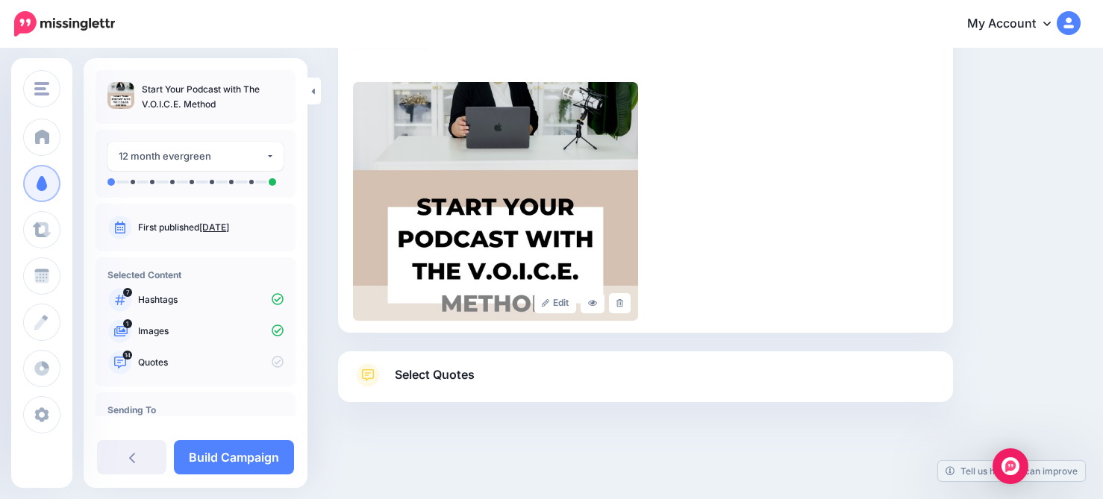
click at [689, 378] on link "Select Quotes" at bounding box center [645, 382] width 585 height 39
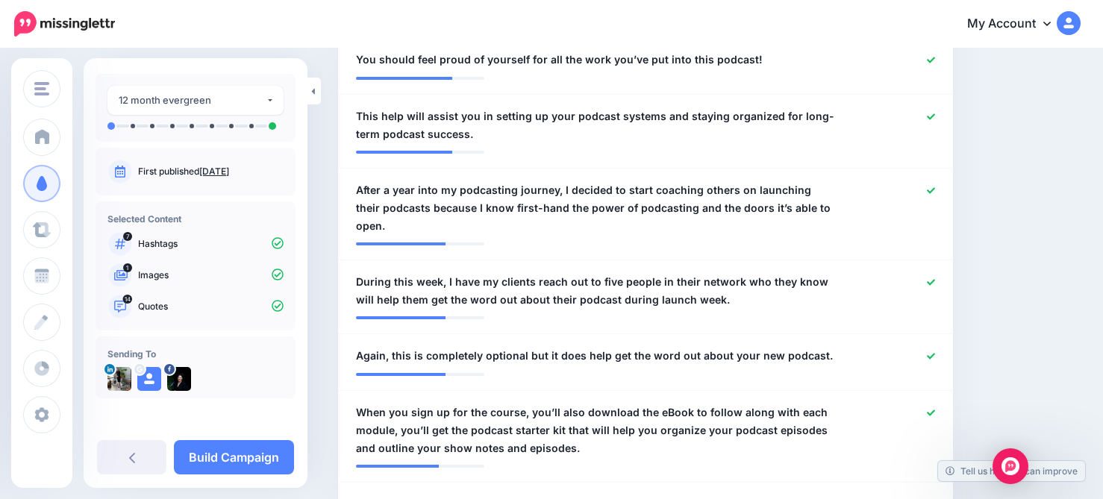
scroll to position [989, 0]
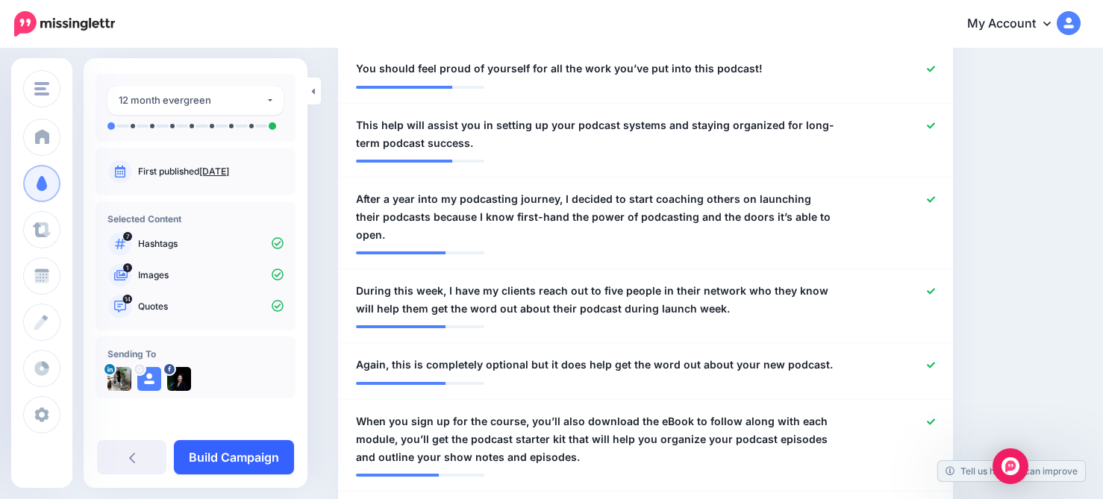
click at [249, 449] on link "Build Campaign" at bounding box center [234, 457] width 120 height 34
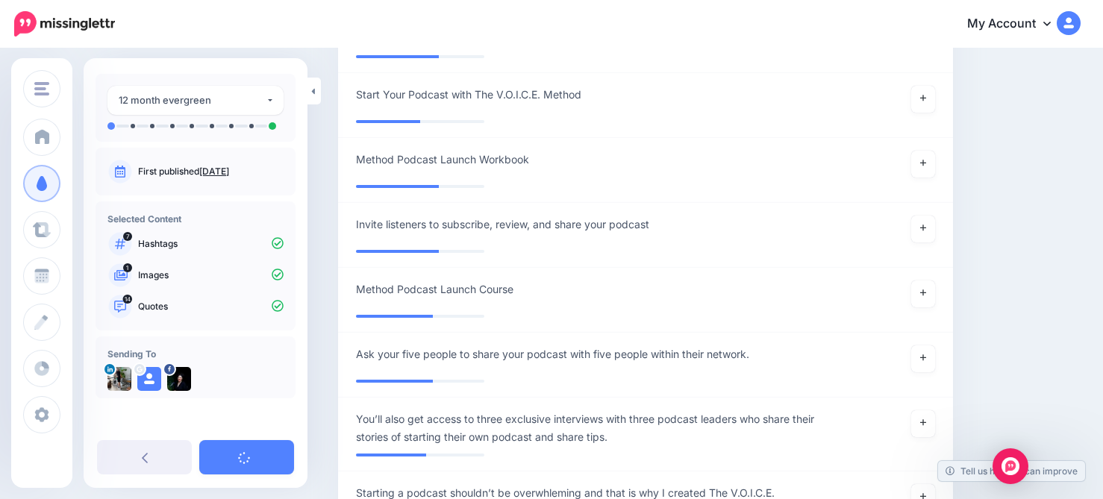
scroll to position [1551, 0]
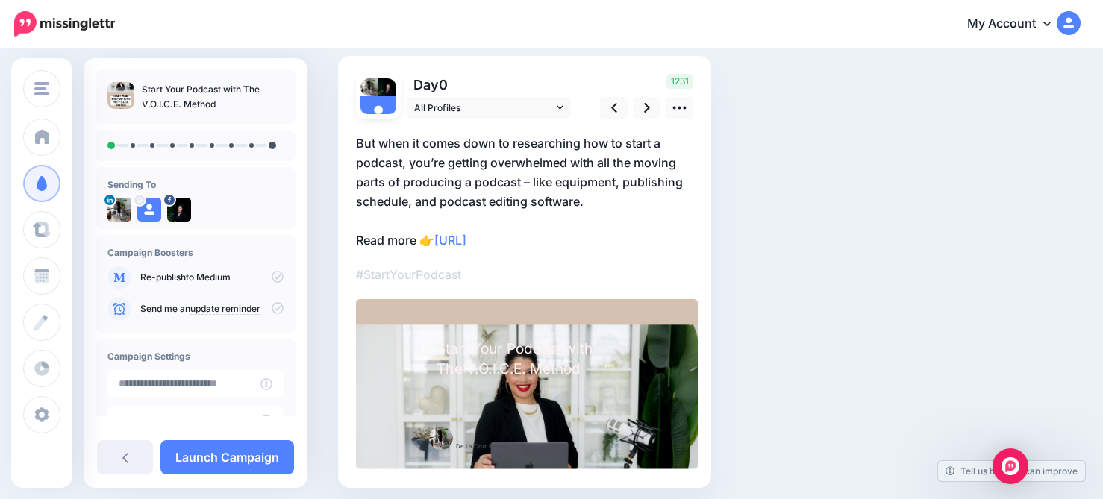
scroll to position [89, 0]
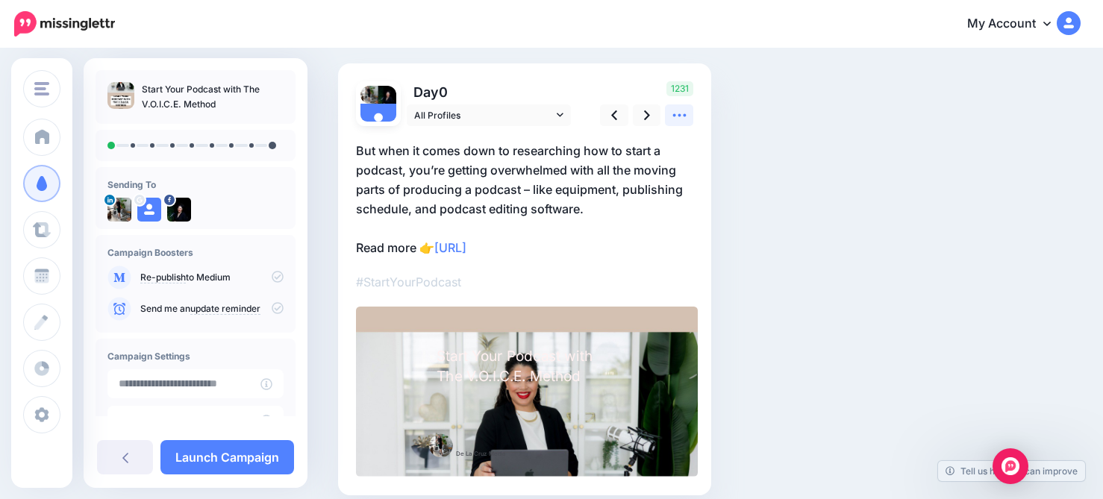
click at [675, 119] on icon at bounding box center [680, 115] width 16 height 16
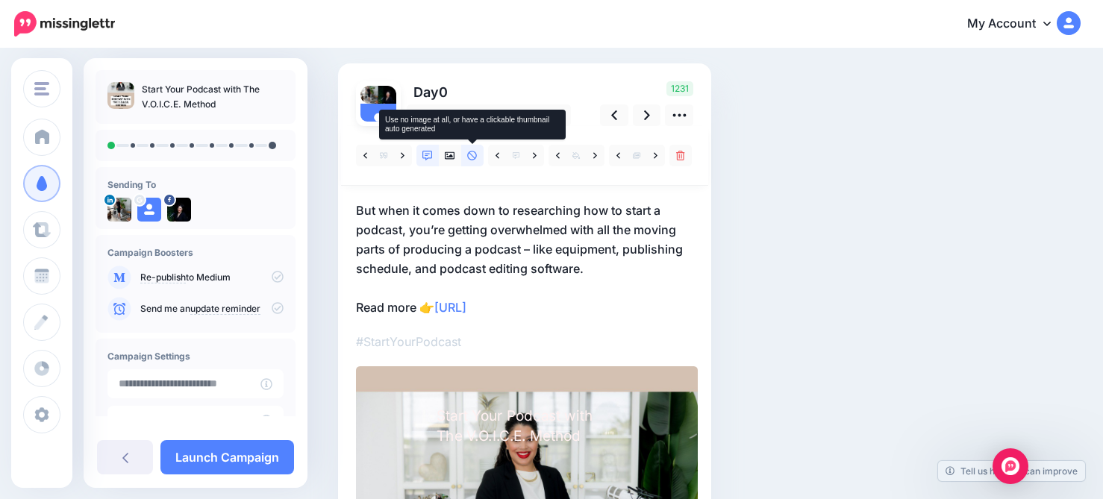
click at [478, 163] on link at bounding box center [472, 156] width 22 height 22
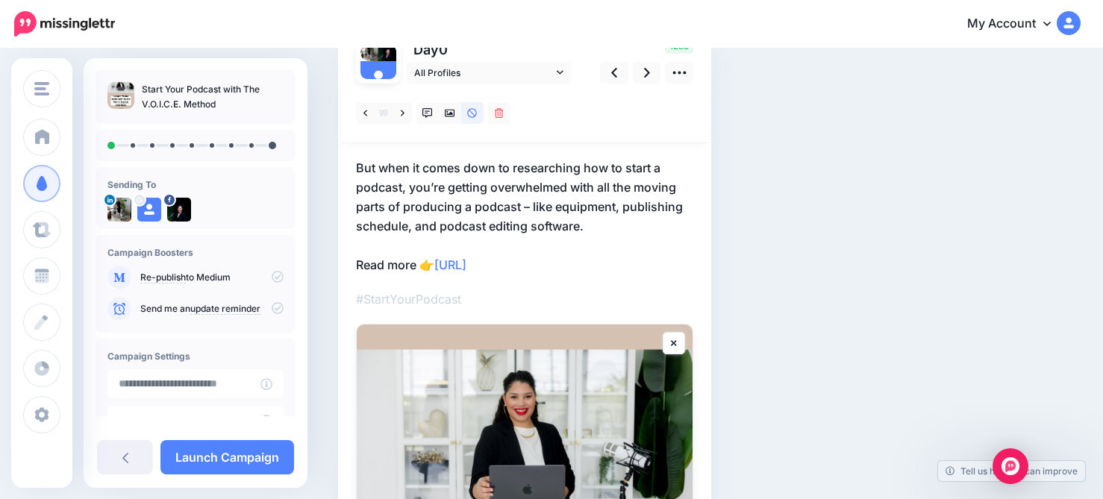
scroll to position [107, 0]
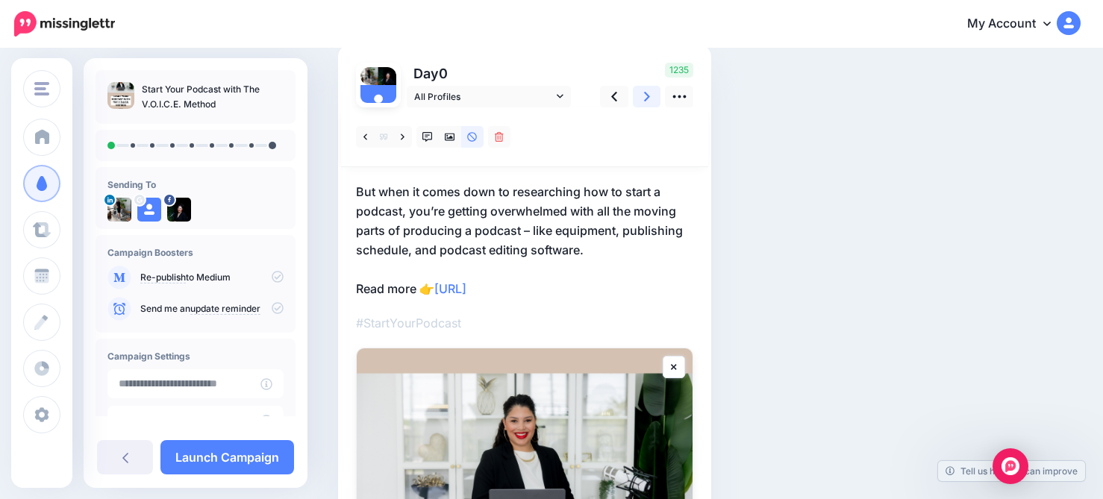
click at [646, 98] on icon at bounding box center [647, 97] width 6 height 10
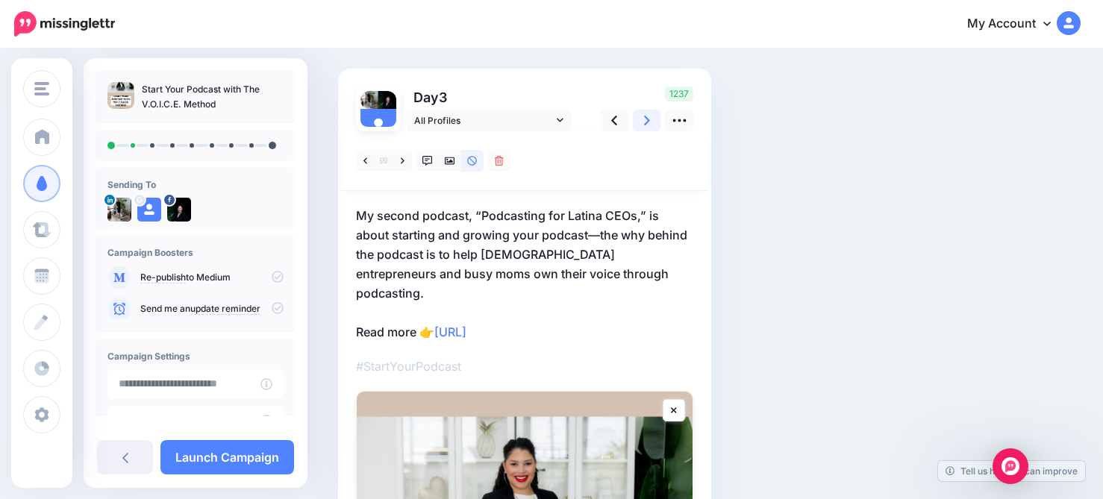
scroll to position [0, 0]
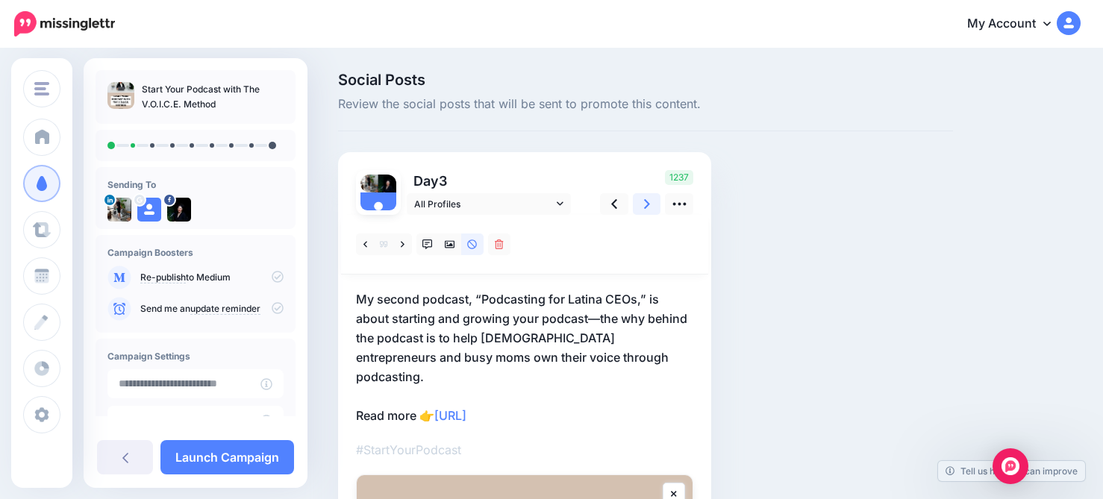
click at [651, 206] on link at bounding box center [647, 204] width 28 height 22
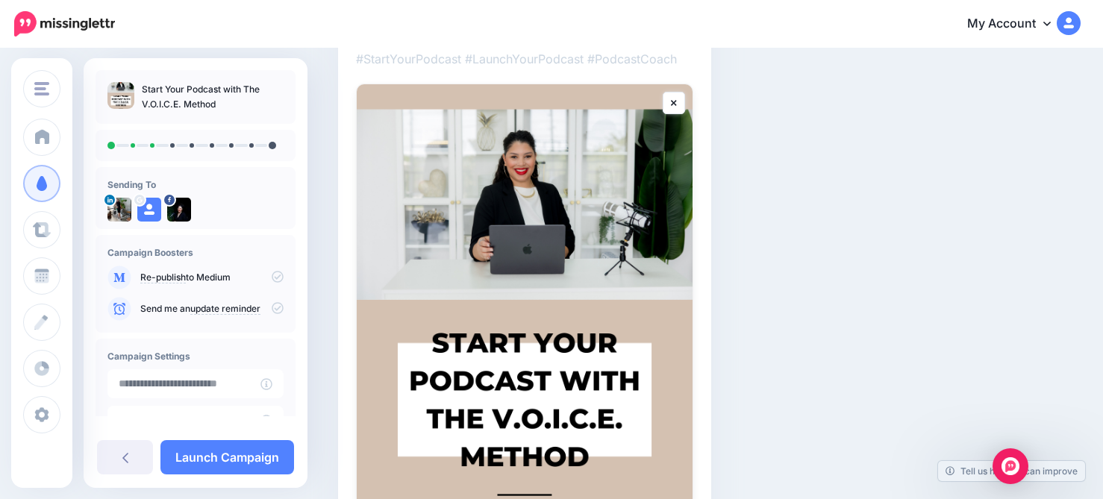
scroll to position [105, 0]
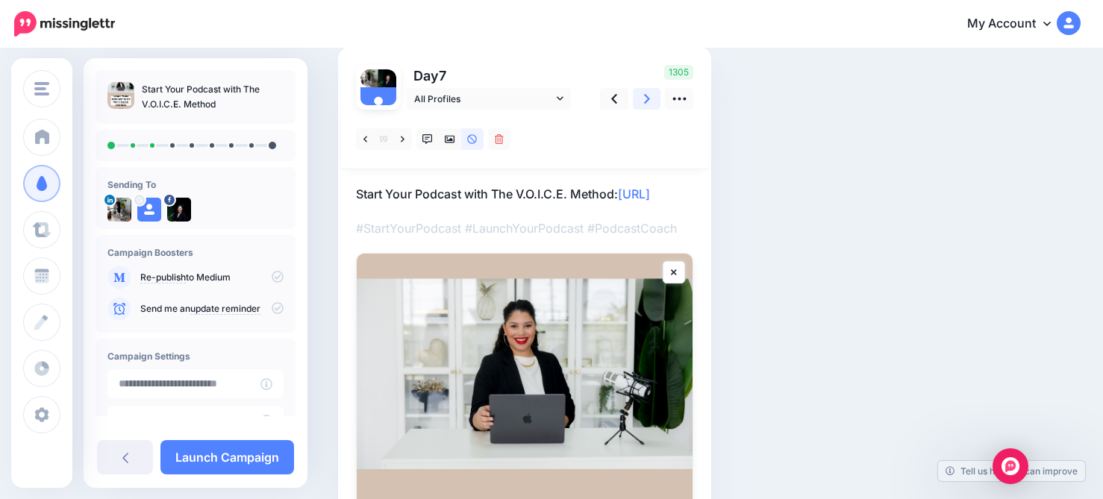
click at [641, 106] on link at bounding box center [647, 99] width 28 height 22
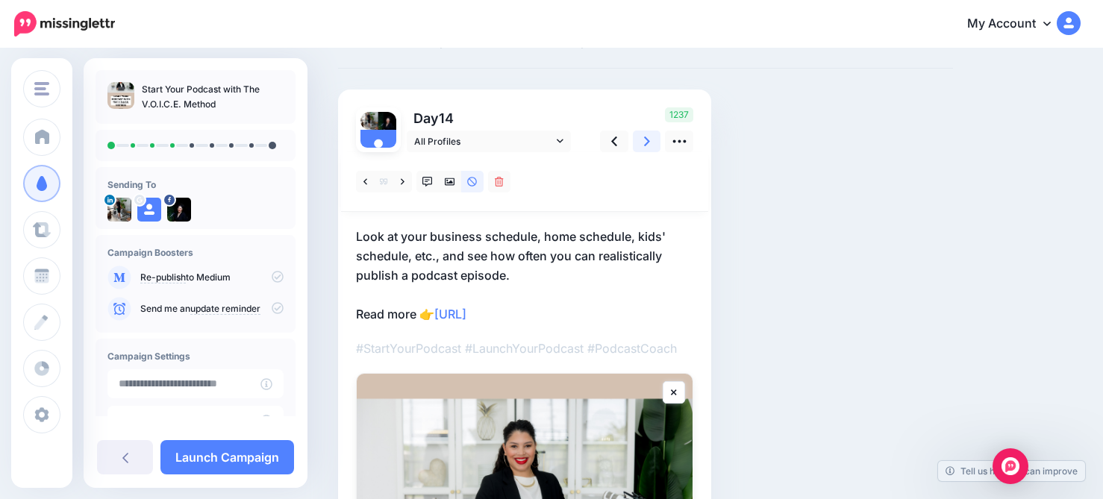
scroll to position [53, 0]
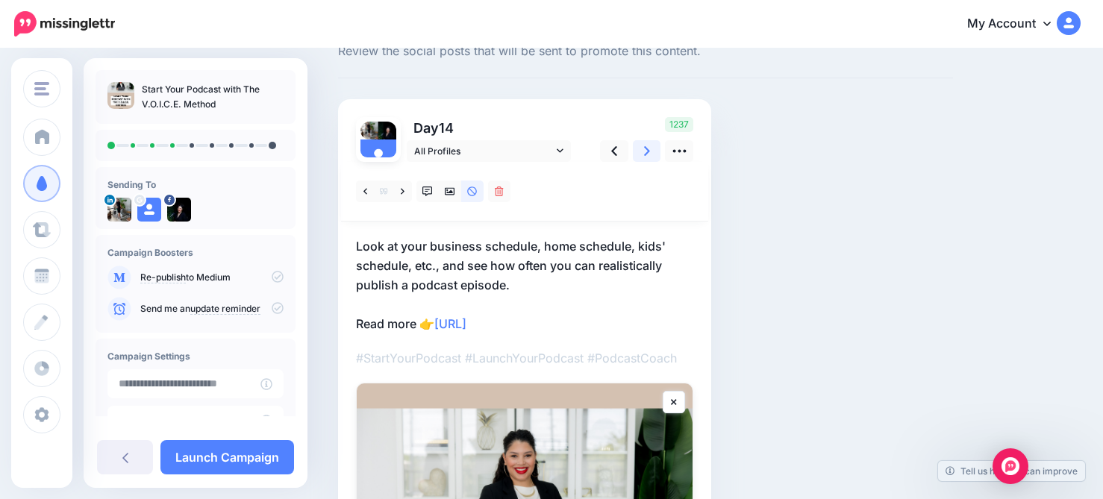
click at [648, 151] on icon at bounding box center [647, 151] width 6 height 10
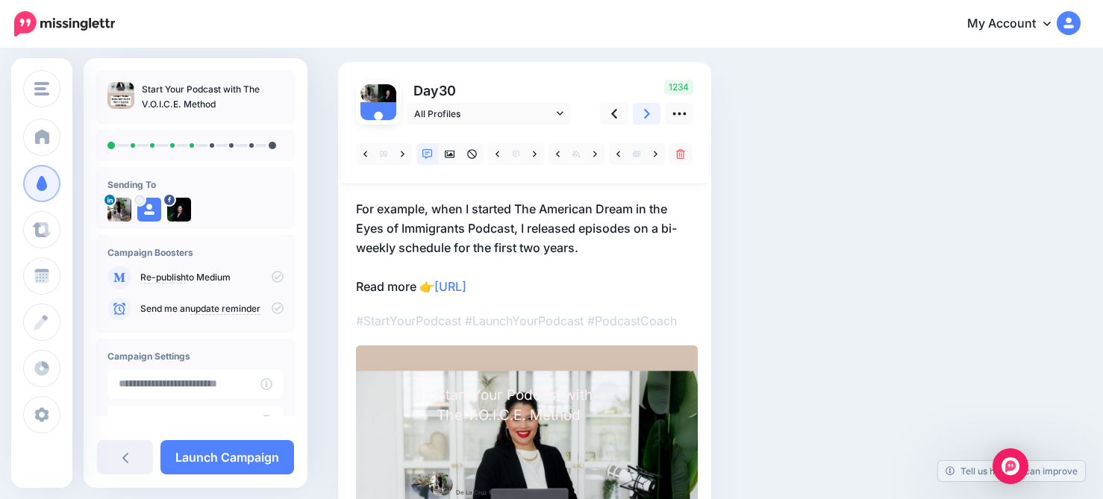
scroll to position [0, 0]
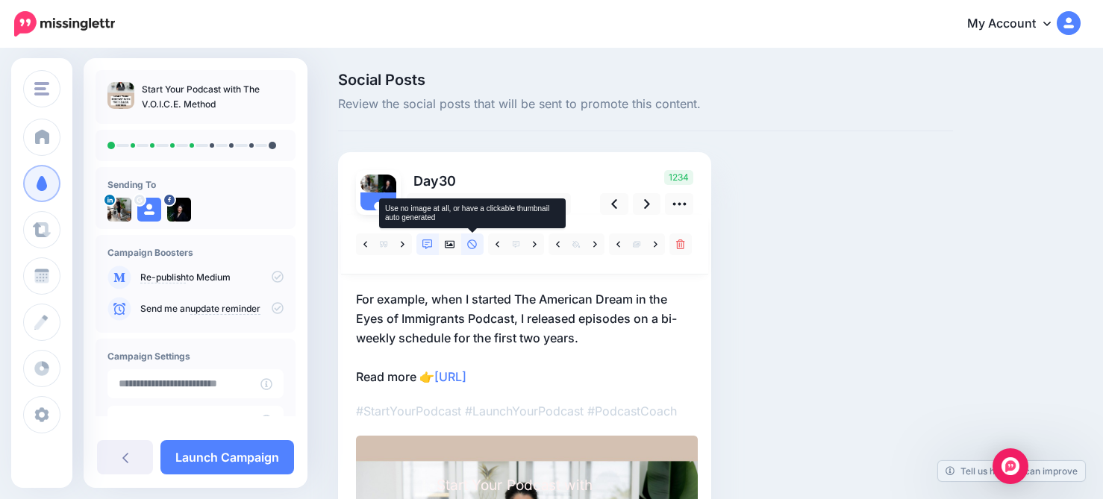
click at [472, 246] on icon at bounding box center [472, 245] width 10 height 10
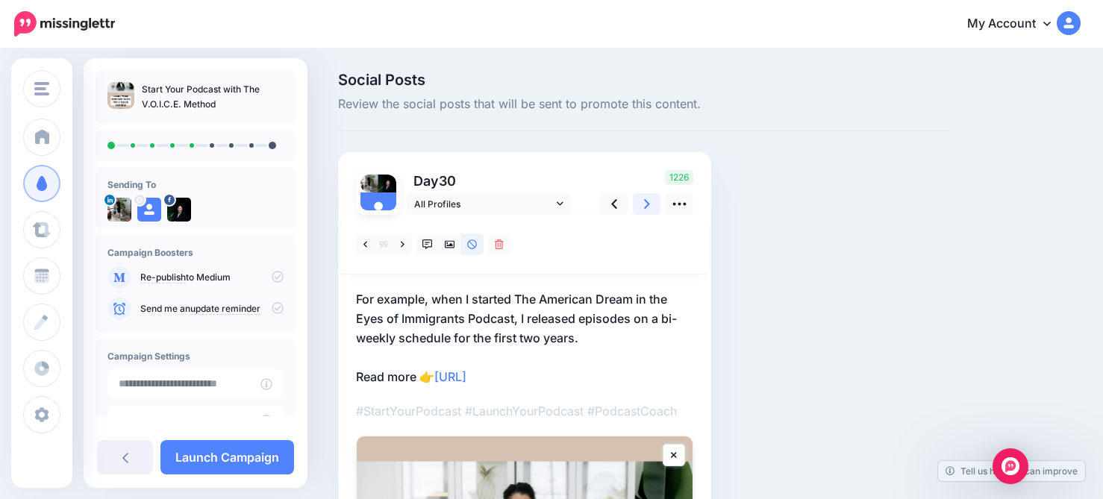
click at [650, 201] on link at bounding box center [647, 204] width 28 height 22
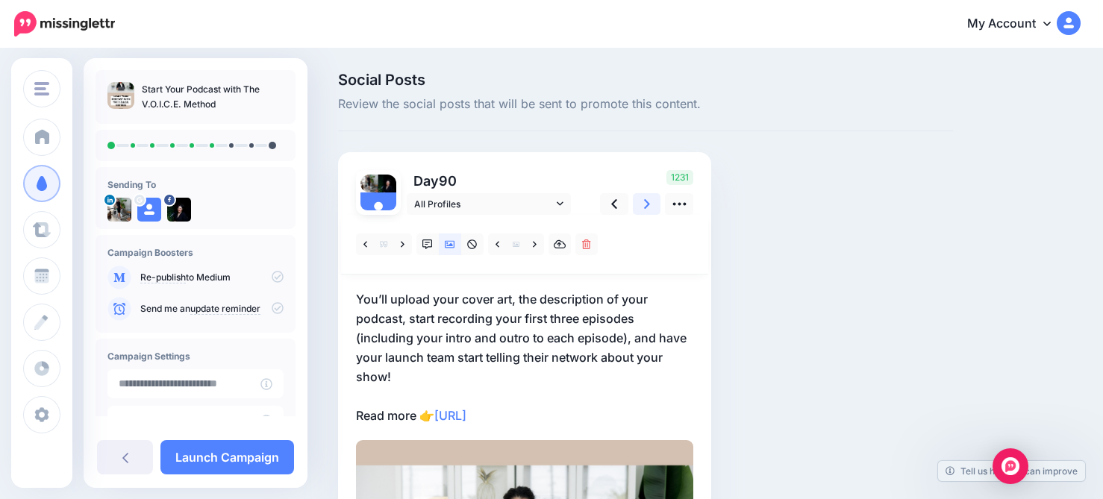
click at [648, 207] on icon at bounding box center [647, 204] width 6 height 16
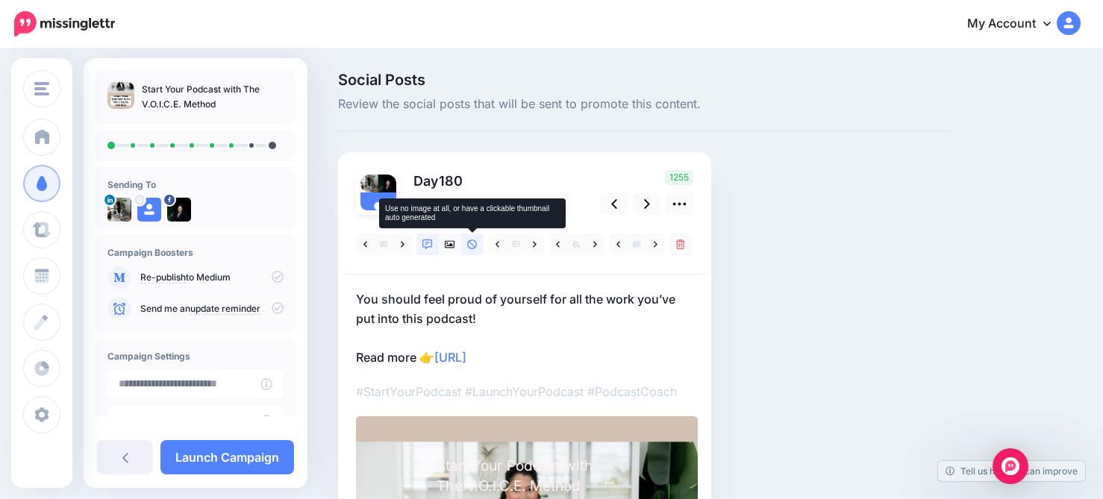
click at [469, 245] on icon at bounding box center [472, 245] width 10 height 10
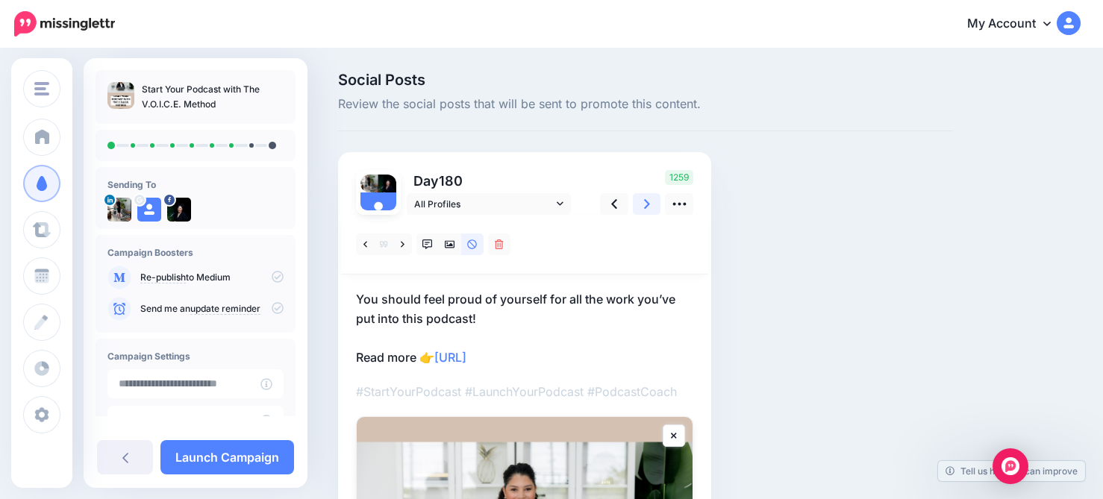
click at [648, 204] on icon at bounding box center [647, 204] width 6 height 10
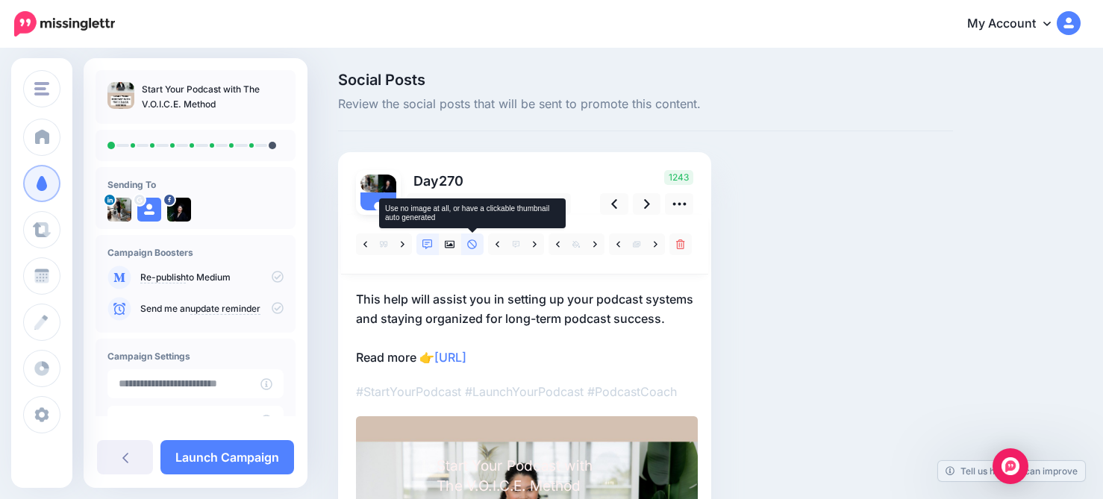
click at [475, 247] on icon at bounding box center [472, 245] width 10 height 10
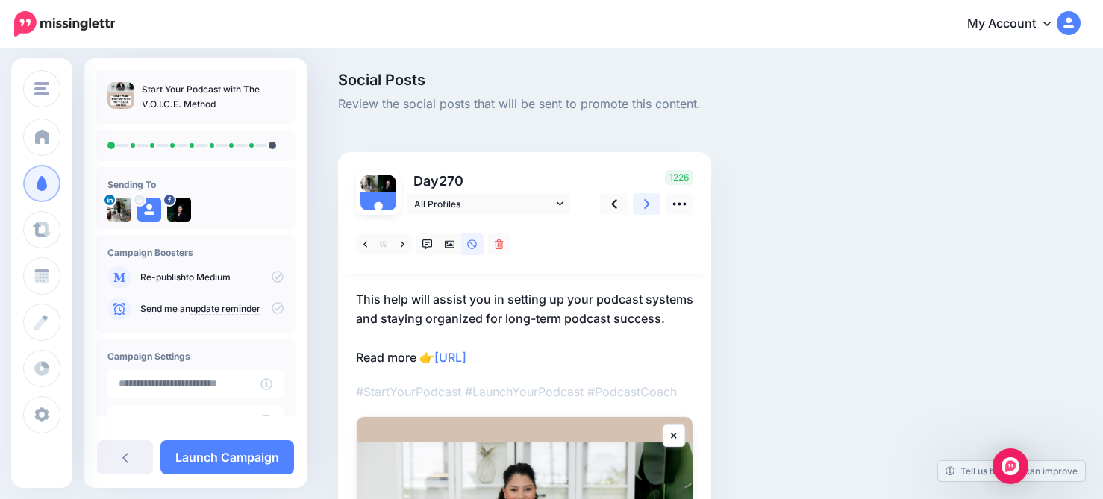
click at [650, 207] on link at bounding box center [647, 204] width 28 height 22
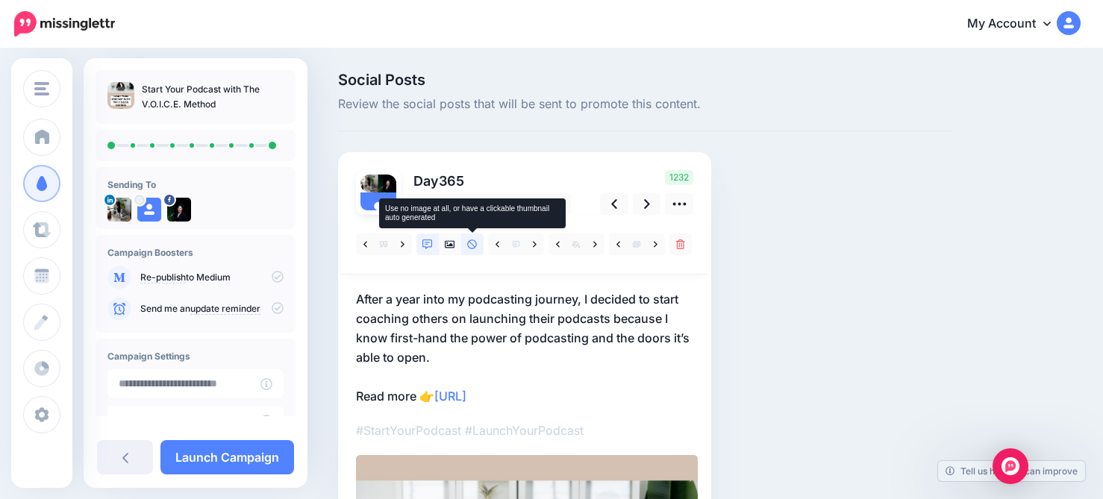
click at [477, 249] on link at bounding box center [472, 245] width 22 height 22
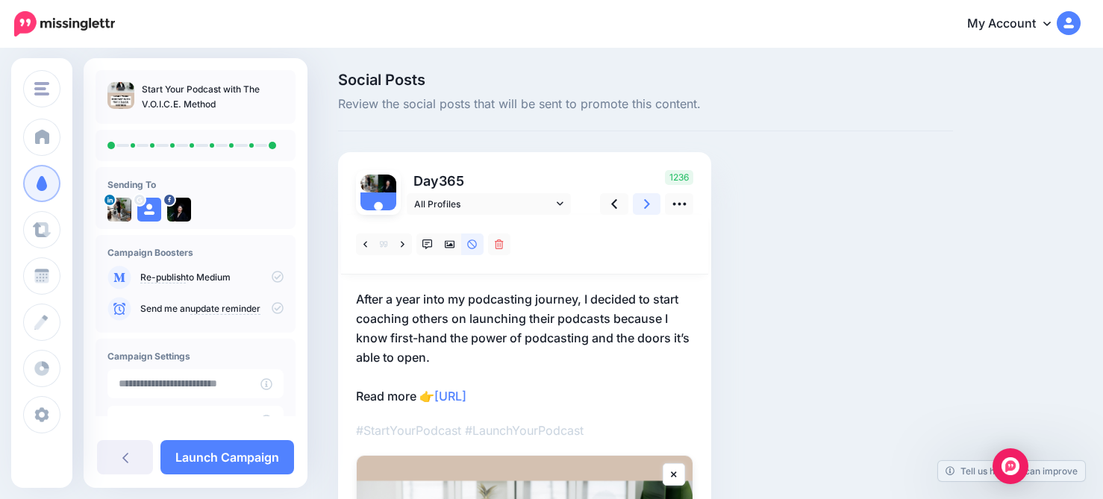
click at [648, 207] on icon at bounding box center [647, 204] width 6 height 16
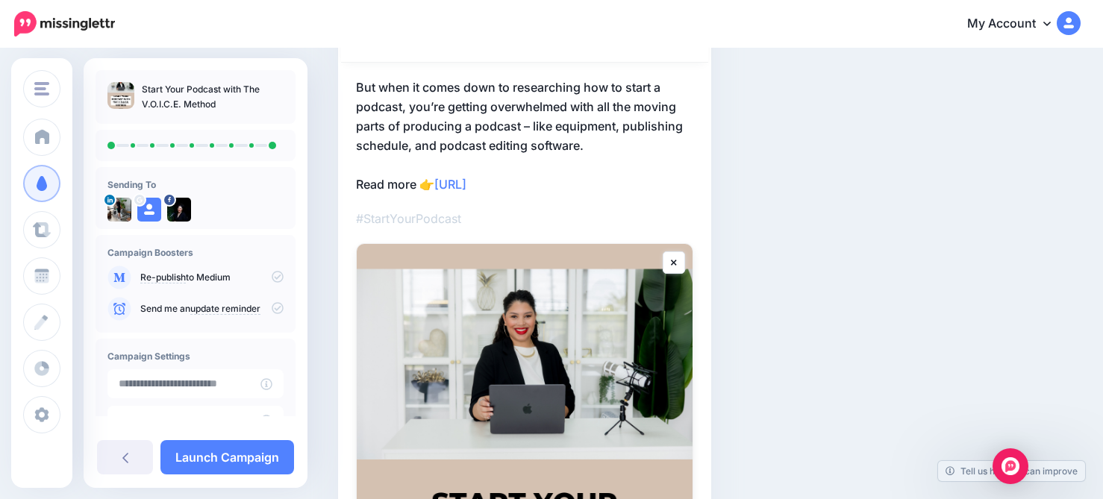
click at [272, 281] on icon at bounding box center [278, 277] width 12 height 12
click at [272, 279] on icon at bounding box center [278, 277] width 12 height 12
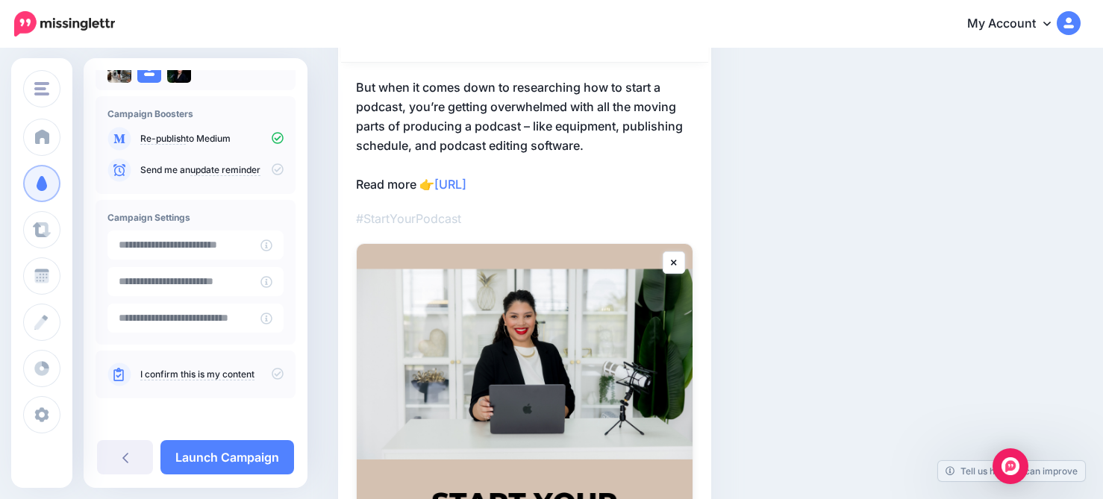
click at [272, 375] on icon at bounding box center [278, 374] width 12 height 12
click at [252, 452] on link "Launch Campaign" at bounding box center [227, 457] width 134 height 34
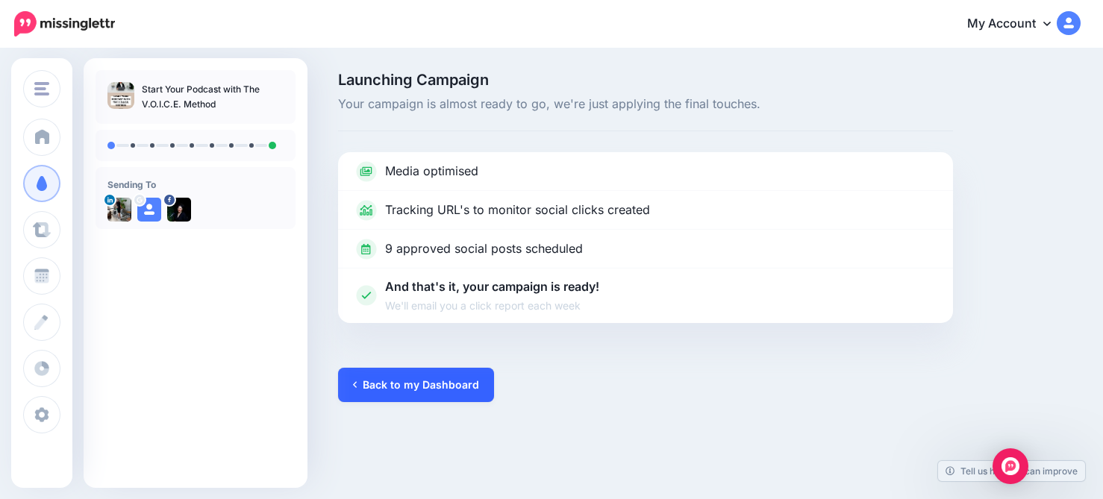
click at [434, 385] on link "Back to my Dashboard" at bounding box center [416, 385] width 156 height 34
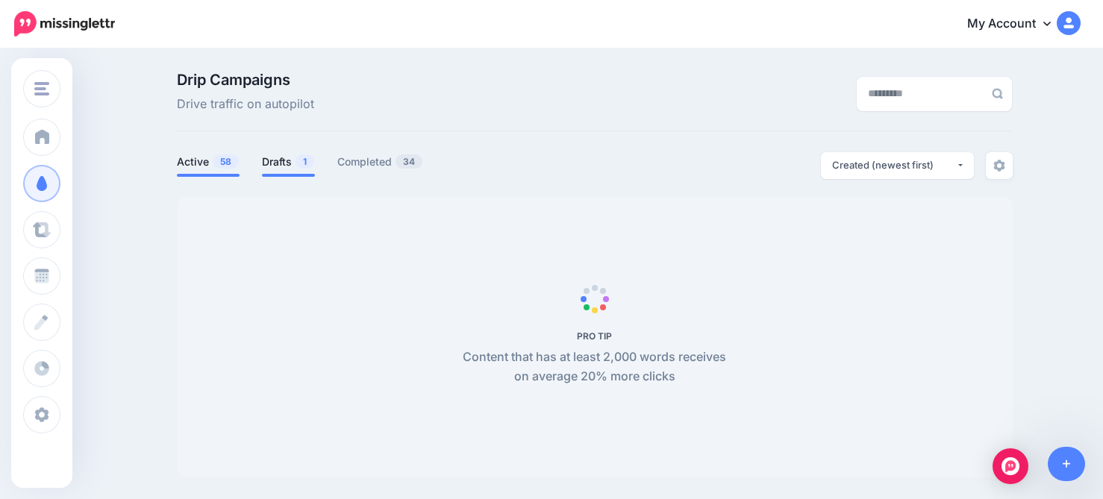
click at [283, 166] on link "Drafts 1" at bounding box center [288, 162] width 53 height 18
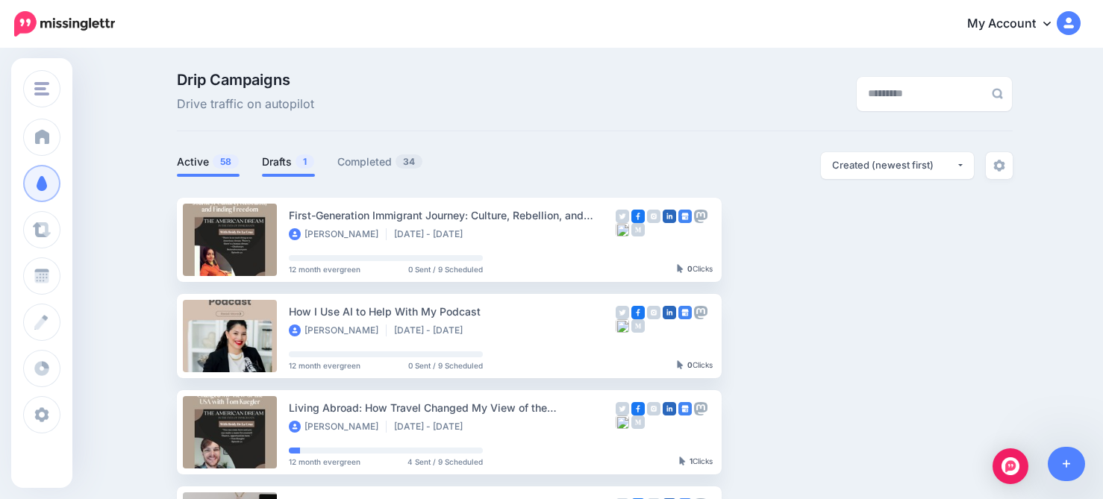
click at [272, 160] on link "Drafts 1" at bounding box center [288, 162] width 53 height 18
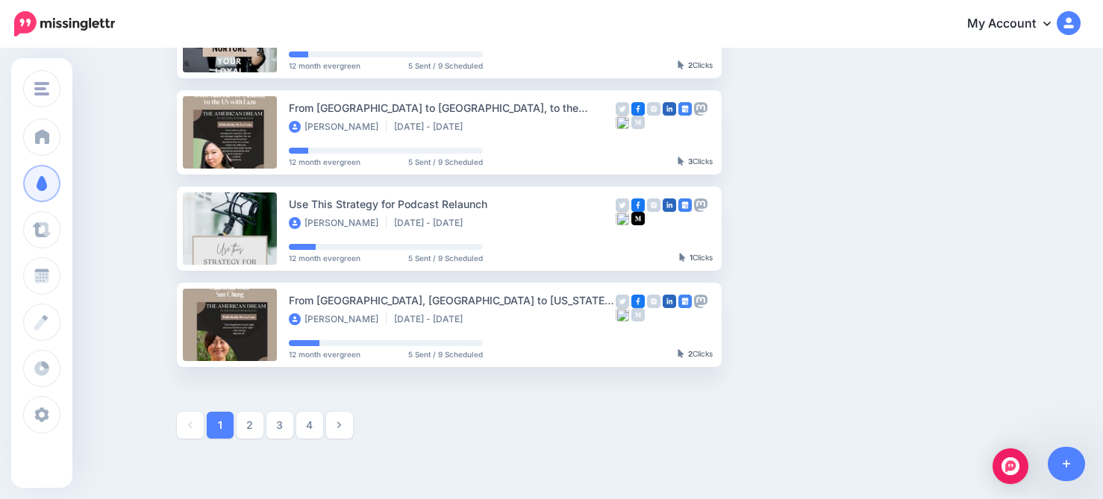
scroll to position [792, 0]
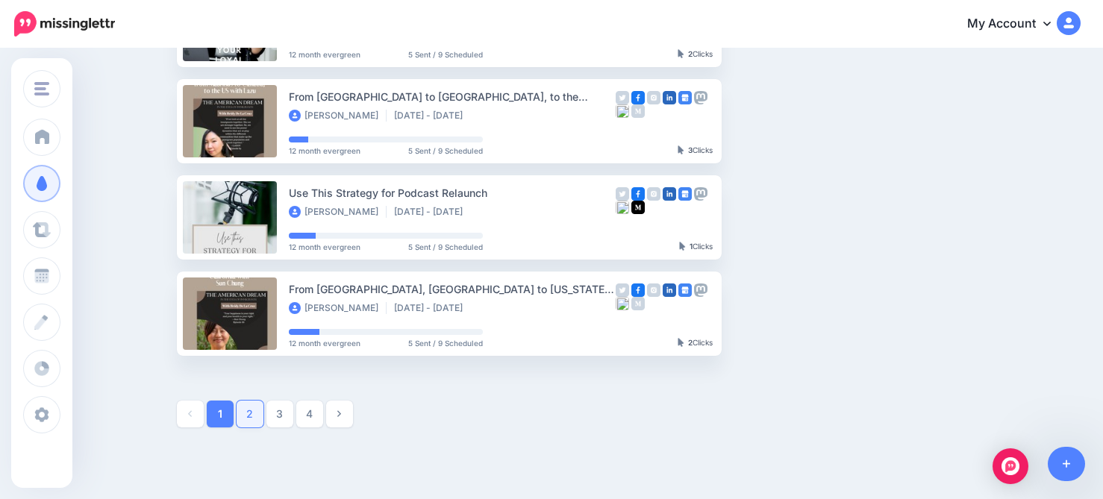
click at [245, 410] on link "2" at bounding box center [250, 414] width 27 height 27
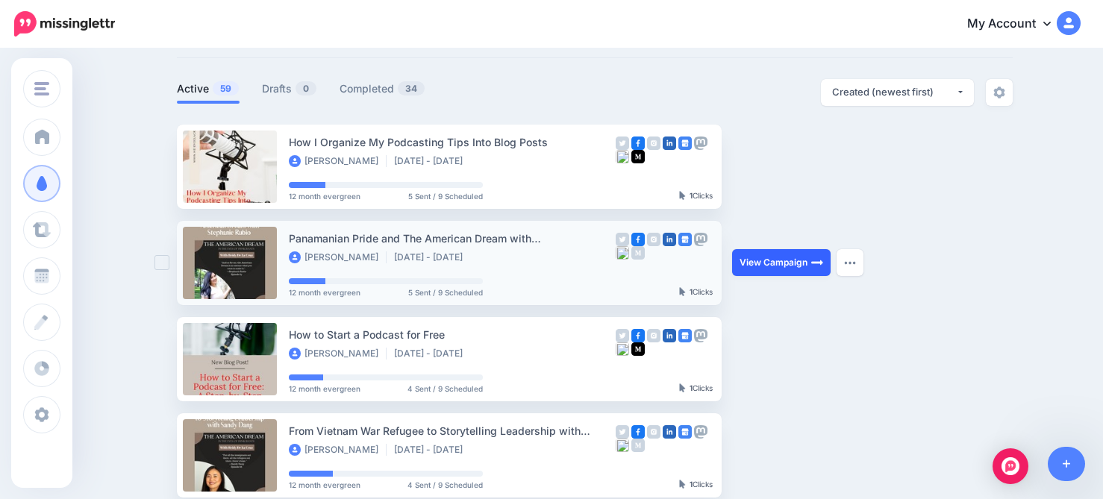
scroll to position [78, 0]
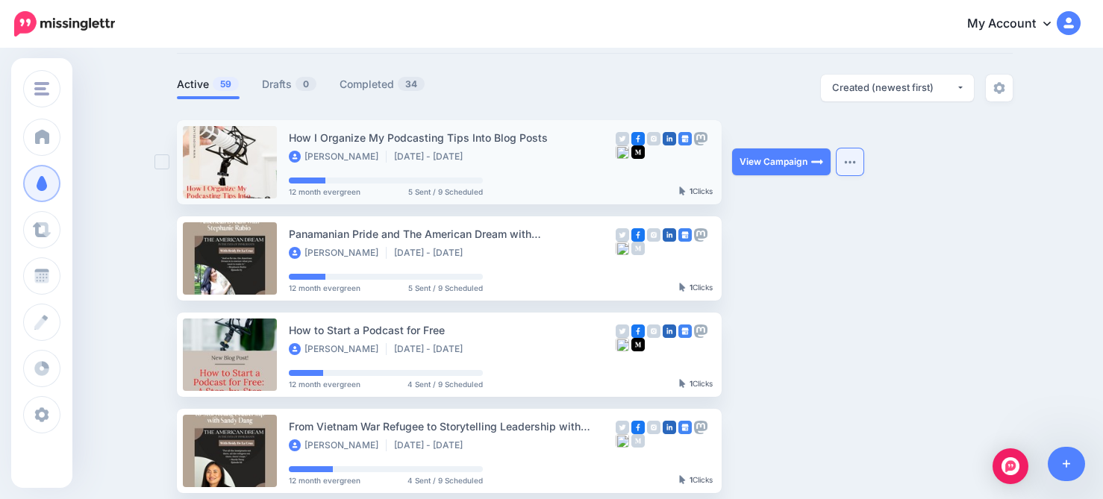
click at [845, 158] on button "button" at bounding box center [849, 161] width 27 height 27
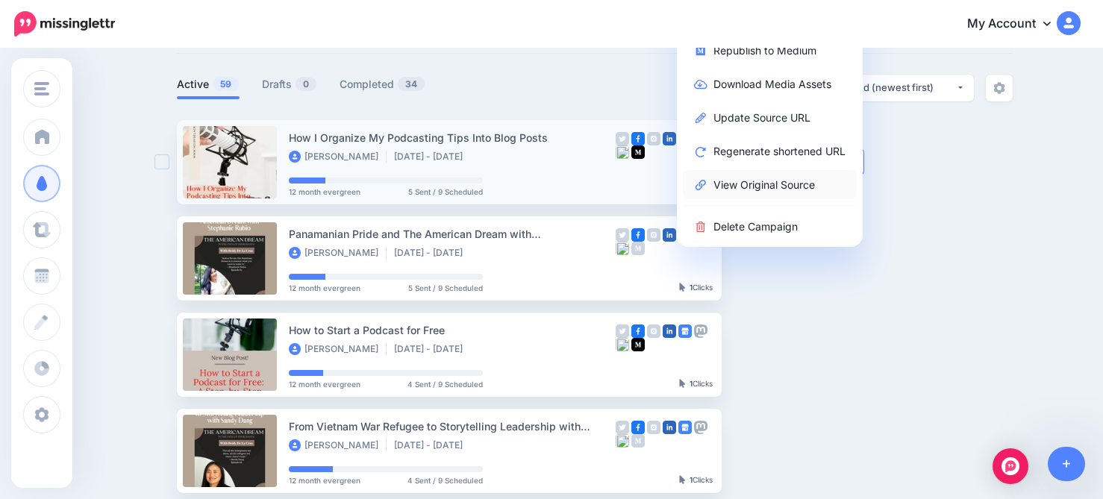
click at [763, 182] on link "View Original Source" at bounding box center [770, 184] width 174 height 29
